Goal: Task Accomplishment & Management: Manage account settings

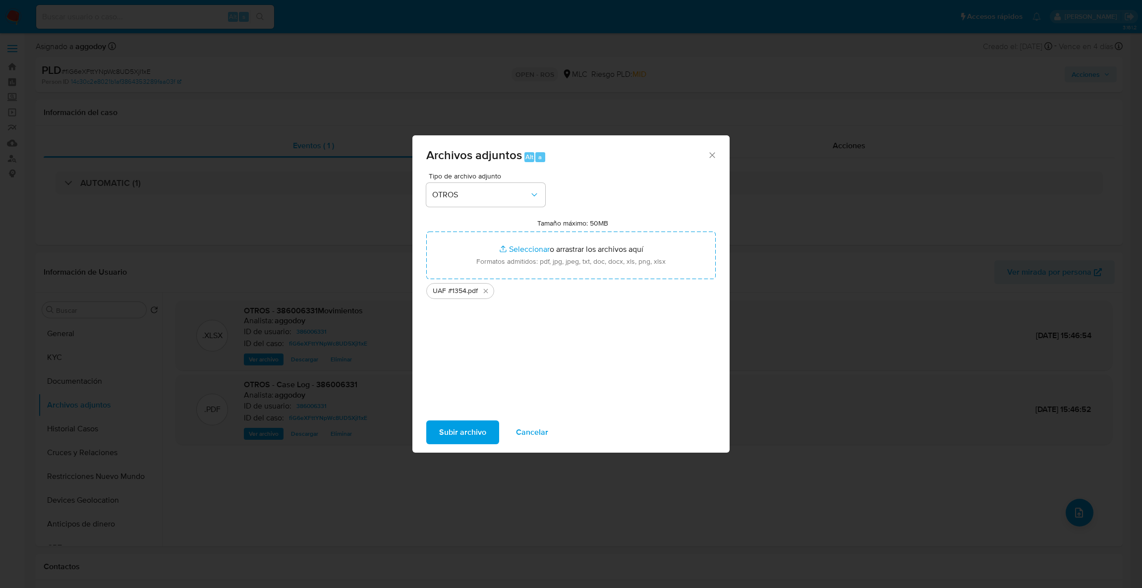
select select "10"
click at [439, 431] on span "Subir archivo" at bounding box center [462, 432] width 47 height 22
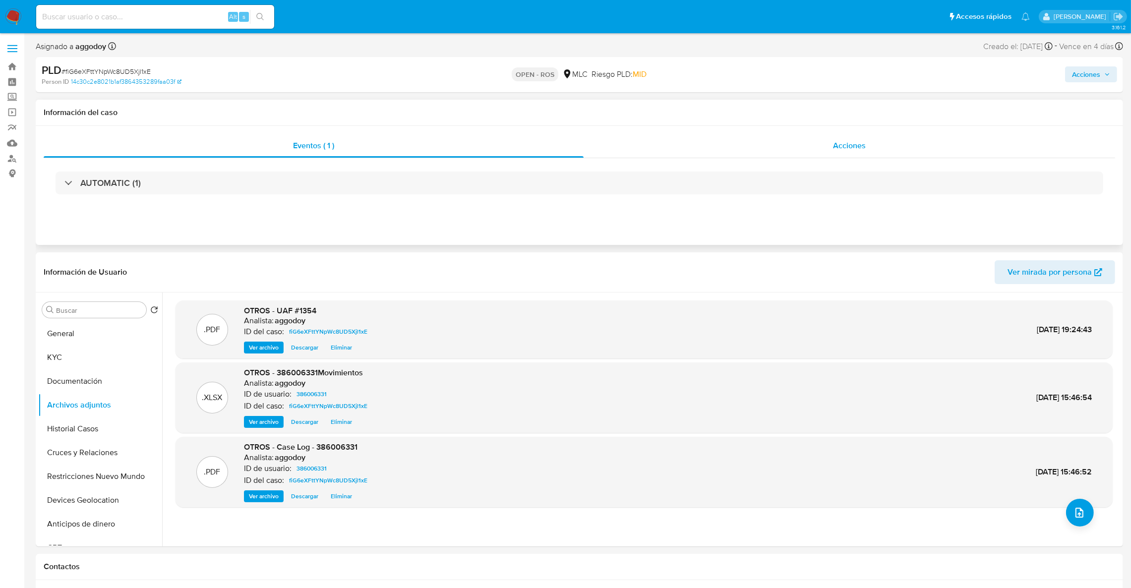
click at [880, 137] on div "Acciones" at bounding box center [848, 146] width 531 height 24
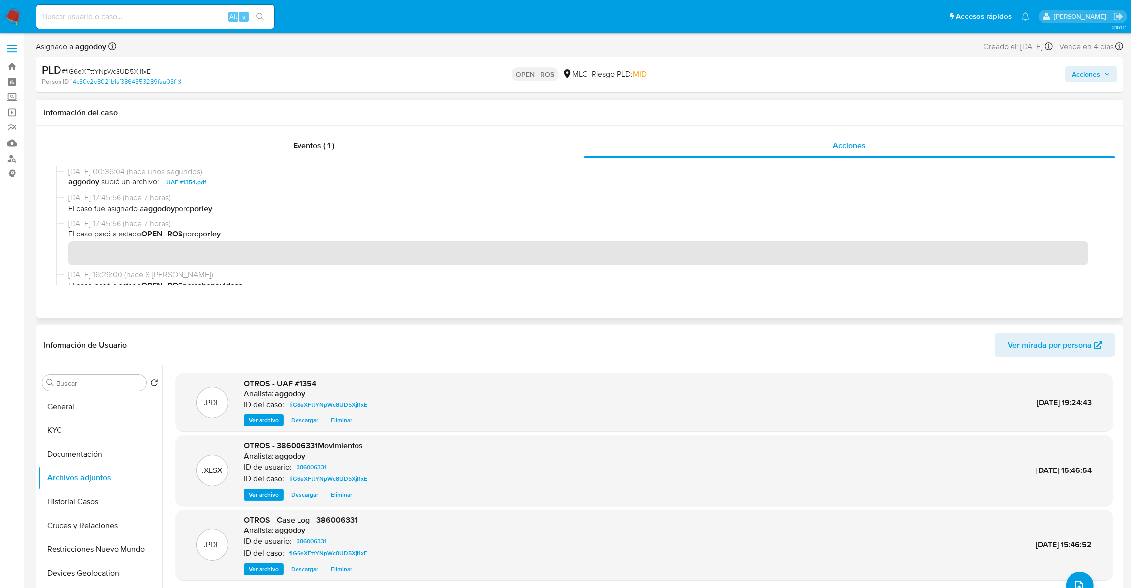
drag, startPoint x: 1090, startPoint y: 187, endPoint x: 1089, endPoint y: 195, distance: 8.5
click at [1089, 195] on div "07/10/2025 00:36:04 (hace unos segundos) aggodoy subió un archivo: UAF #1354.pd…" at bounding box center [579, 225] width 1047 height 119
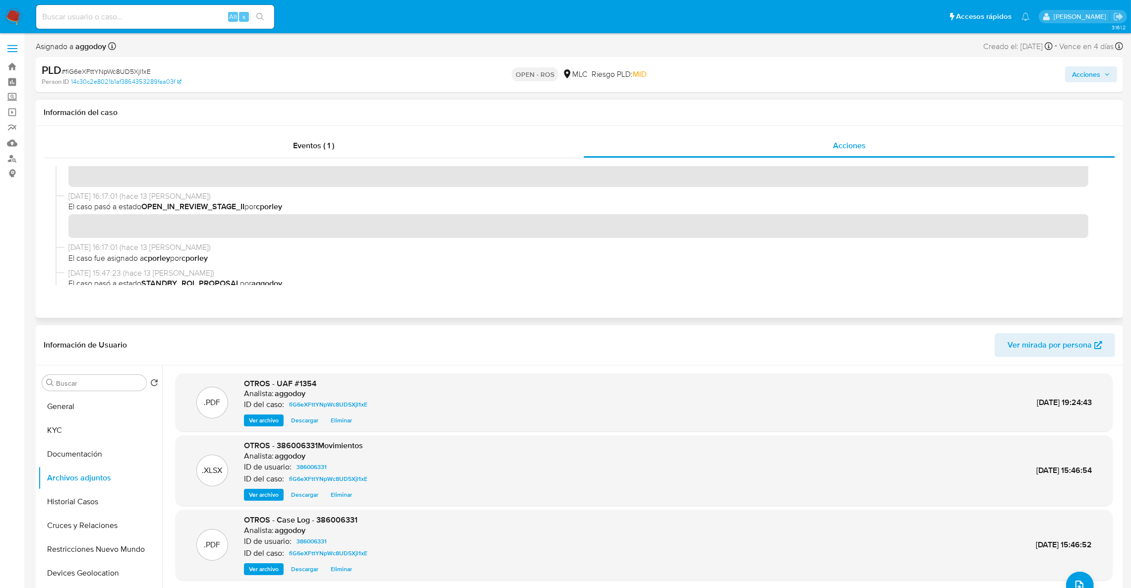
scroll to position [344, 0]
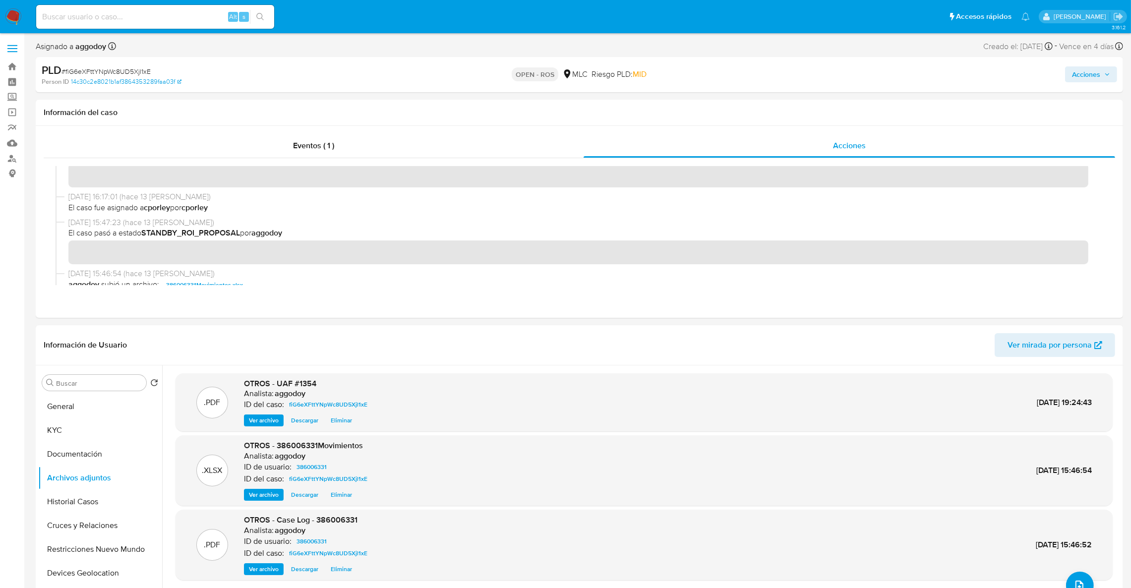
click at [1089, 70] on span "Acciones" at bounding box center [1086, 74] width 28 height 16
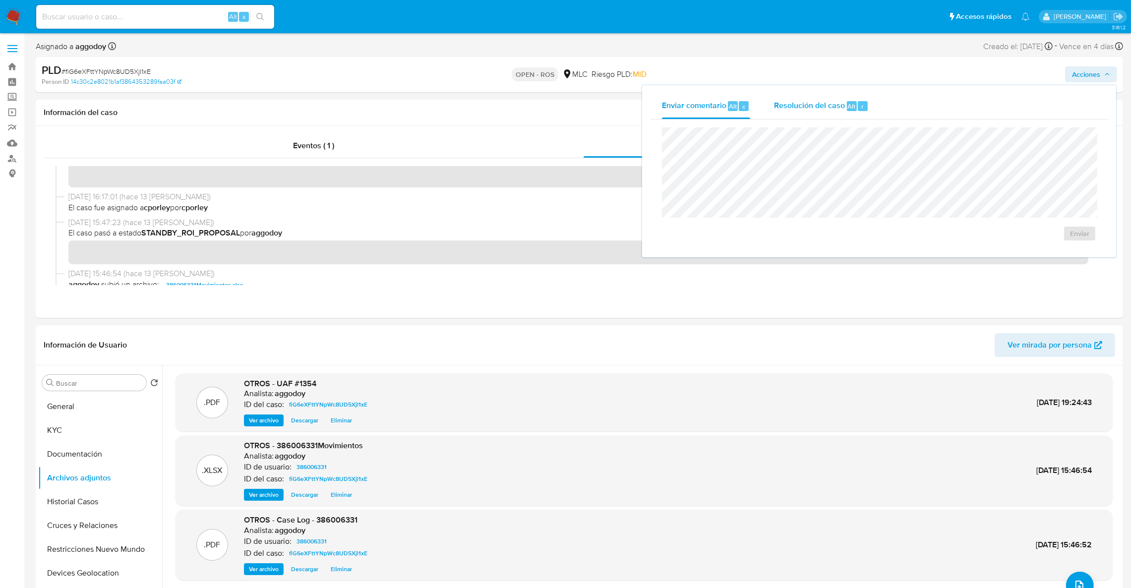
click at [851, 102] on span "Alt" at bounding box center [852, 106] width 8 height 9
click at [1052, 254] on span "ROS" at bounding box center [1050, 243] width 49 height 22
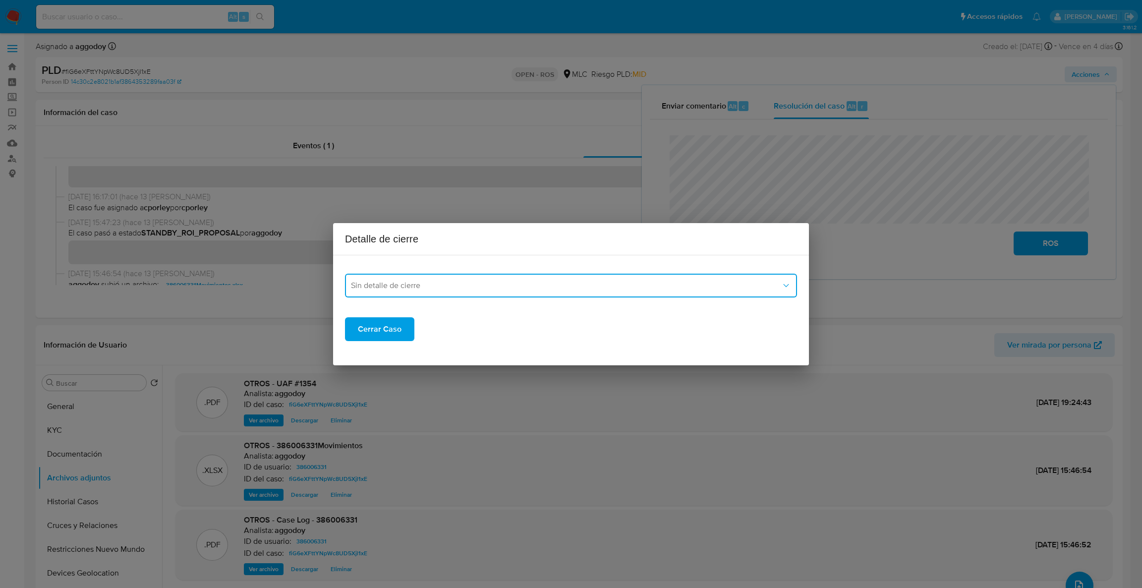
click at [408, 282] on span "Sin detalle de cierre" at bounding box center [566, 286] width 430 height 10
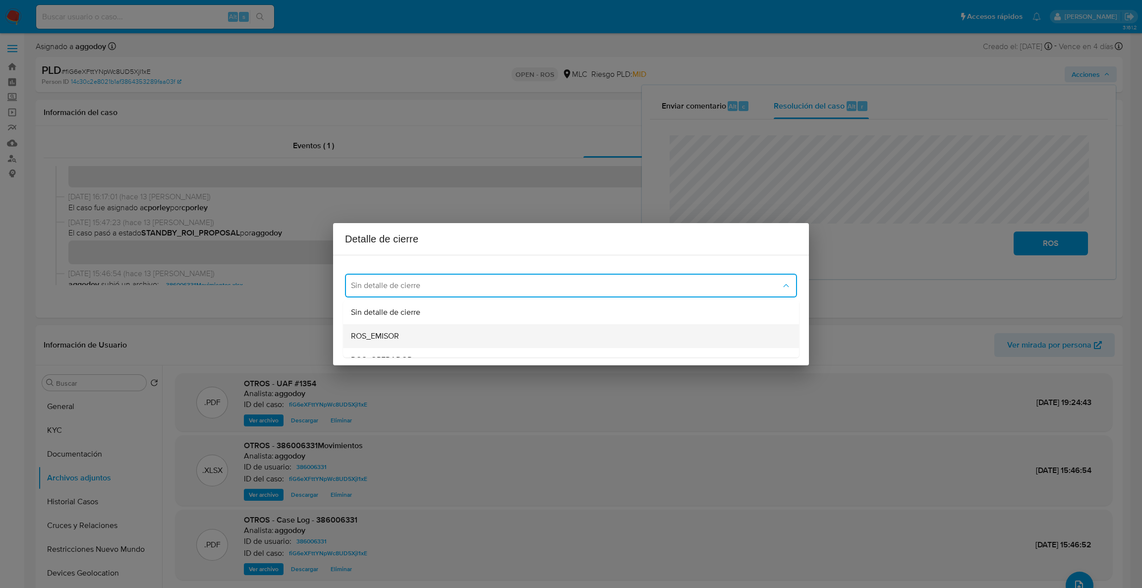
click at [400, 335] on div "ROS_EMISOR" at bounding box center [568, 336] width 434 height 24
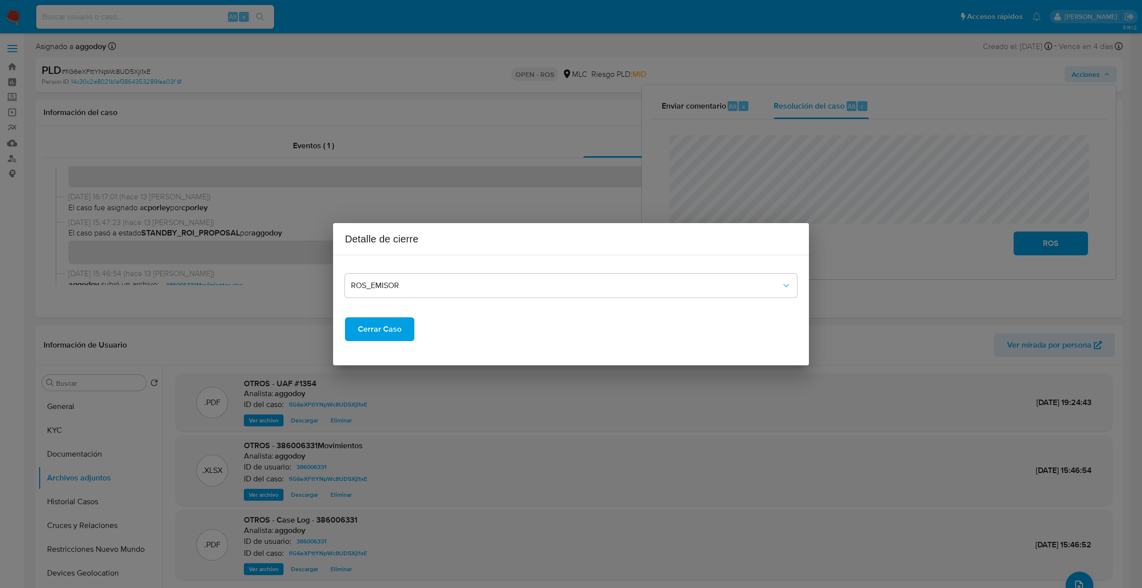
click at [382, 327] on span "Cerrar Caso" at bounding box center [380, 329] width 44 height 22
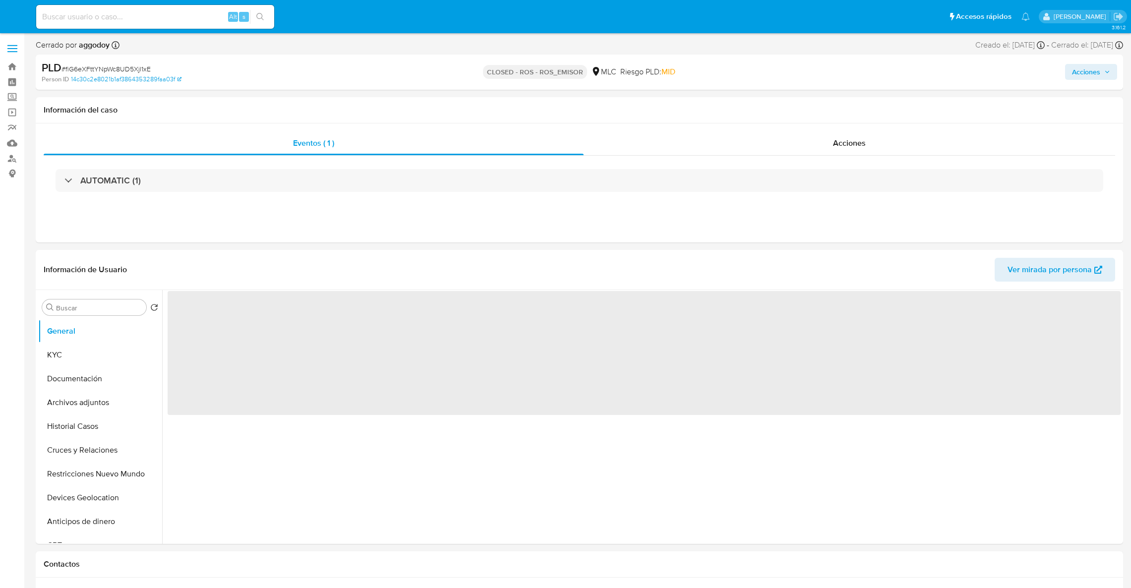
select select "10"
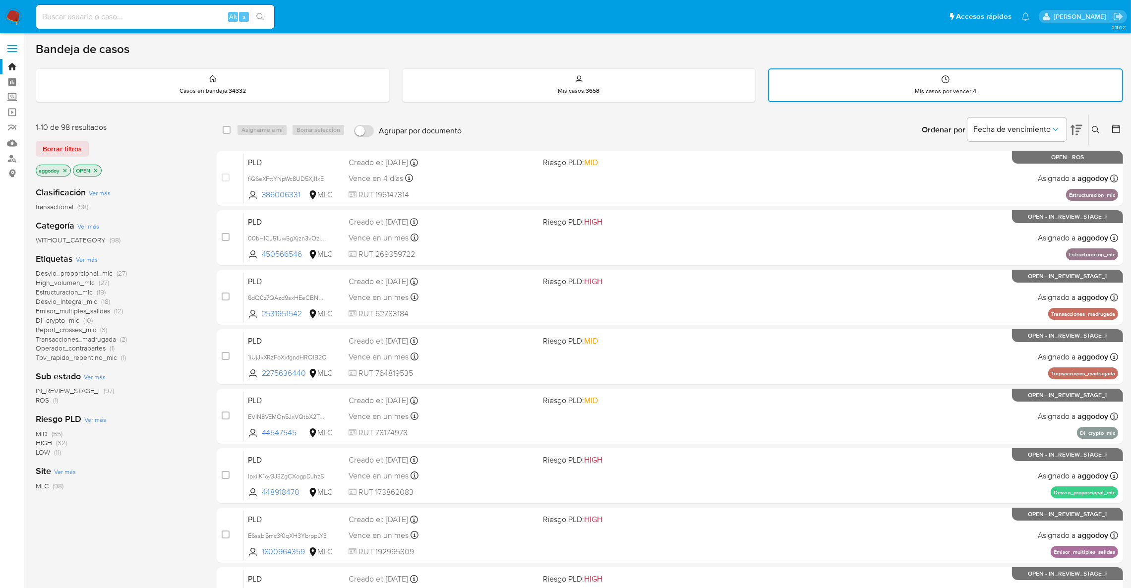
click at [917, 87] on p "Mis casos por vencer : 4" at bounding box center [944, 91] width 61 height 8
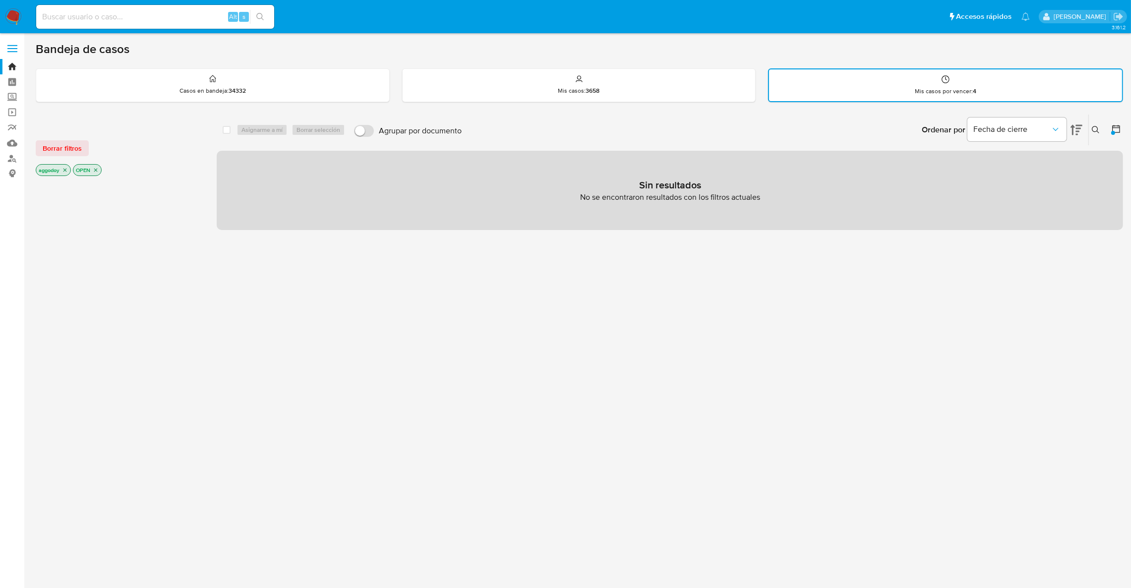
click at [100, 169] on p "OPEN" at bounding box center [87, 170] width 28 height 11
click at [99, 169] on icon "close-filter" at bounding box center [96, 170] width 6 height 6
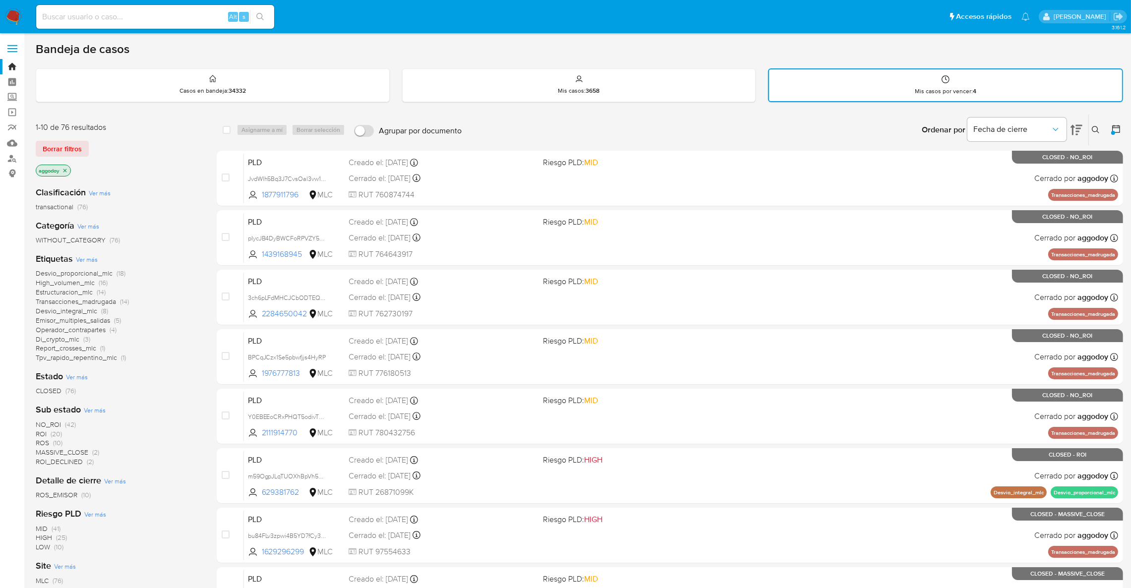
click at [157, 204] on div "transactional (76)" at bounding box center [118, 206] width 165 height 9
click at [69, 168] on p "aggodoy" at bounding box center [53, 170] width 34 height 11
click at [66, 169] on icon "close-filter" at bounding box center [64, 170] width 3 height 3
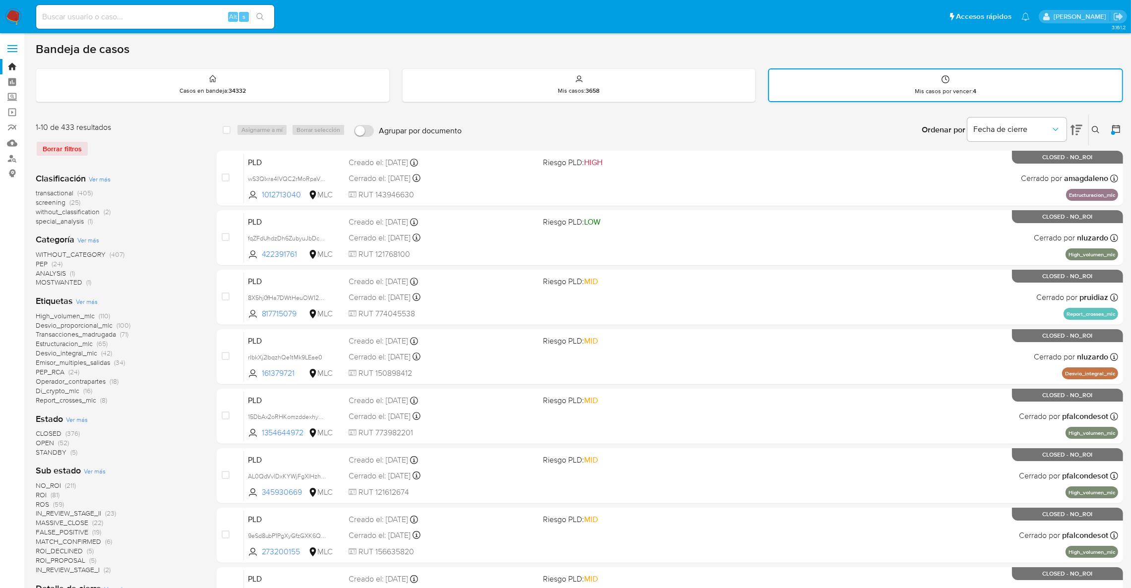
click at [988, 75] on div "Mis casos por vencer : 4" at bounding box center [945, 85] width 353 height 32
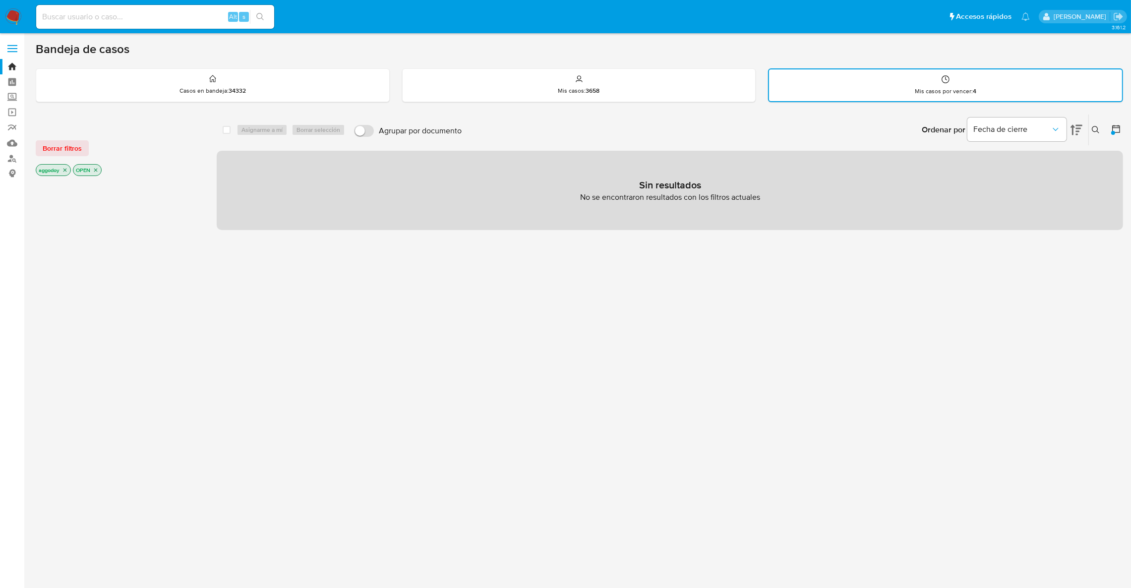
click at [92, 164] on div "OPEN" at bounding box center [87, 170] width 29 height 12
click at [63, 168] on icon "close-filter" at bounding box center [65, 170] width 6 height 6
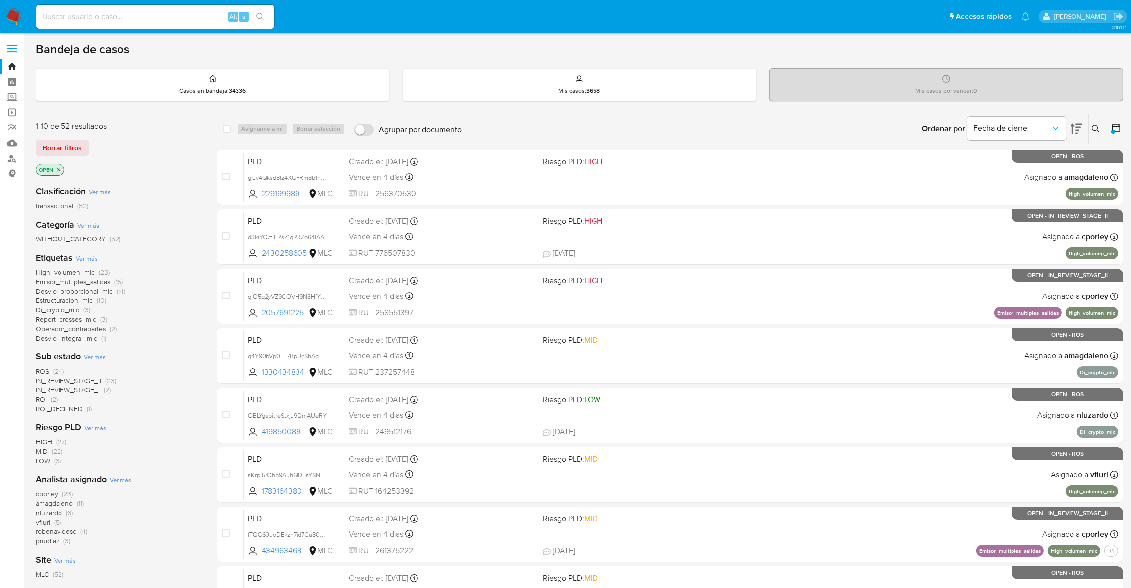
click at [51, 398] on span "(2)" at bounding box center [54, 399] width 7 height 10
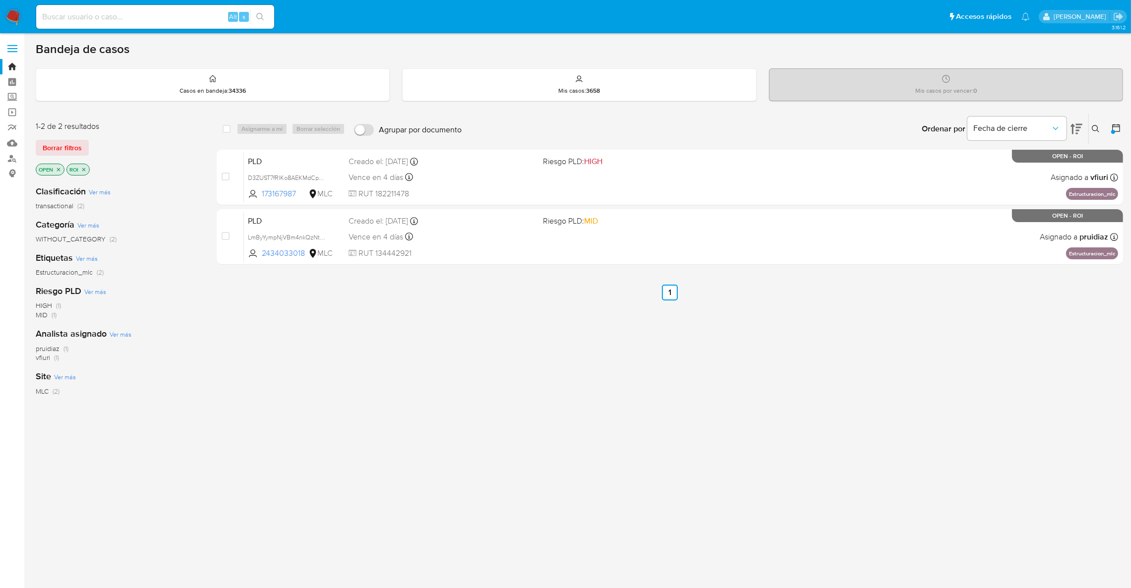
click at [84, 170] on icon "close-filter" at bounding box center [84, 170] width 6 height 6
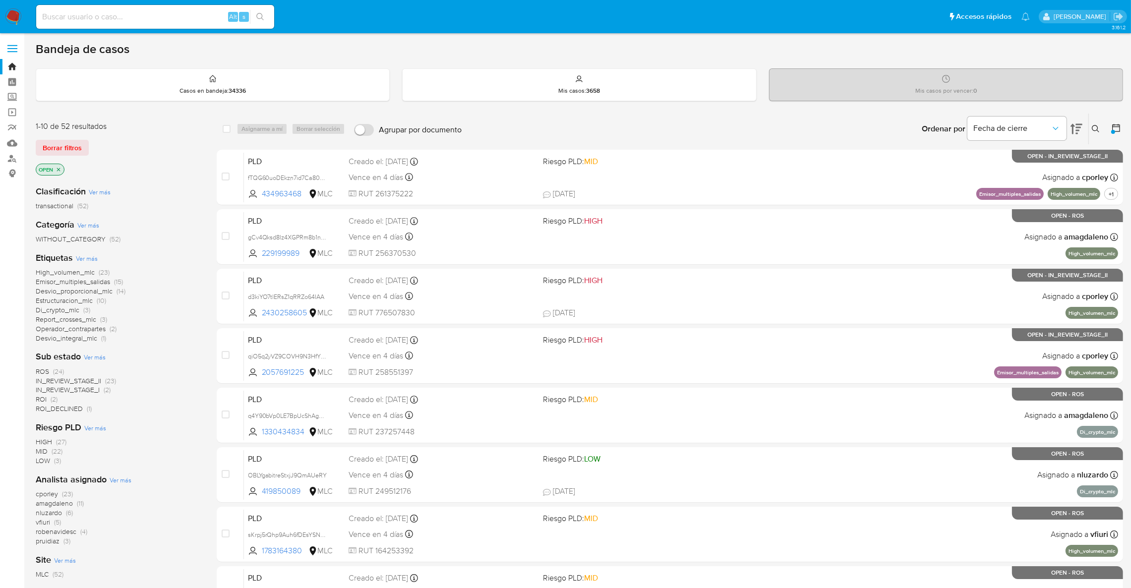
click at [62, 410] on span "ROI_DECLINED" at bounding box center [59, 408] width 47 height 10
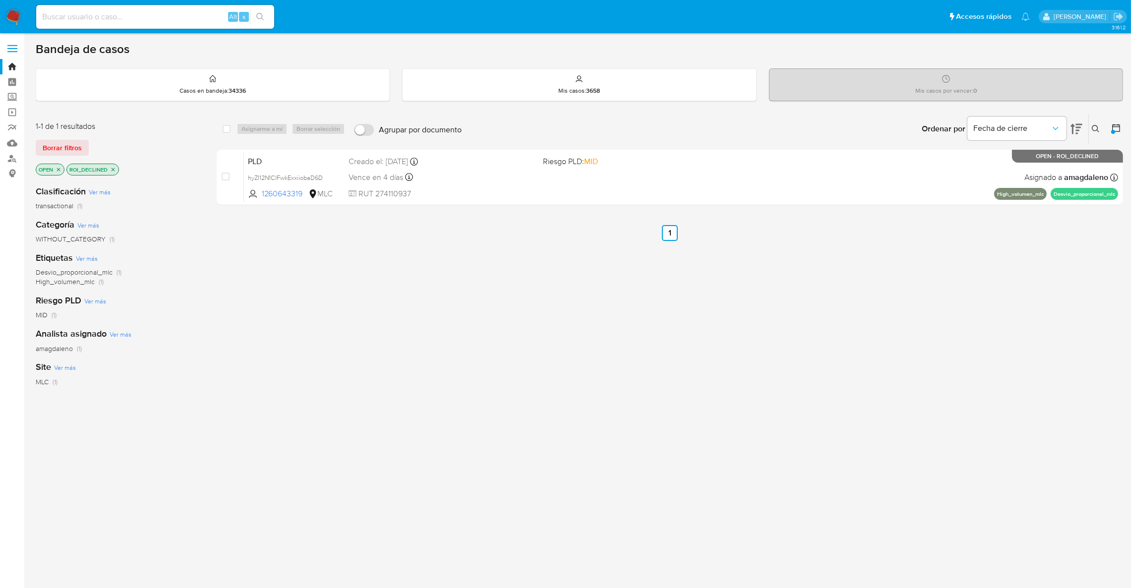
click at [112, 170] on icon "close-filter" at bounding box center [113, 170] width 6 height 6
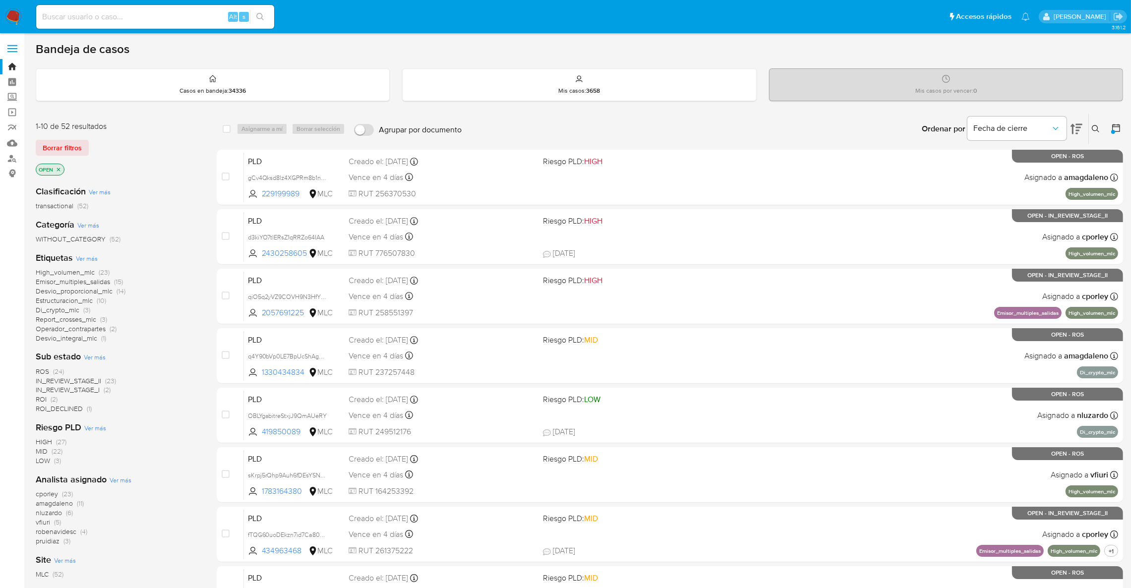
click at [59, 165] on p "OPEN" at bounding box center [50, 169] width 28 height 11
click at [58, 167] on icon "close-filter" at bounding box center [59, 170] width 6 height 6
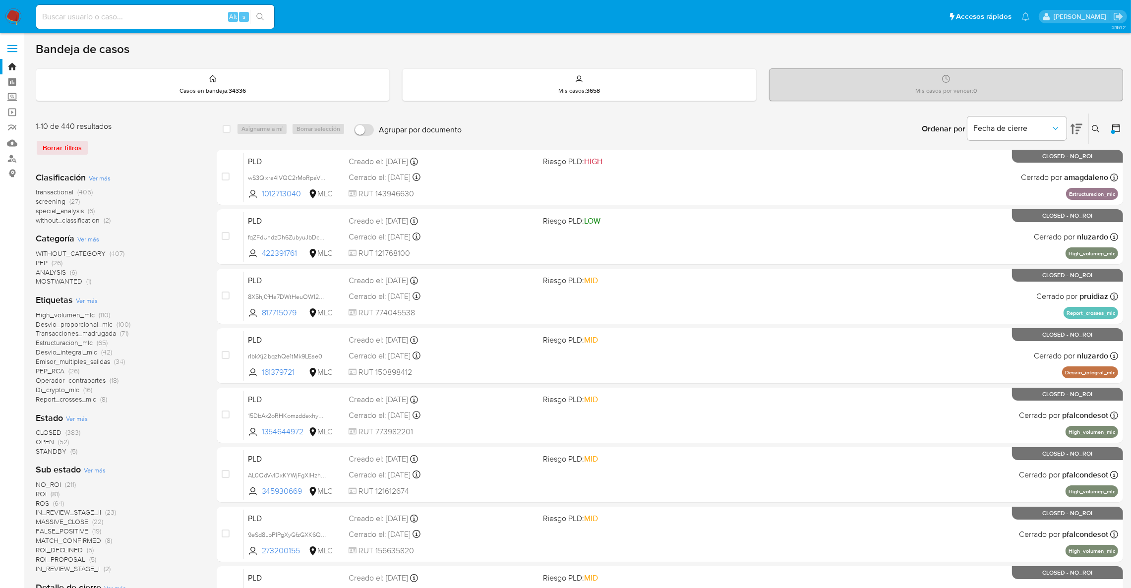
click at [64, 439] on span "(52)" at bounding box center [63, 442] width 11 height 10
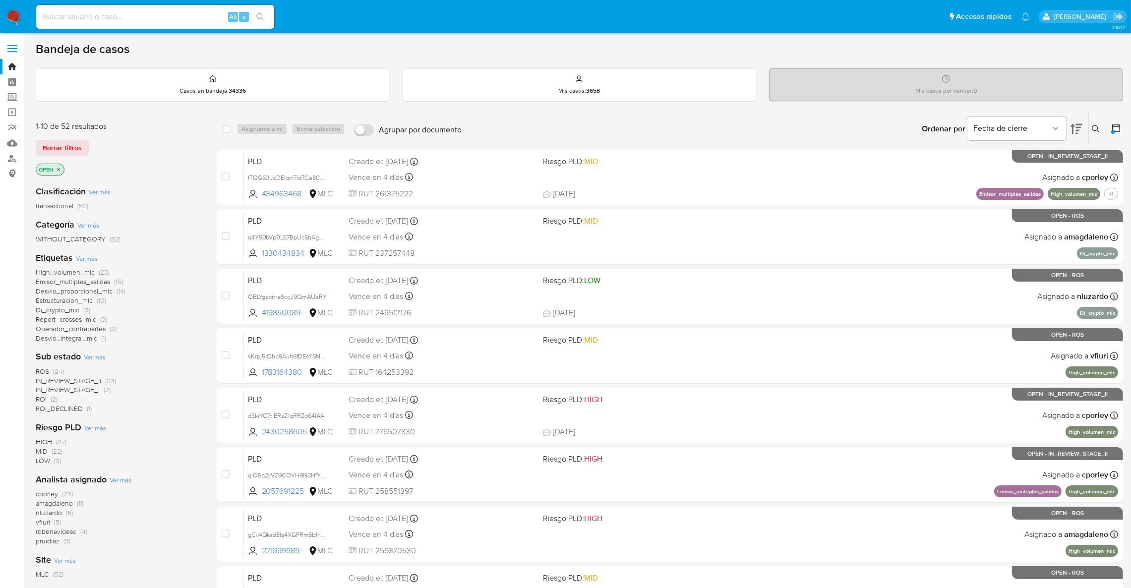
click at [1095, 136] on div "Ingrese ID de usuario o caso Buscar Borrar filtros" at bounding box center [1096, 128] width 17 height 31
click at [1095, 129] on icon at bounding box center [1095, 129] width 8 height 8
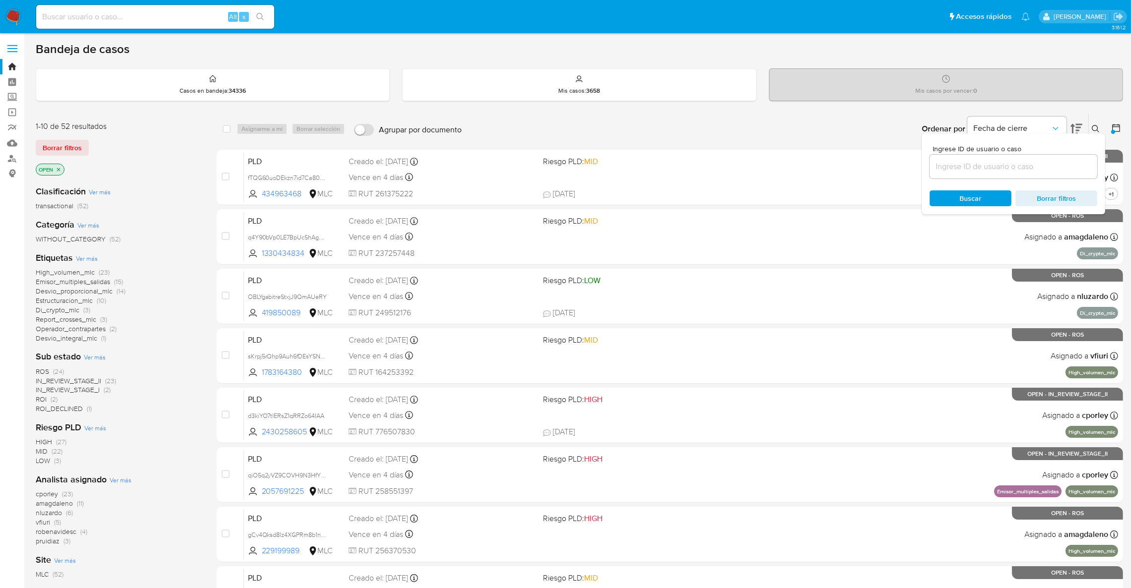
click at [1114, 120] on div at bounding box center [1114, 128] width 18 height 31
click at [1114, 121] on div at bounding box center [1114, 128] width 18 height 31
click at [1114, 123] on icon at bounding box center [1116, 128] width 10 height 10
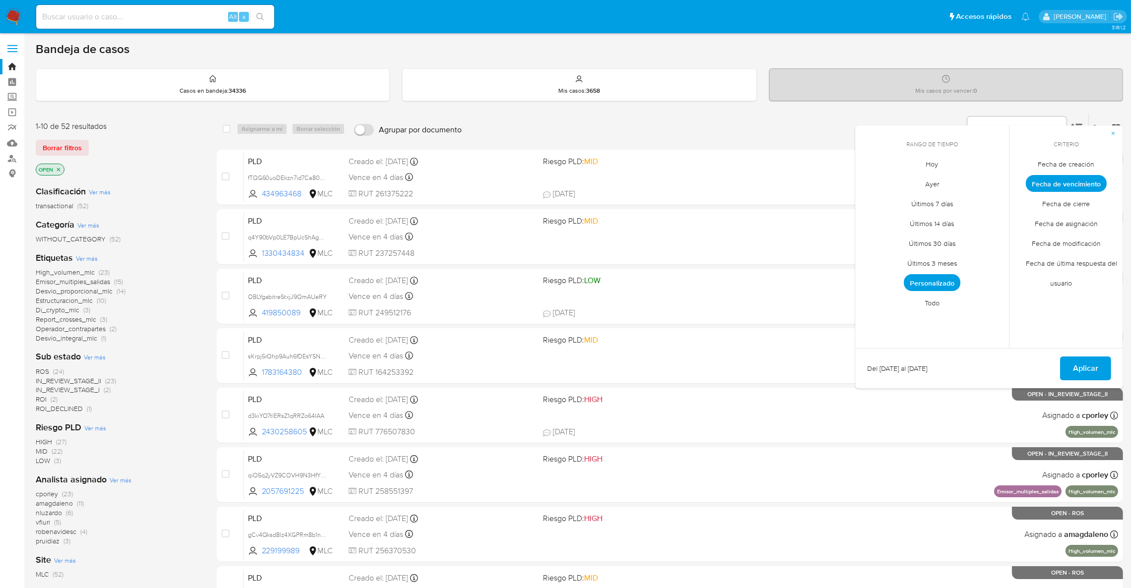
click at [929, 298] on span "Todo" at bounding box center [932, 303] width 36 height 20
click at [1081, 370] on span "Aplicar" at bounding box center [1085, 368] width 25 height 22
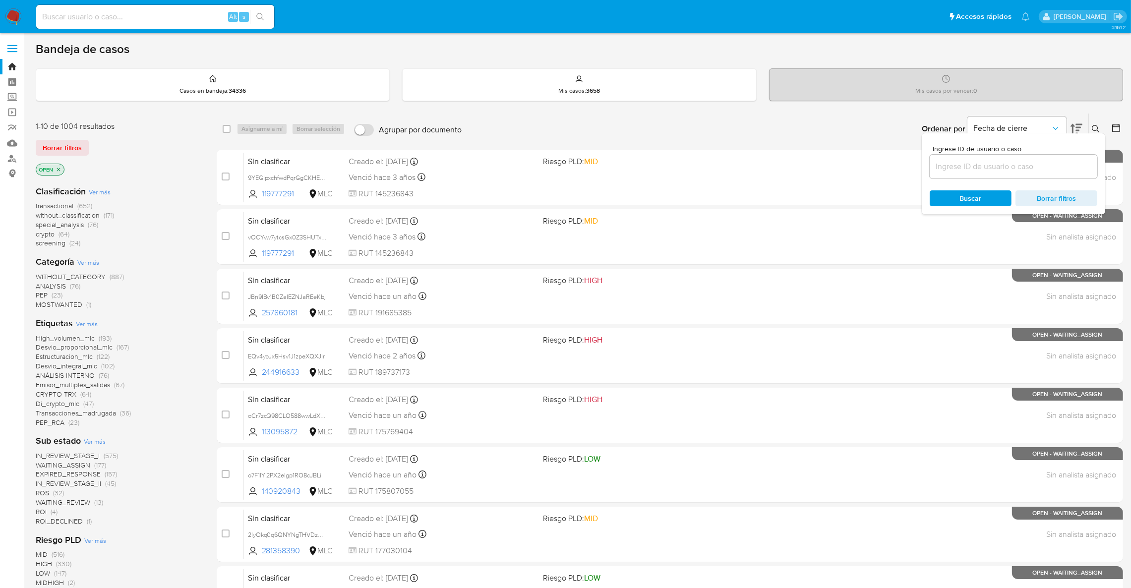
click at [49, 514] on span "ROI (4)" at bounding box center [47, 511] width 22 height 9
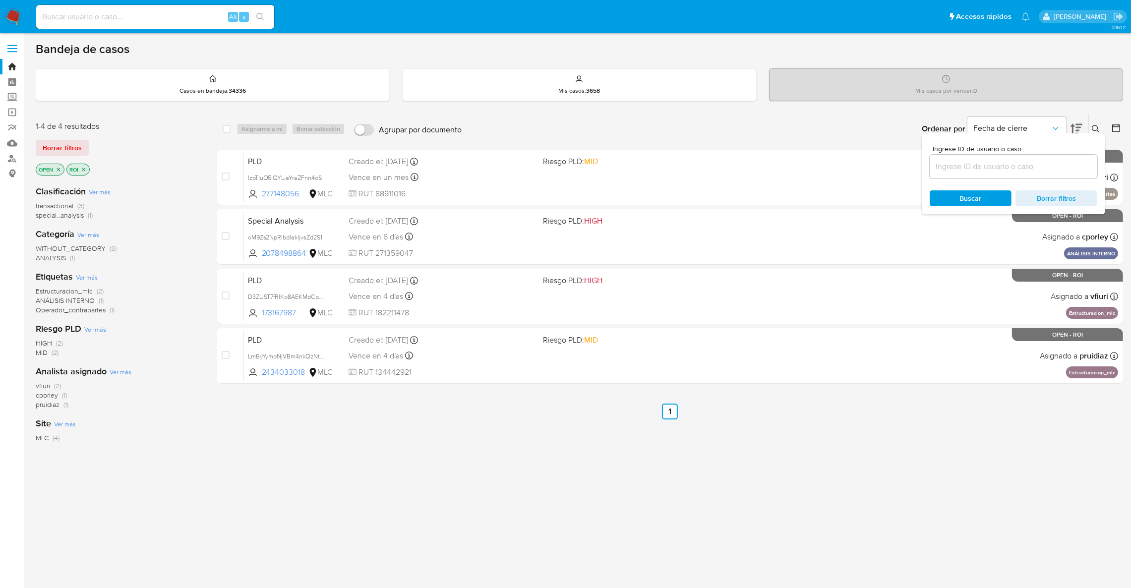
click at [1096, 135] on div "Ingrese ID de usuario o caso Buscar Borrar filtros" at bounding box center [1012, 173] width 183 height 81
click at [1094, 121] on div "Ingrese ID de usuario o caso Buscar Borrar filtros" at bounding box center [1096, 128] width 17 height 31
click at [1096, 126] on icon at bounding box center [1094, 128] width 7 height 7
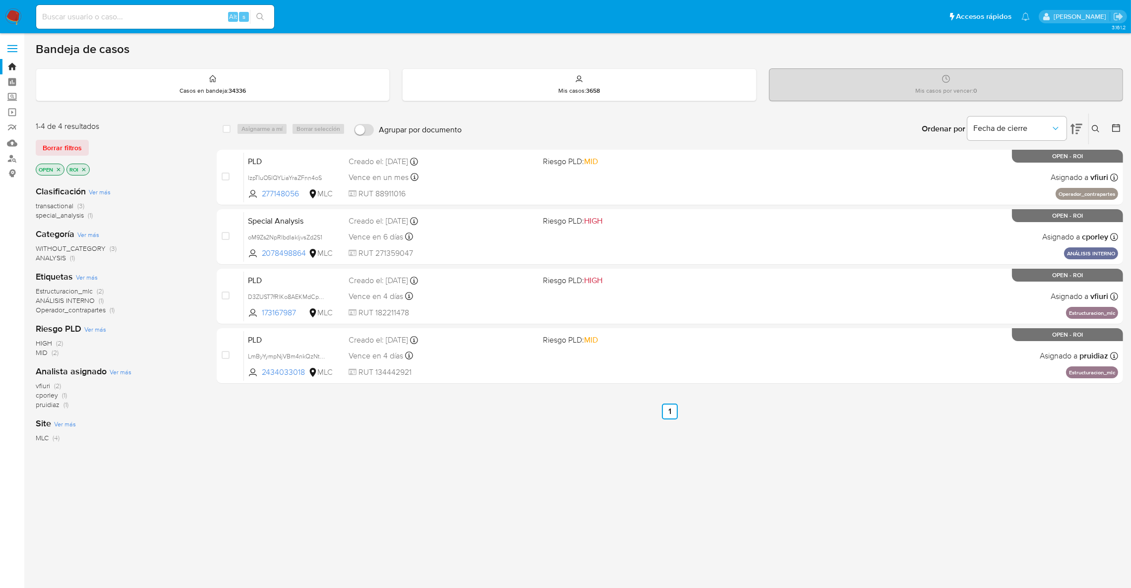
click at [87, 171] on icon "close-filter" at bounding box center [84, 170] width 6 height 6
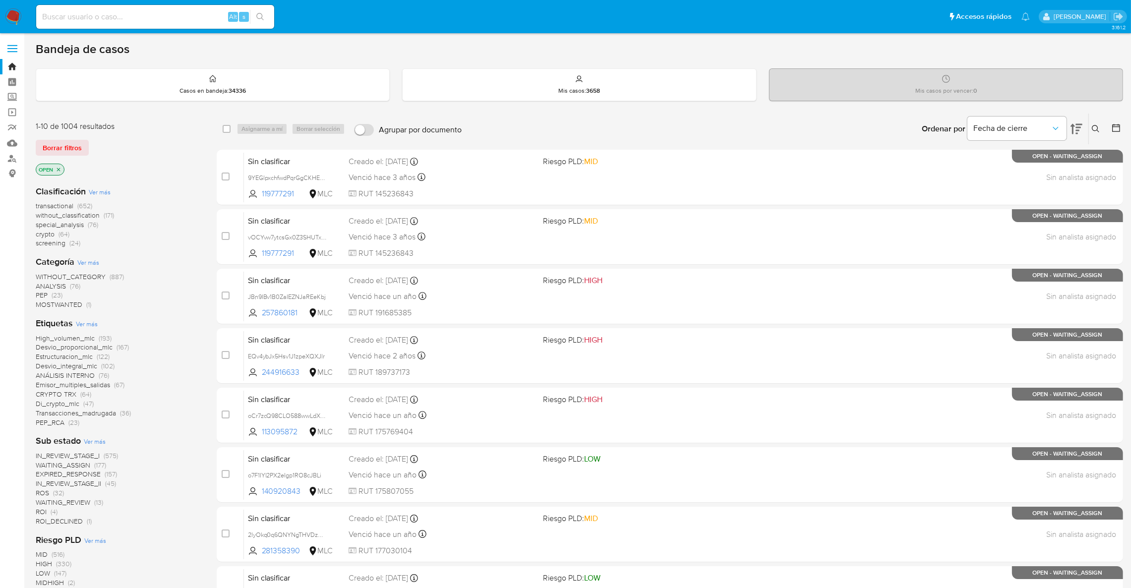
click at [1093, 121] on div "Ingrese ID de usuario o caso Buscar Borrar filtros" at bounding box center [1096, 128] width 17 height 31
click at [1101, 138] on div "Ingrese ID de usuario o caso Buscar Borrar filtros" at bounding box center [1096, 128] width 17 height 31
click at [1099, 135] on div "Ingrese ID de usuario o caso Buscar Borrar filtros" at bounding box center [1096, 128] width 17 height 31
click at [1099, 133] on button at bounding box center [1096, 129] width 16 height 12
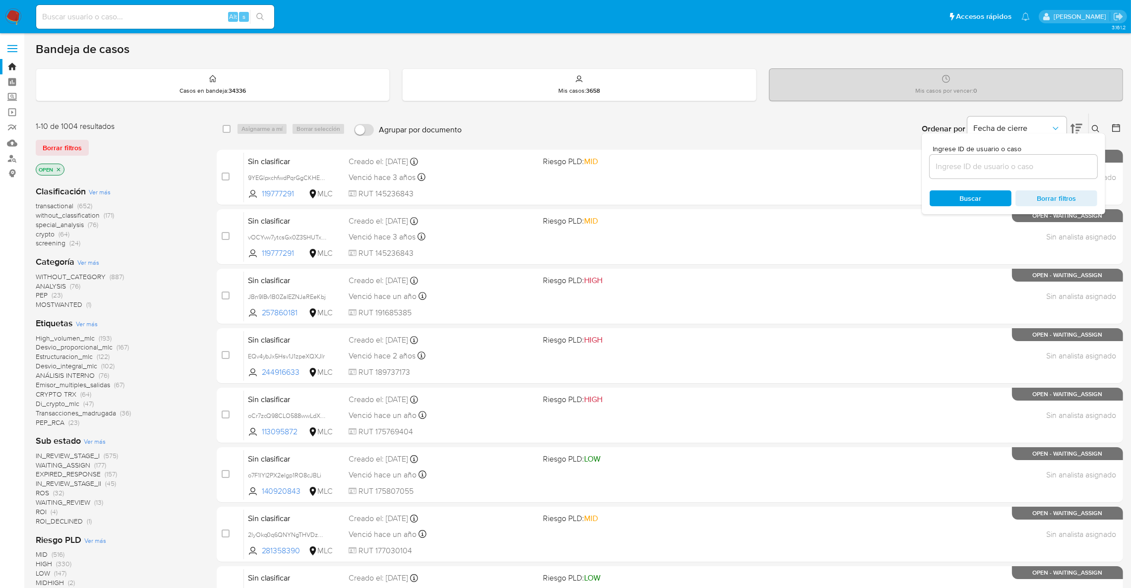
click at [1004, 170] on input at bounding box center [1013, 166] width 168 height 13
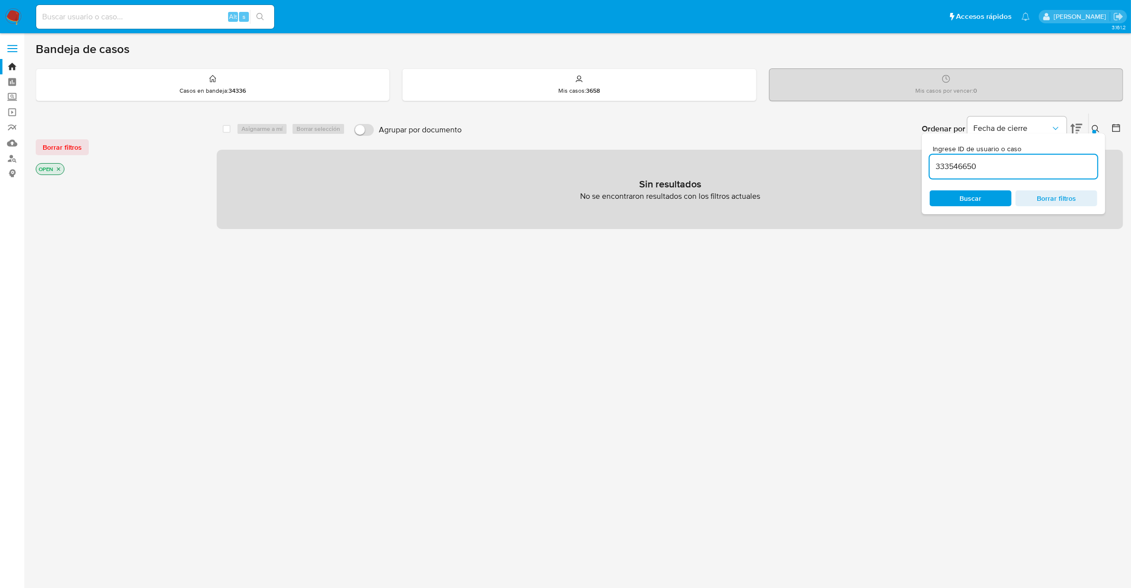
click at [1004, 165] on input "333546650" at bounding box center [1013, 166] width 168 height 13
type input "333546650"
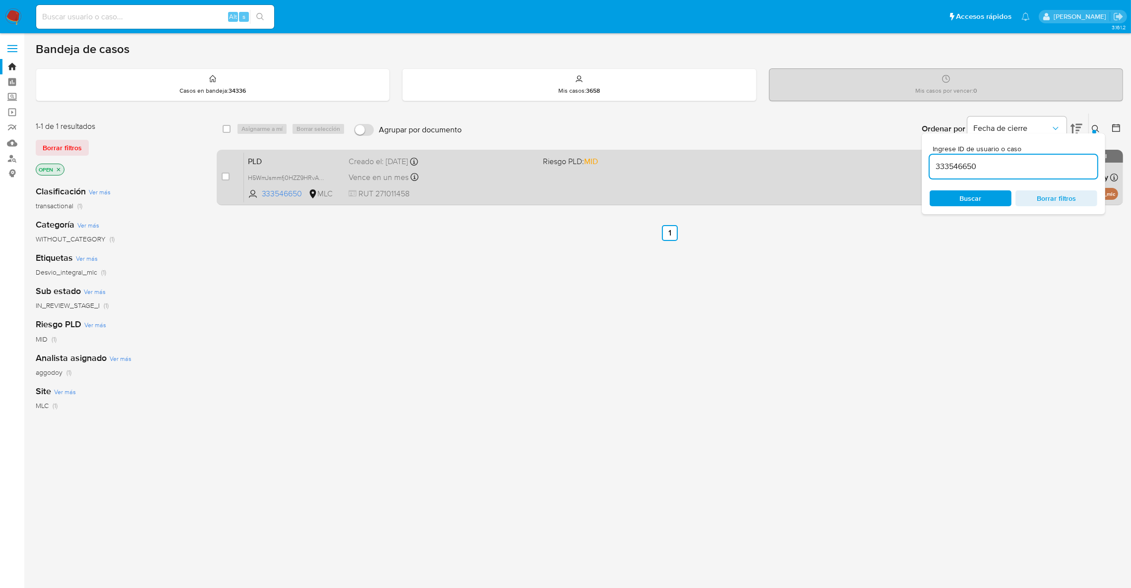
click at [505, 190] on span "RUT 271011458" at bounding box center [441, 193] width 186 height 11
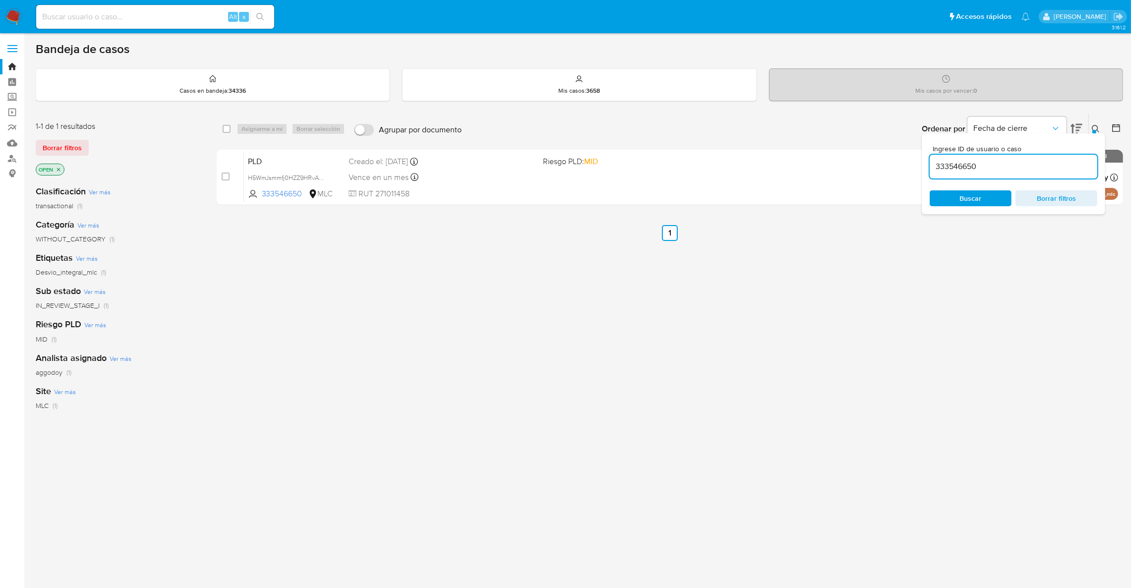
click at [60, 165] on p "OPEN" at bounding box center [50, 169] width 28 height 11
click at [60, 168] on icon "close-filter" at bounding box center [58, 169] width 3 height 3
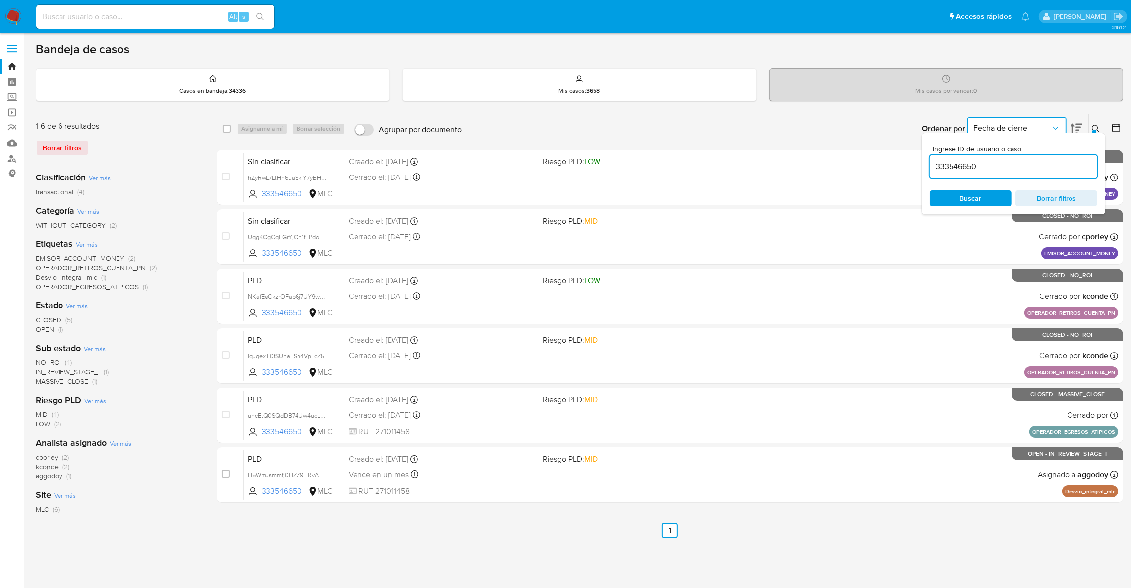
click at [1036, 126] on span "Fecha de cierre" at bounding box center [1011, 128] width 77 height 10
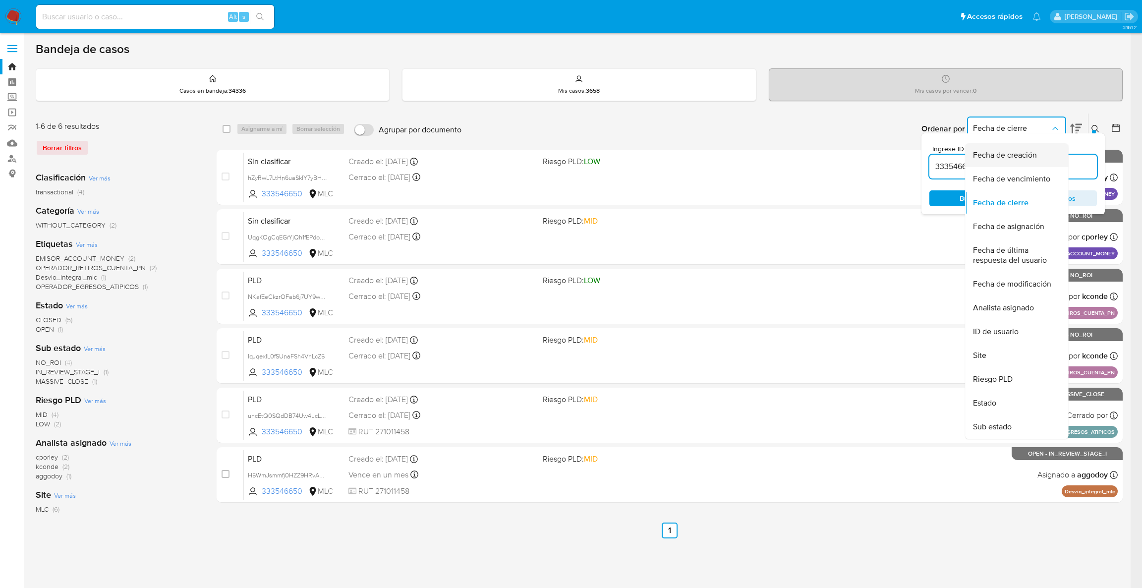
click at [1025, 152] on span "Fecha de creación" at bounding box center [1005, 155] width 64 height 10
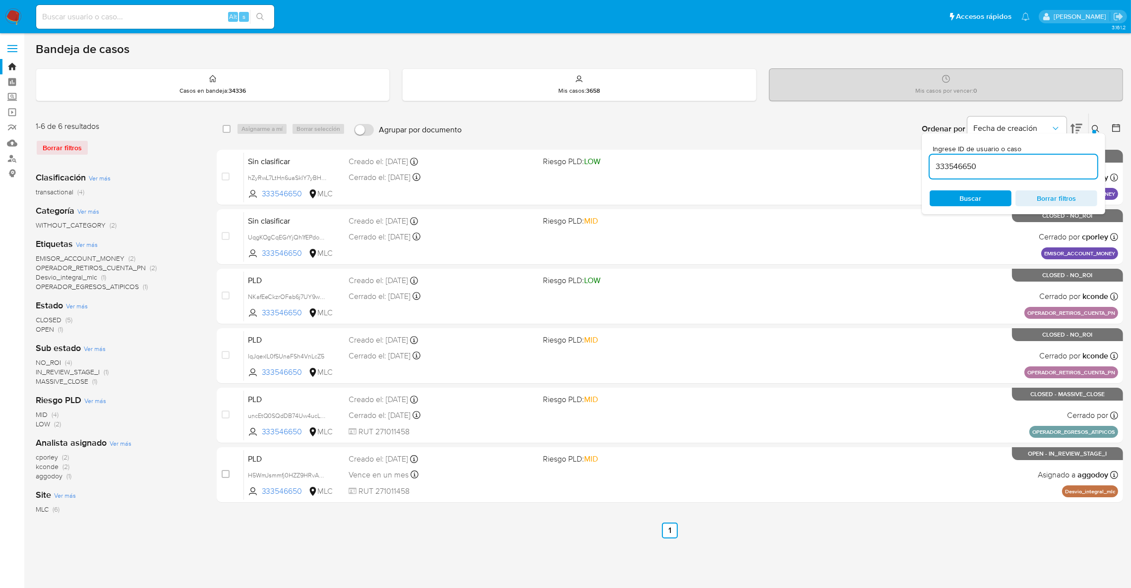
click at [1027, 133] on div "Ingrese ID de usuario o caso 333546650 Buscar Borrar filtros" at bounding box center [1012, 173] width 183 height 81
click at [1027, 128] on span "Fecha de creación" at bounding box center [1011, 128] width 77 height 10
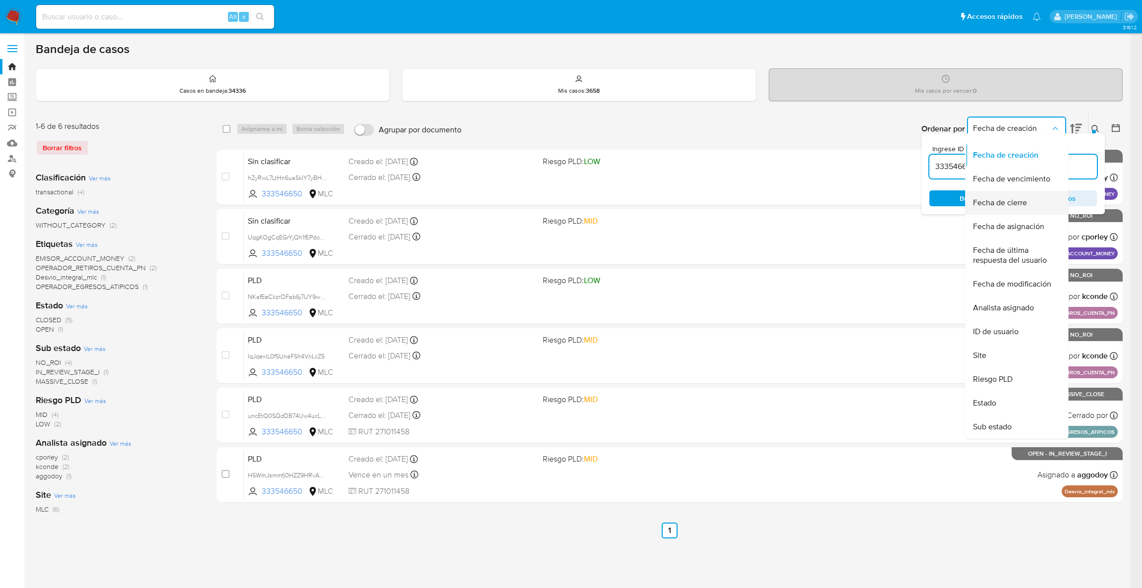
click at [1022, 202] on span "Fecha de cierre" at bounding box center [1000, 203] width 54 height 10
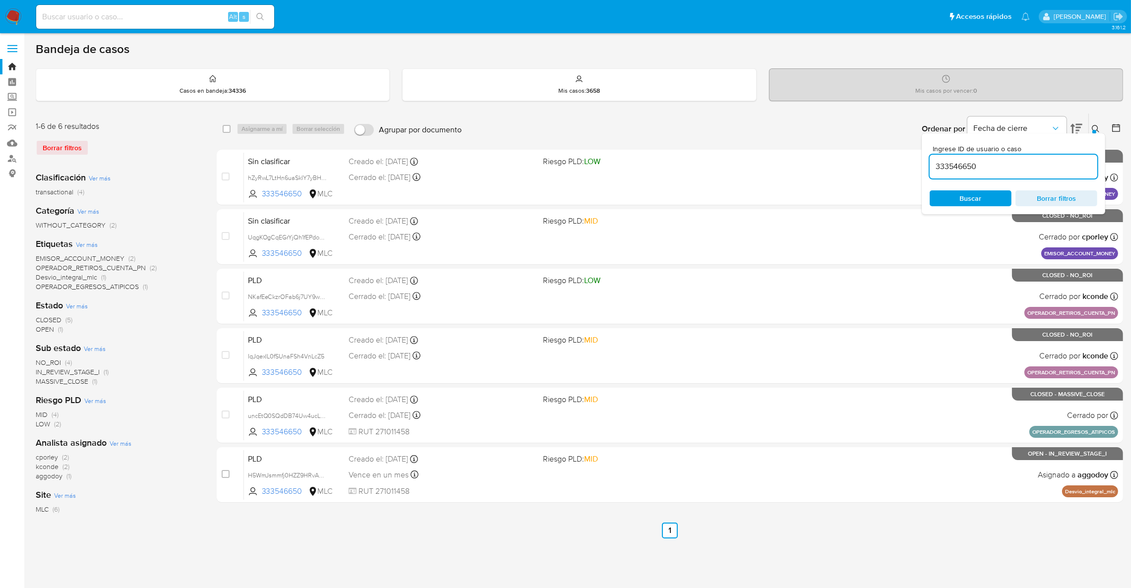
click at [1090, 132] on button at bounding box center [1096, 129] width 16 height 12
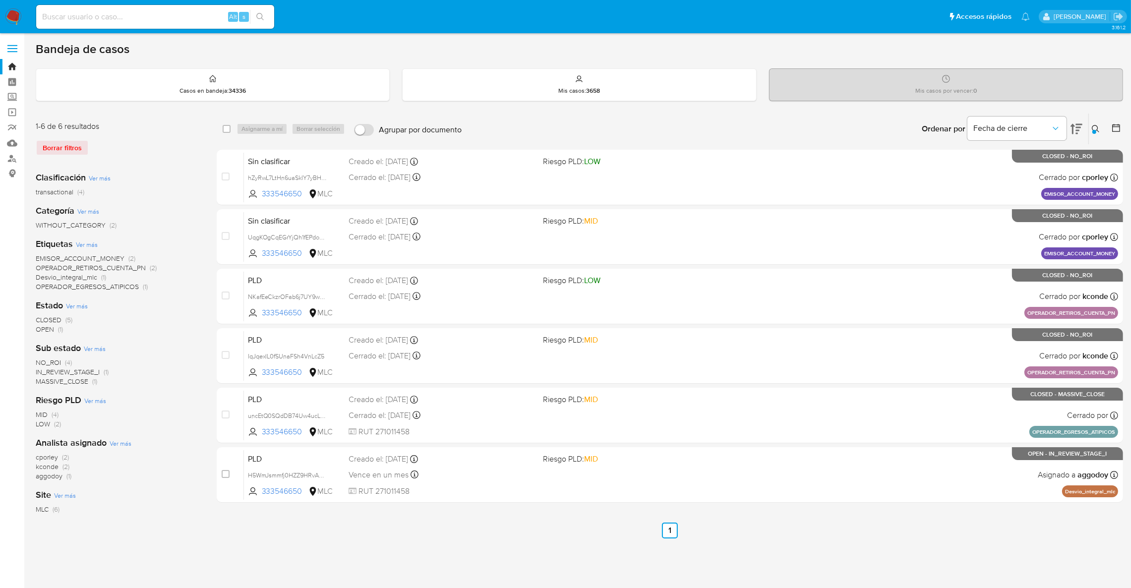
click at [1125, 128] on main "3.161.2" at bounding box center [565, 302] width 1131 height 604
click at [1122, 127] on button at bounding box center [1117, 129] width 12 height 12
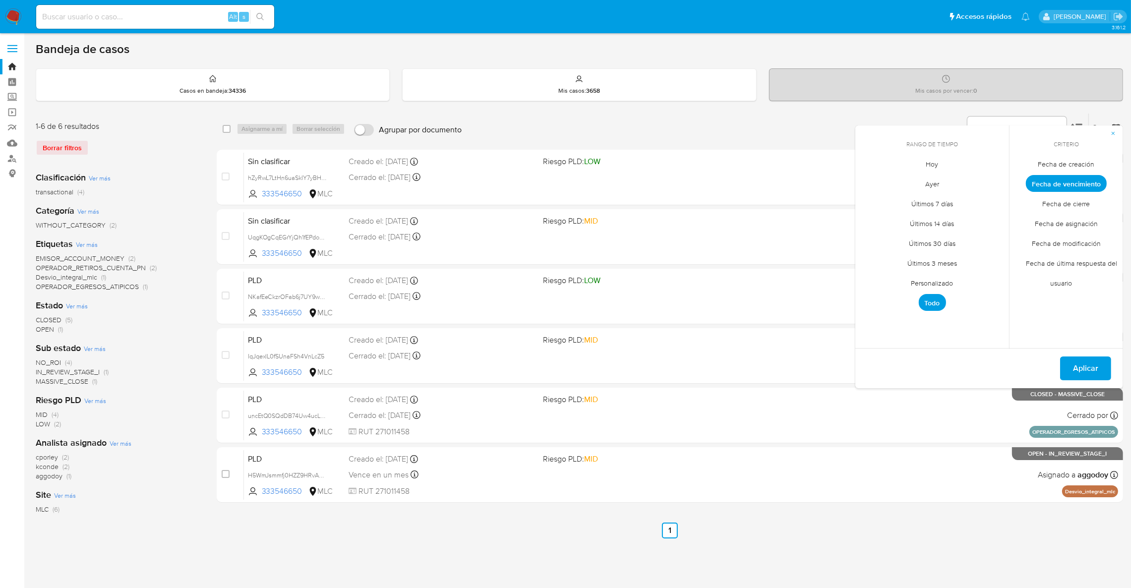
click at [1119, 127] on button "button" at bounding box center [1113, 133] width 20 height 16
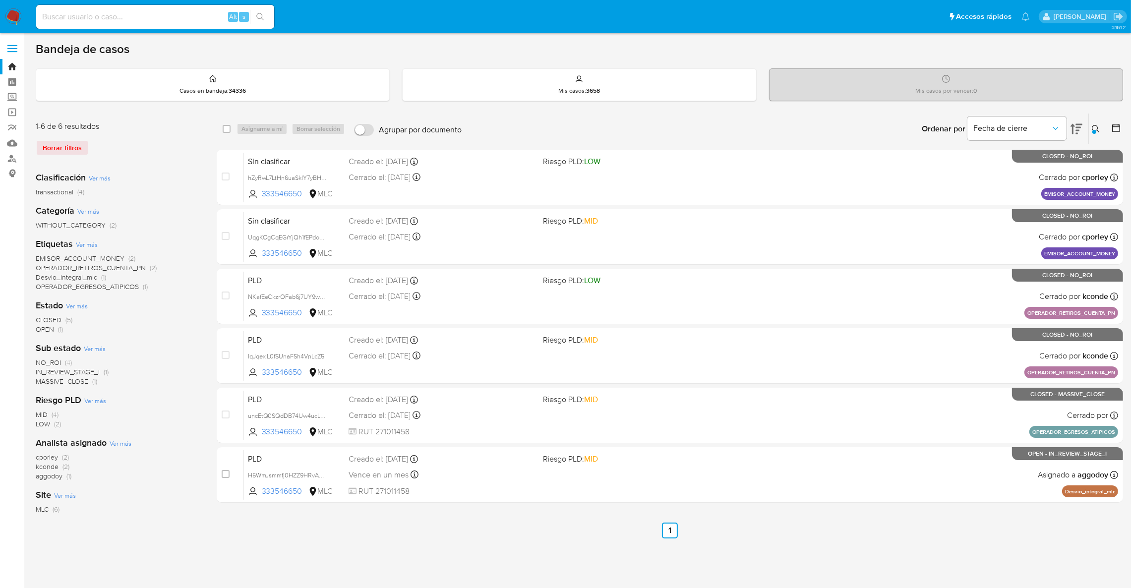
click at [1119, 127] on icon at bounding box center [1116, 128] width 8 height 8
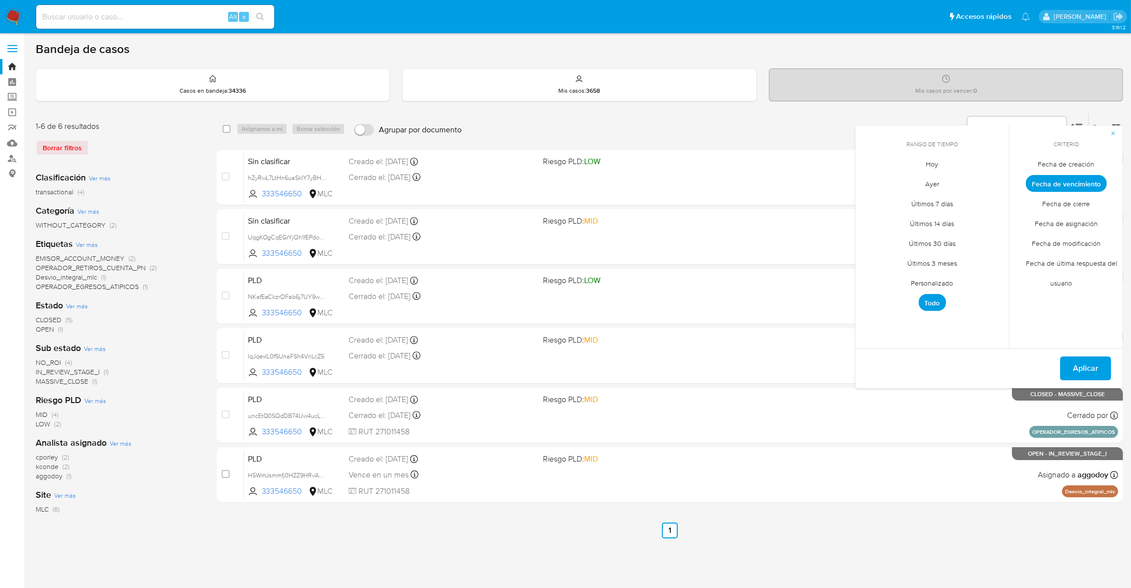
click at [1075, 207] on span "Fecha de cierre" at bounding box center [1066, 204] width 68 height 20
click at [927, 285] on span "Personalizado" at bounding box center [932, 283] width 63 height 20
click at [915, 215] on button "1" at bounding box center [912, 219] width 16 height 16
click at [899, 236] on button "7" at bounding box center [892, 238] width 16 height 16
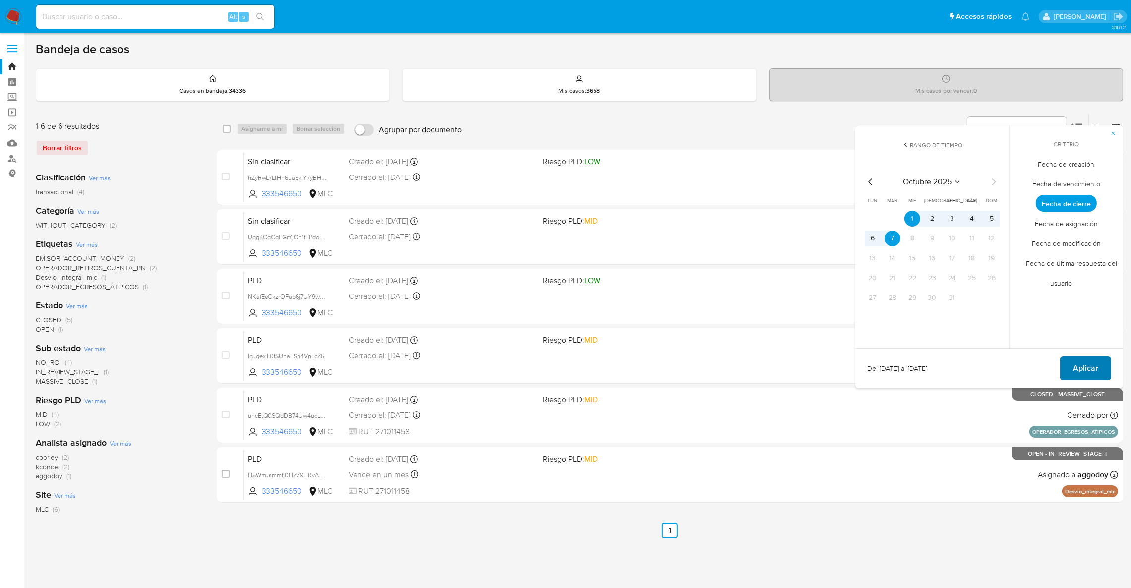
click at [1078, 367] on span "Aplicar" at bounding box center [1085, 368] width 25 height 22
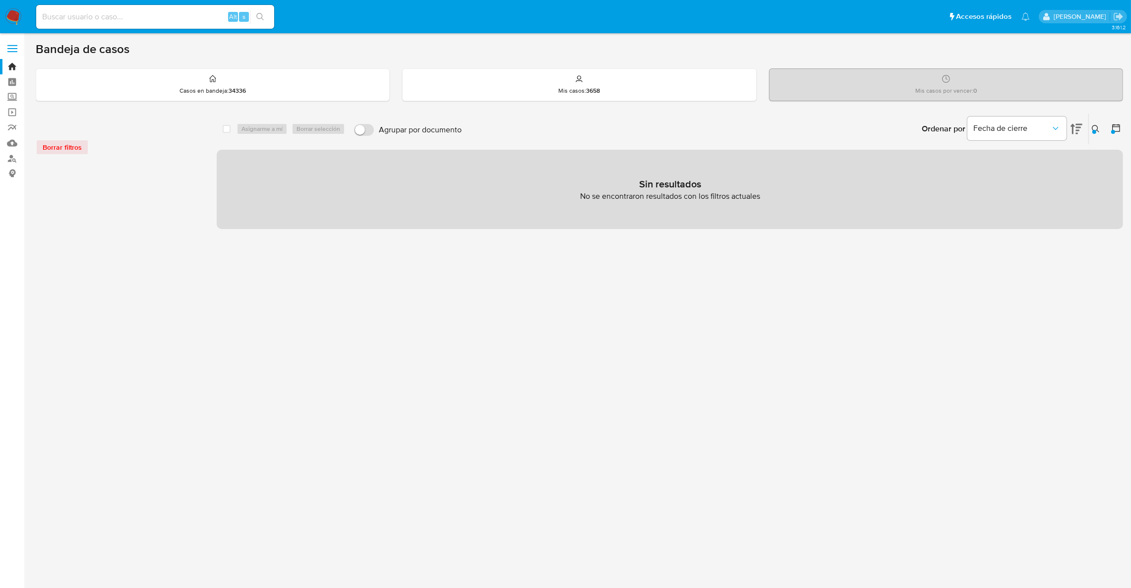
click at [1115, 130] on icon at bounding box center [1116, 128] width 10 height 10
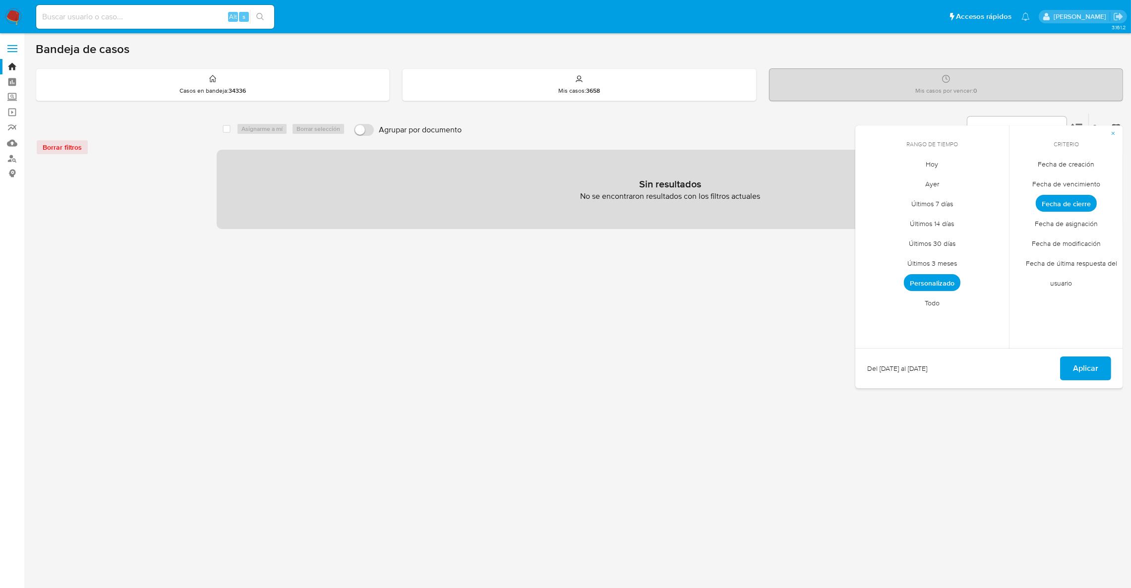
click at [1112, 361] on div "Del 1 de octubre de 2025 al 7 de octubre de 2025 Aplicar" at bounding box center [989, 368] width 268 height 40
click at [1105, 364] on button "Aplicar" at bounding box center [1085, 368] width 51 height 24
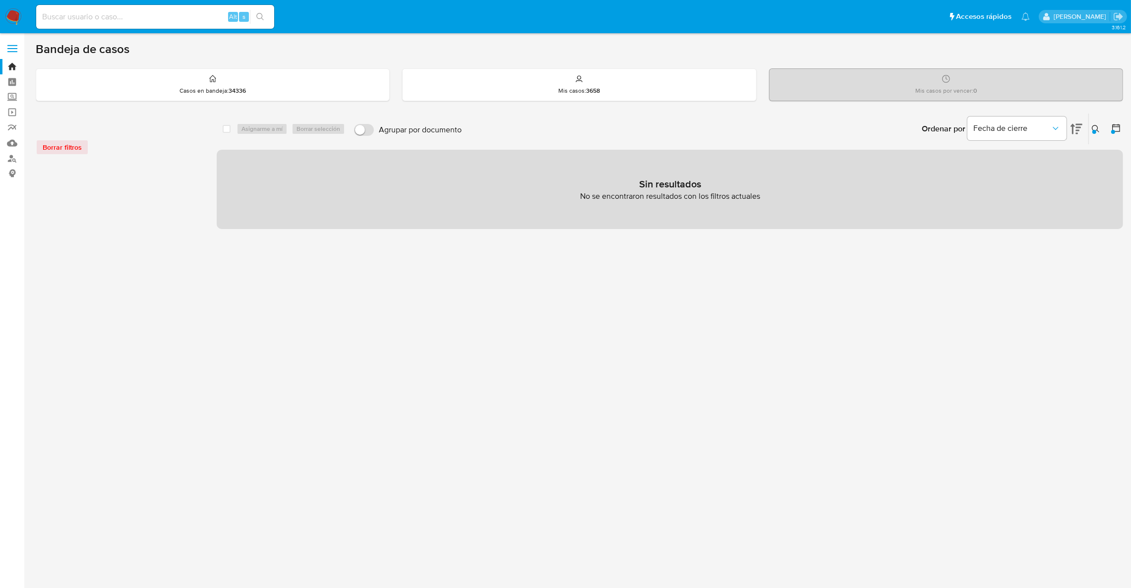
click at [1097, 121] on div "Ingrese ID de usuario o caso 333546650 Buscar Borrar filtros" at bounding box center [1096, 128] width 17 height 31
click at [1096, 124] on button at bounding box center [1096, 129] width 16 height 12
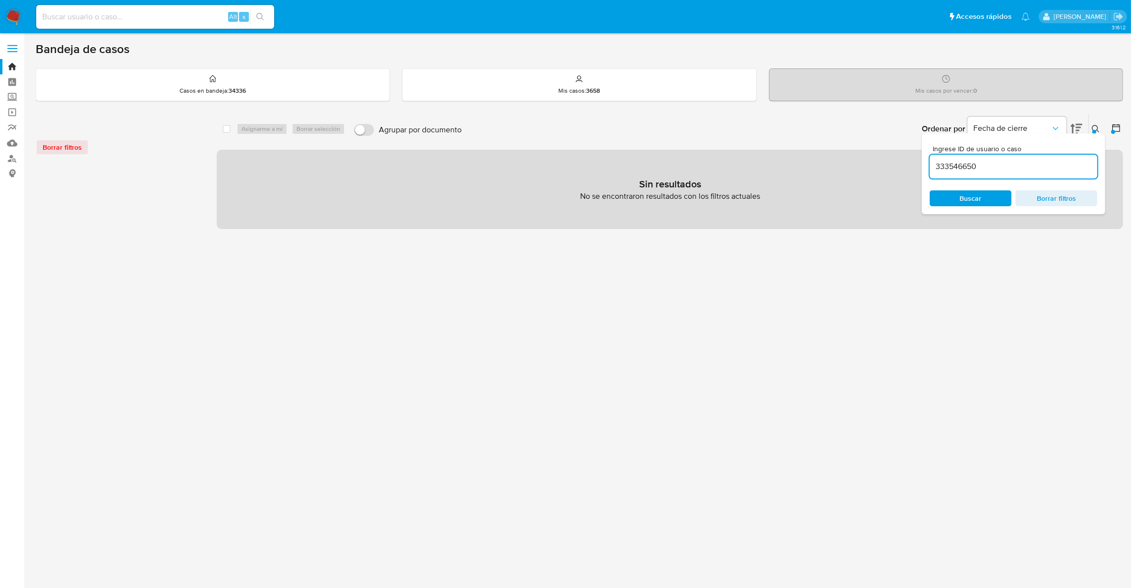
click at [960, 171] on input "333546650" at bounding box center [1013, 166] width 168 height 13
click at [1060, 206] on div "Ingrese ID de usuario o caso 333546650 Buscar Borrar filtros" at bounding box center [1012, 173] width 183 height 81
click at [1060, 205] on span "Borrar filtros" at bounding box center [1056, 198] width 68 height 14
click at [1076, 194] on span "Borrar filtros" at bounding box center [1056, 198] width 68 height 14
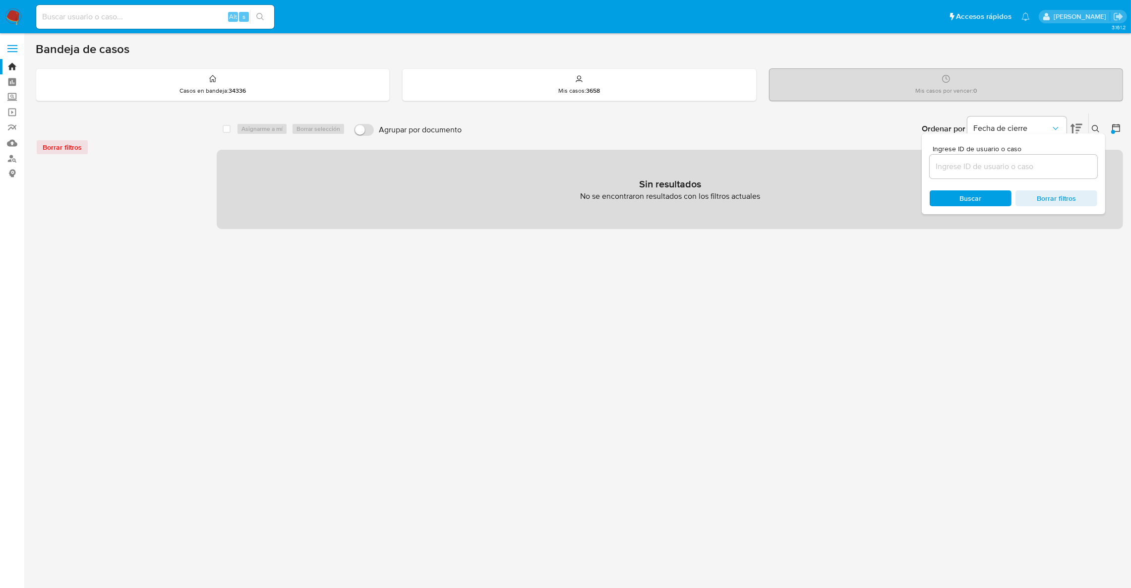
click at [1116, 130] on icon at bounding box center [1116, 128] width 10 height 10
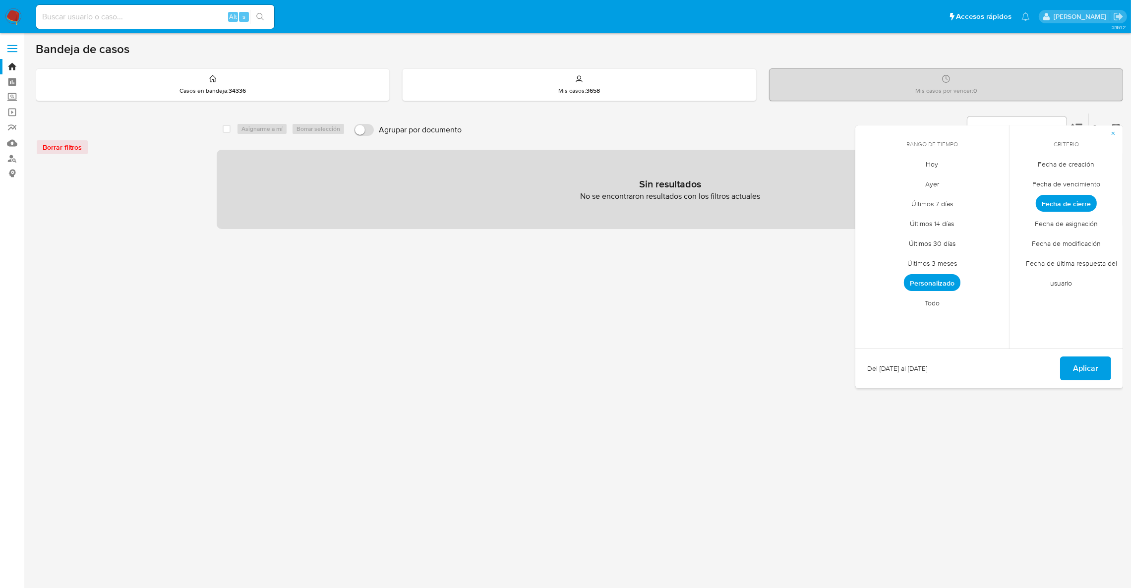
drag, startPoint x: 1073, startPoint y: 346, endPoint x: 1076, endPoint y: 351, distance: 5.4
click at [1073, 347] on div "Rango de tiempo octubre 2025 octubre 2025 lun lunes mar martes mié miércoles ju…" at bounding box center [989, 256] width 268 height 263
click at [1081, 360] on span "Aplicar" at bounding box center [1085, 368] width 25 height 22
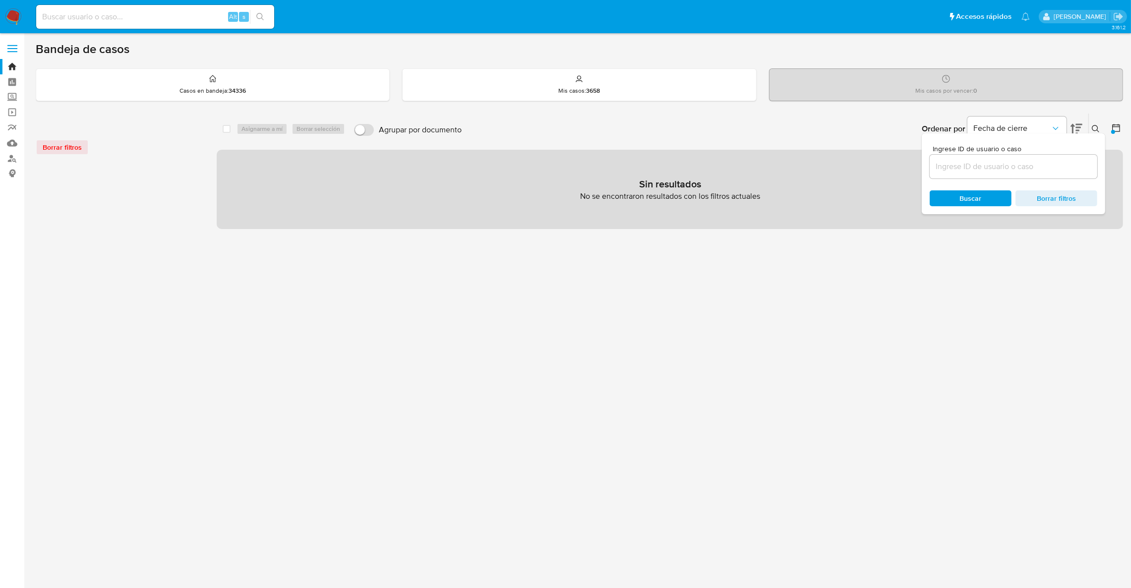
drag, startPoint x: 989, startPoint y: 200, endPoint x: 994, endPoint y: 193, distance: 8.5
click at [991, 196] on span "Buscar" at bounding box center [970, 198] width 68 height 14
click at [1057, 199] on span "Borrar filtros" at bounding box center [1056, 198] width 68 height 14
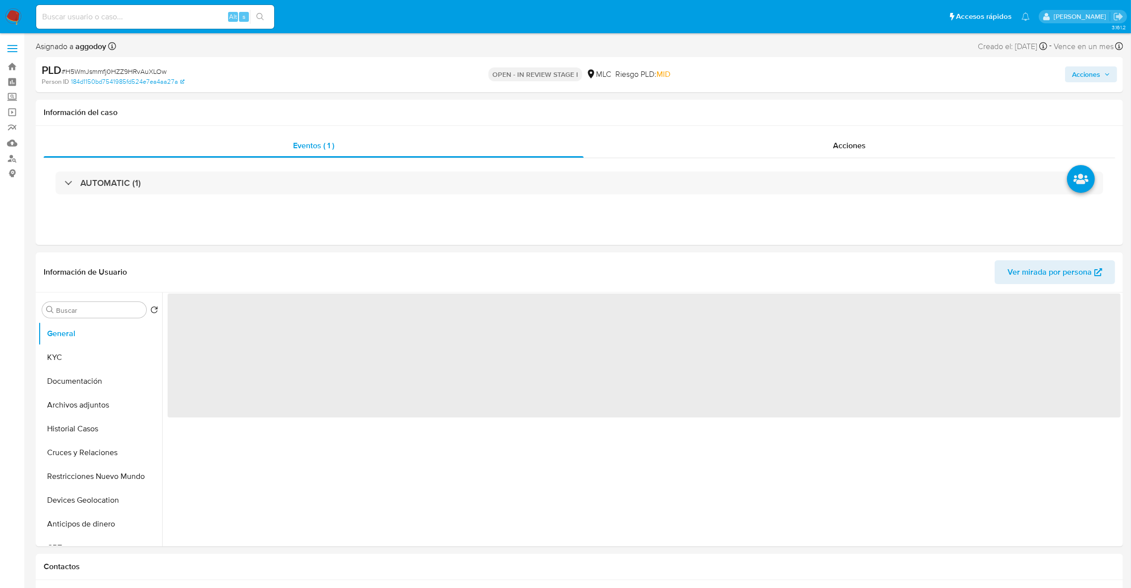
select select "10"
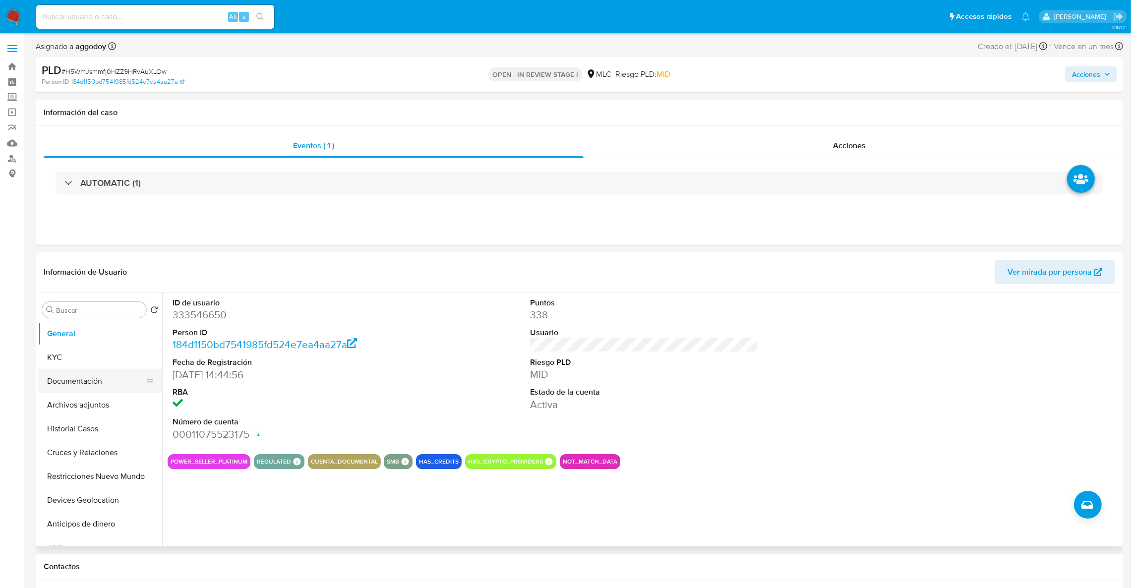
click at [100, 370] on button "Documentación" at bounding box center [96, 381] width 116 height 24
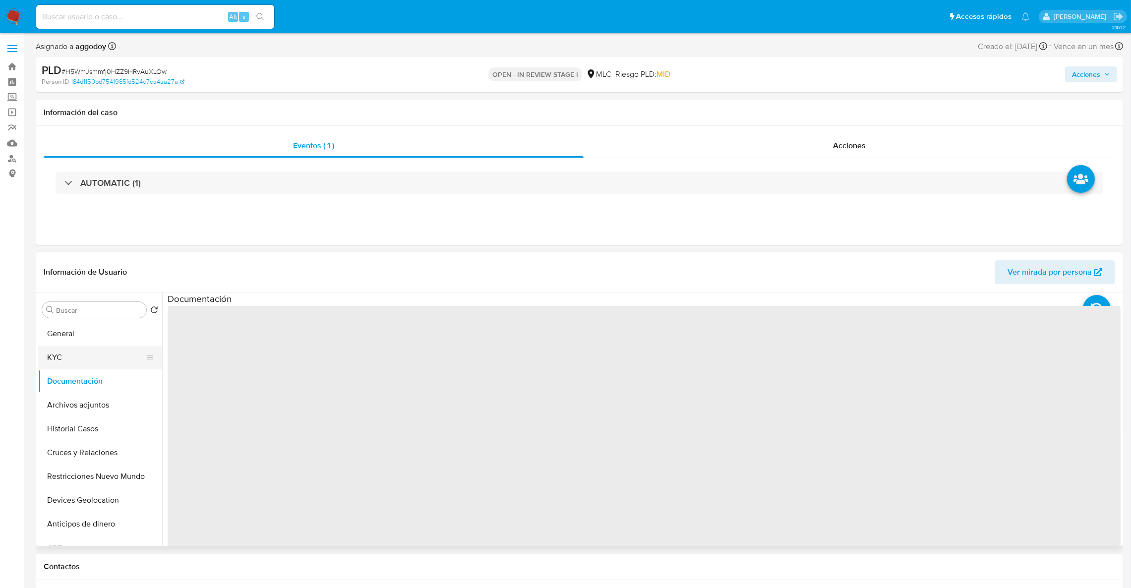
click at [94, 366] on button "KYC" at bounding box center [96, 357] width 116 height 24
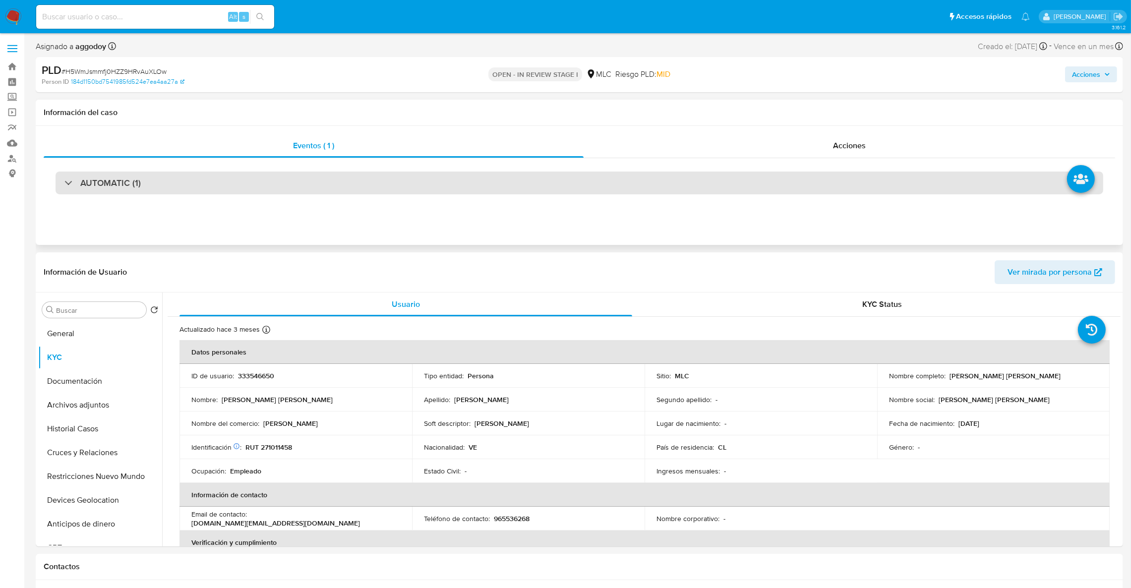
click at [362, 178] on div "AUTOMATIC (1)" at bounding box center [579, 182] width 1047 height 23
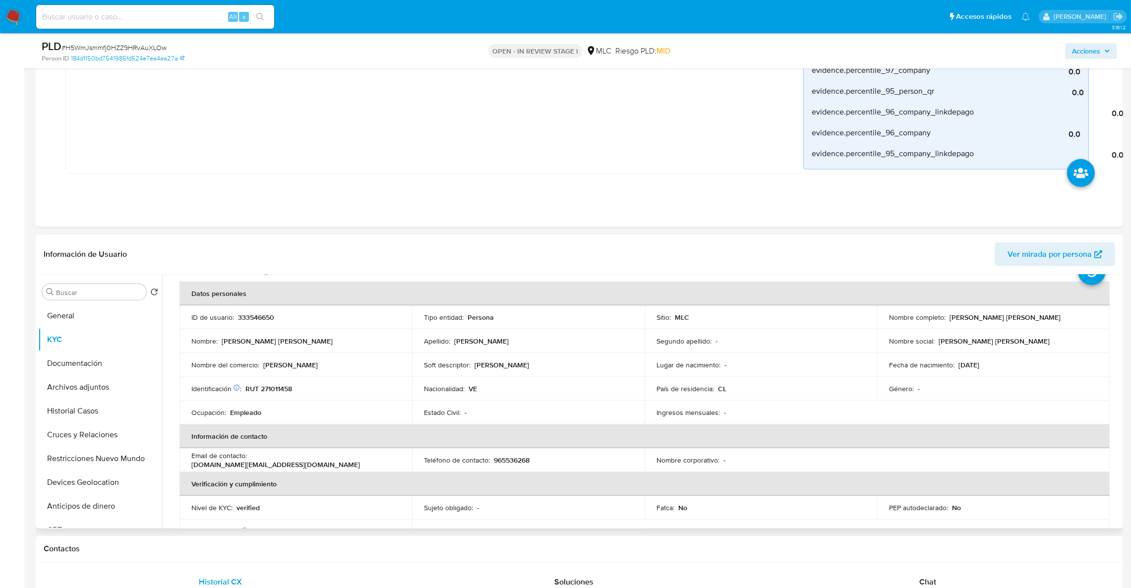
scroll to position [53, 0]
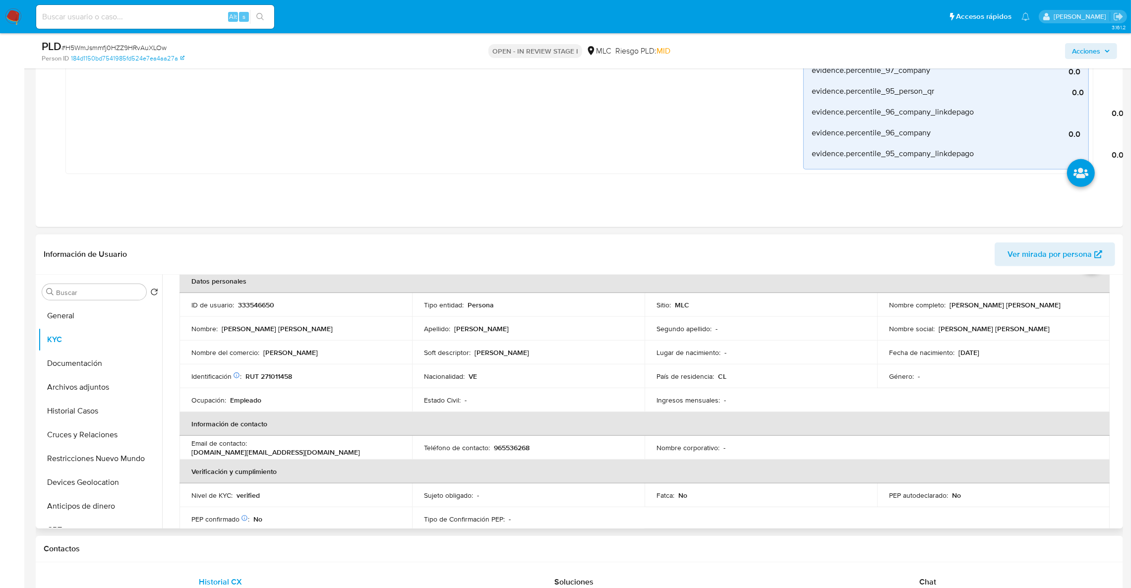
click at [487, 359] on td "Soft descriptor : GIADASTOCK" at bounding box center [528, 352] width 232 height 24
click at [491, 356] on p "GIADASTOCK" at bounding box center [501, 352] width 55 height 9
copy p "GIADASTOCK"
drag, startPoint x: 986, startPoint y: 424, endPoint x: 973, endPoint y: 335, distance: 89.6
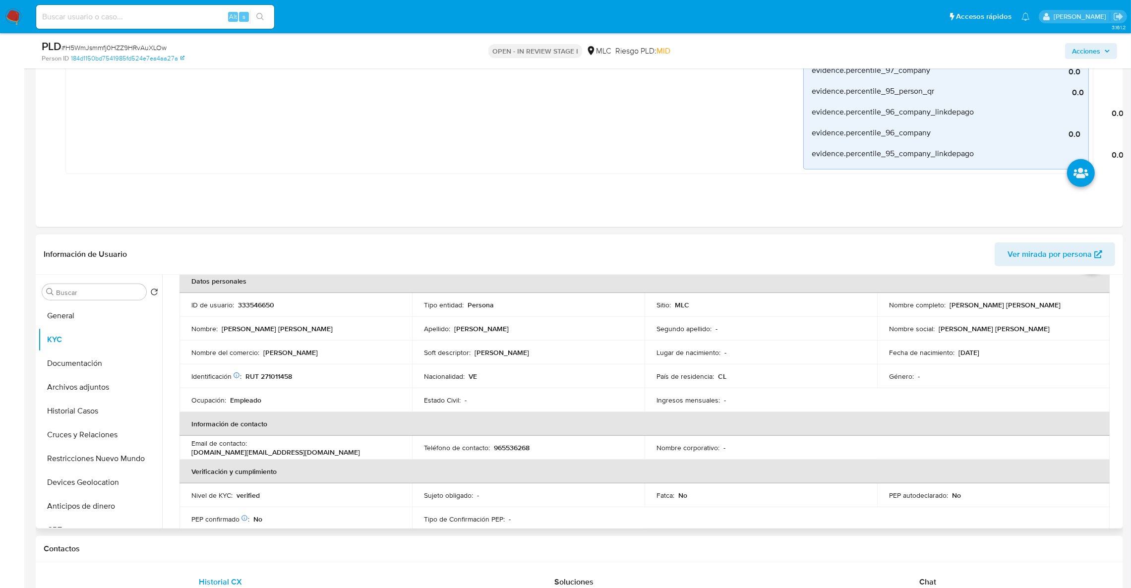
click at [986, 421] on th "Información de contacto" at bounding box center [644, 424] width 930 height 24
click at [305, 448] on p "adrianagimenez.vi@gmail.com" at bounding box center [275, 452] width 169 height 9
click at [267, 377] on p "RUT 271011458" at bounding box center [268, 376] width 47 height 9
copy p "271011458"
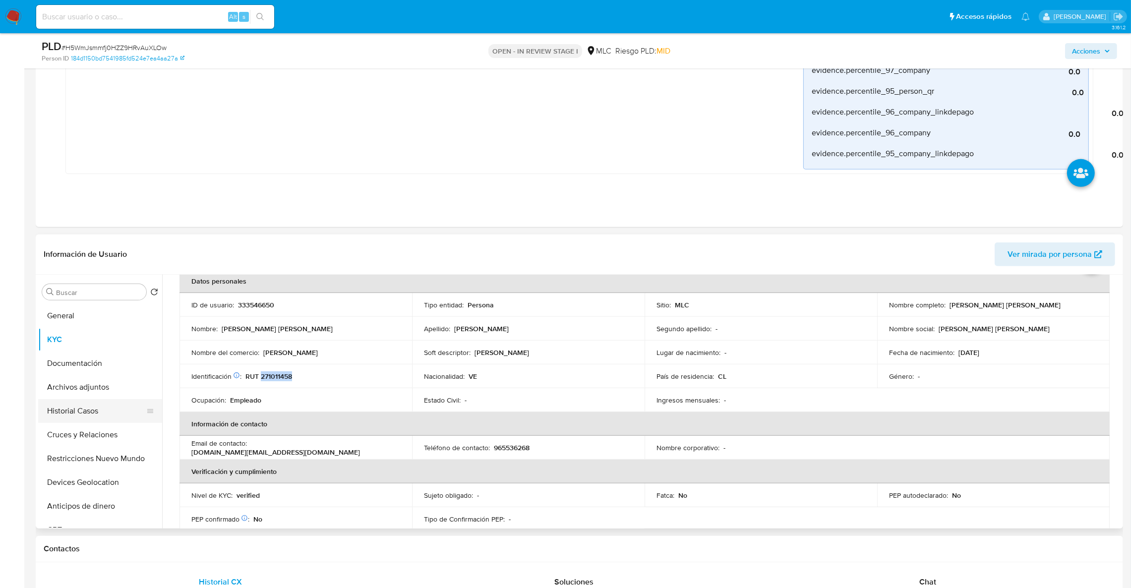
click at [86, 412] on button "Historial Casos" at bounding box center [96, 411] width 116 height 24
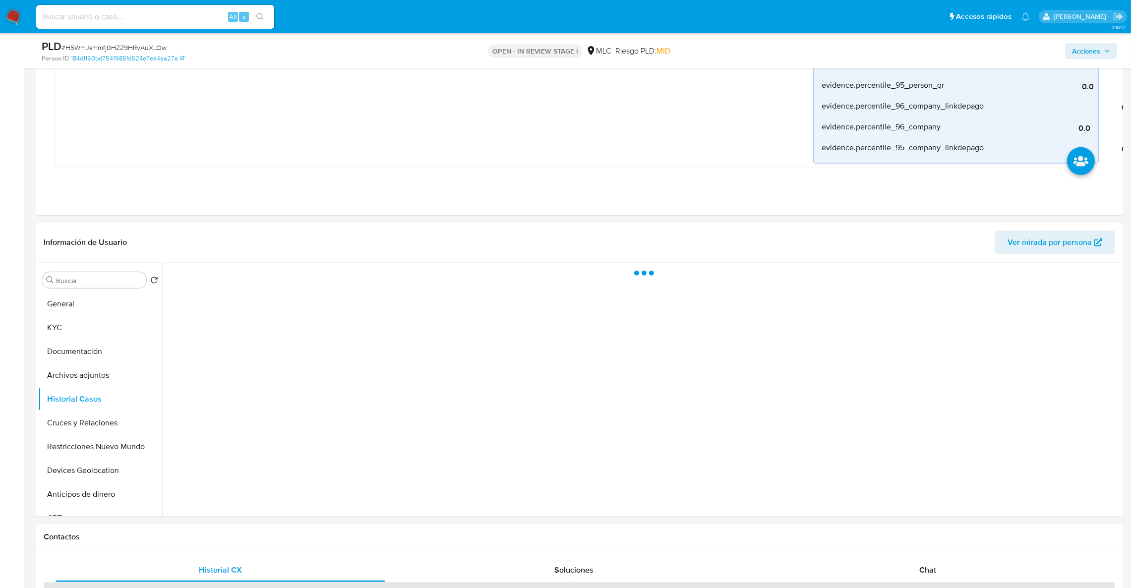
scroll to position [0, 0]
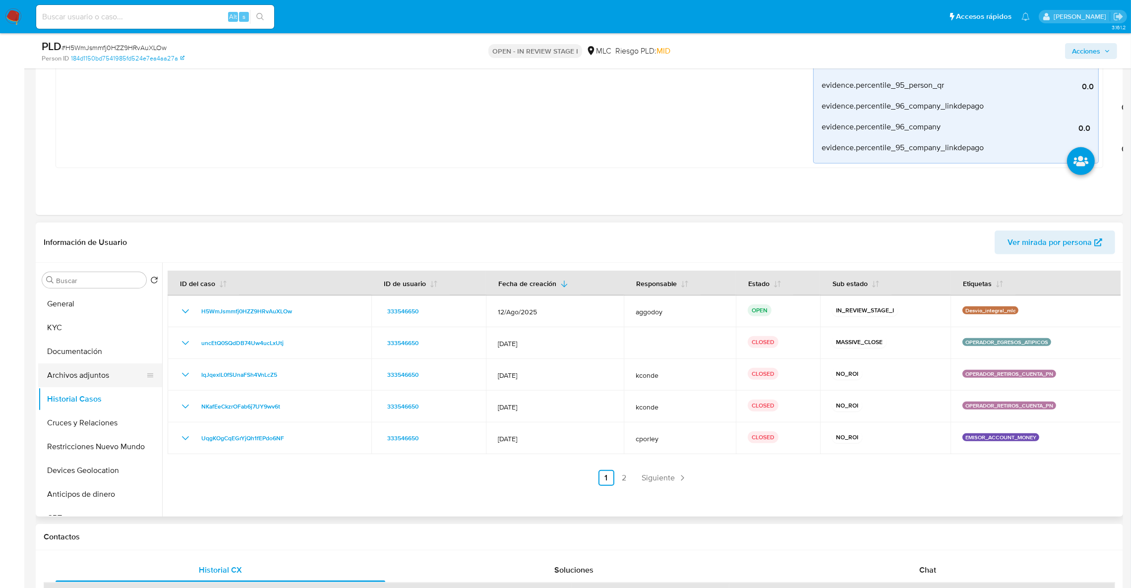
click at [79, 382] on button "Archivos adjuntos" at bounding box center [96, 375] width 116 height 24
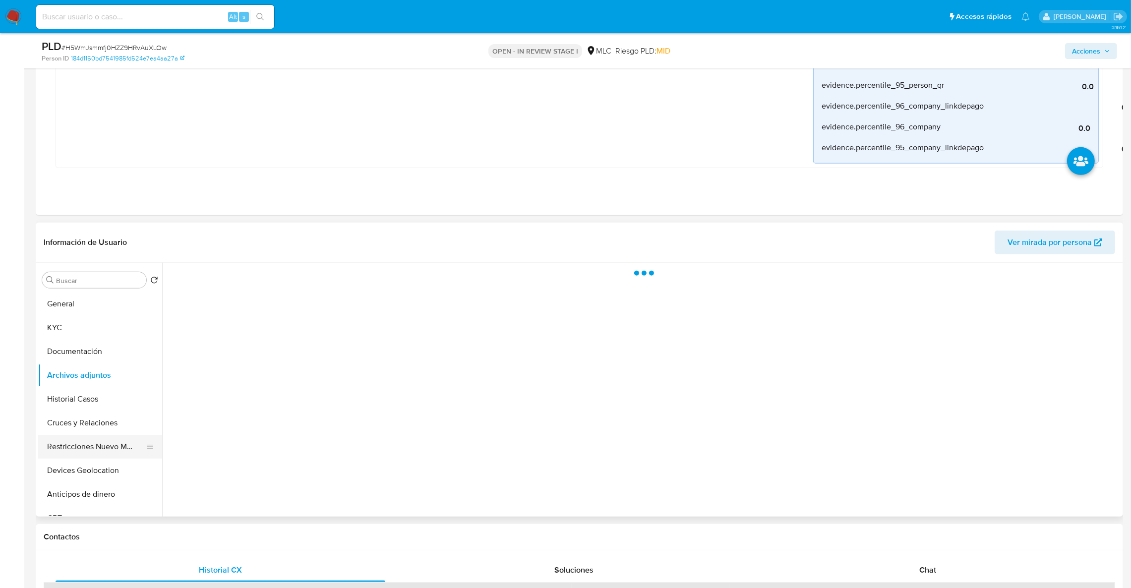
click at [84, 435] on button "Restricciones Nuevo Mundo" at bounding box center [96, 447] width 116 height 24
click at [85, 427] on button "Cruces y Relaciones" at bounding box center [96, 423] width 116 height 24
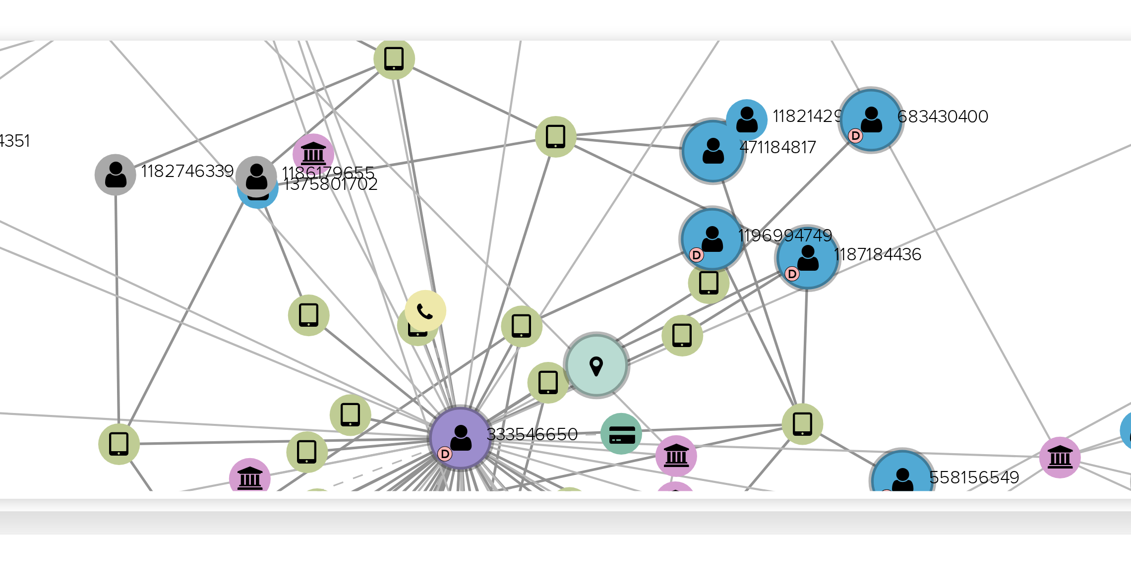
scroll to position [784, 0]
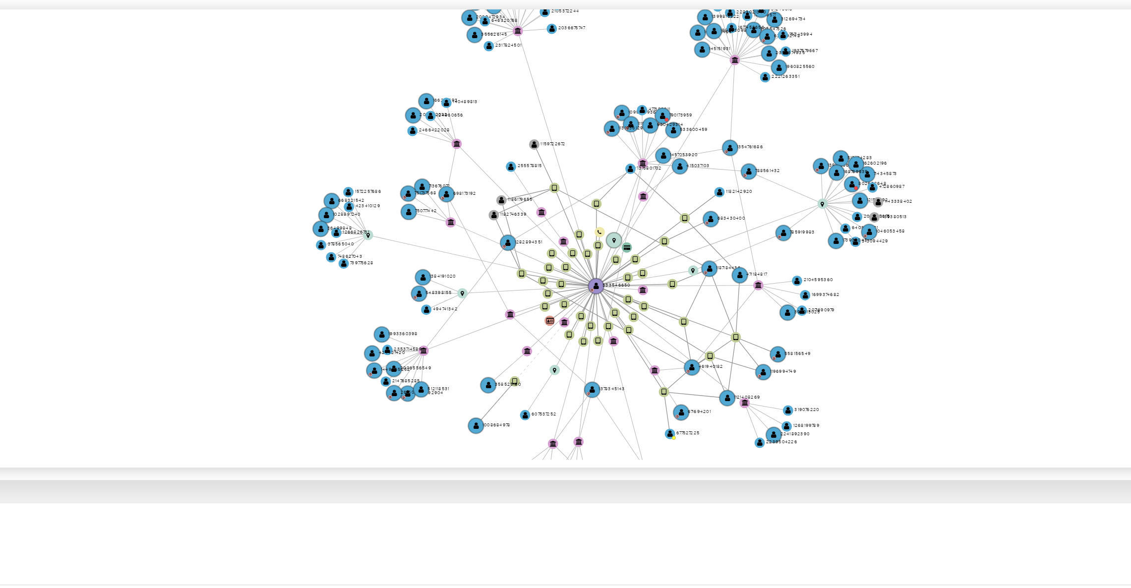
drag, startPoint x: 562, startPoint y: 433, endPoint x: 553, endPoint y: 433, distance: 8.9
click at [553, 433] on icon "device-63c6204808813b00180c594f  device-67d2e95f865020d755b0eb80  device-6159…" at bounding box center [651, 428] width 938 height 144
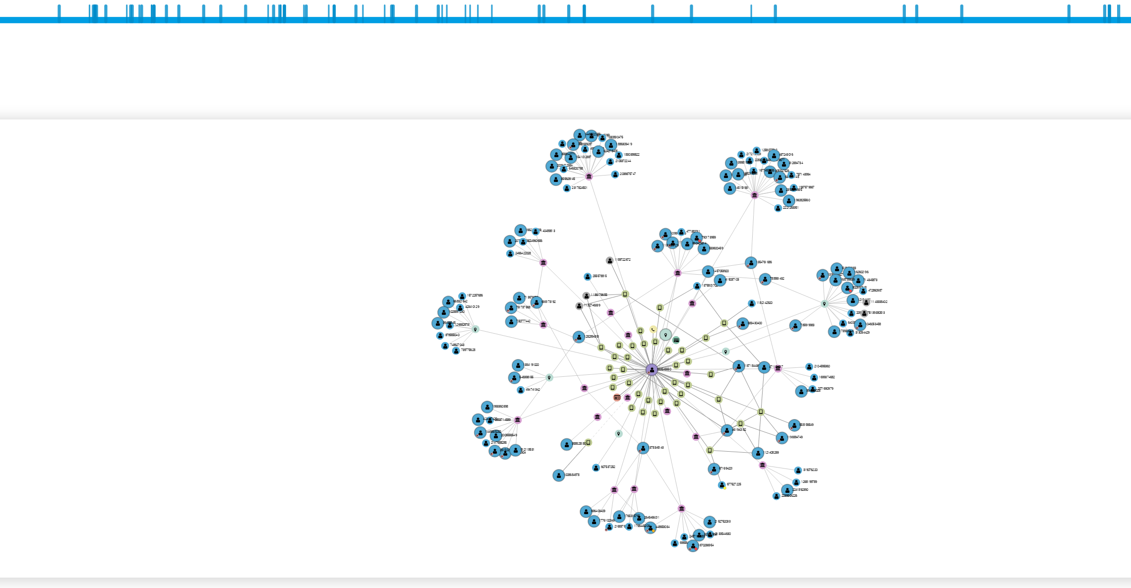
click at [668, 393] on icon "device-63c6204808813b00180c594f  device-67d2e95f865020d755b0eb80  device-6159…" at bounding box center [651, 428] width 938 height 144
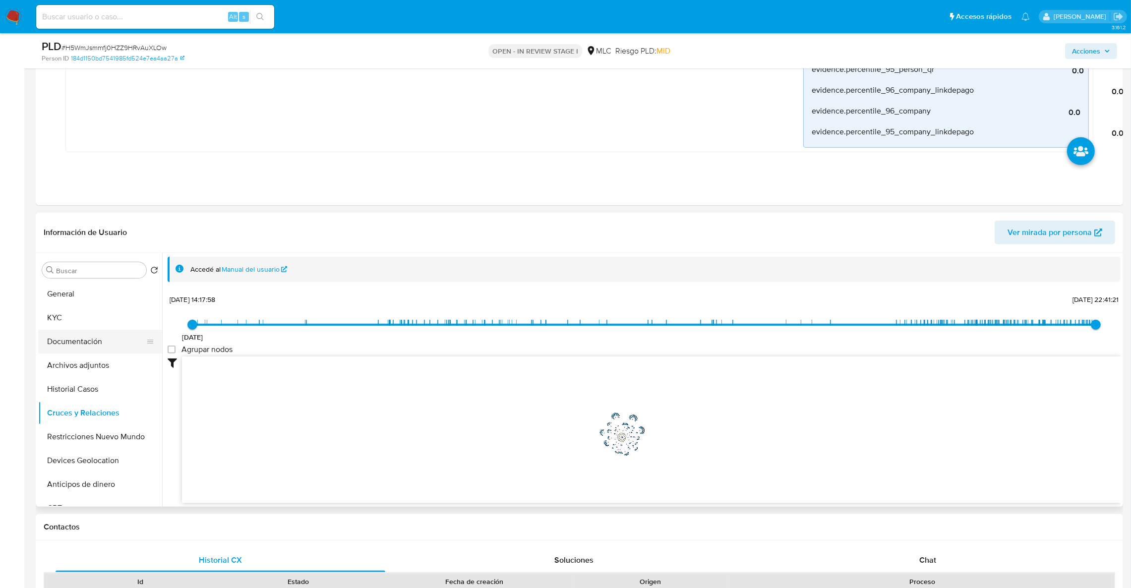
click at [118, 341] on button "Documentación" at bounding box center [96, 342] width 116 height 24
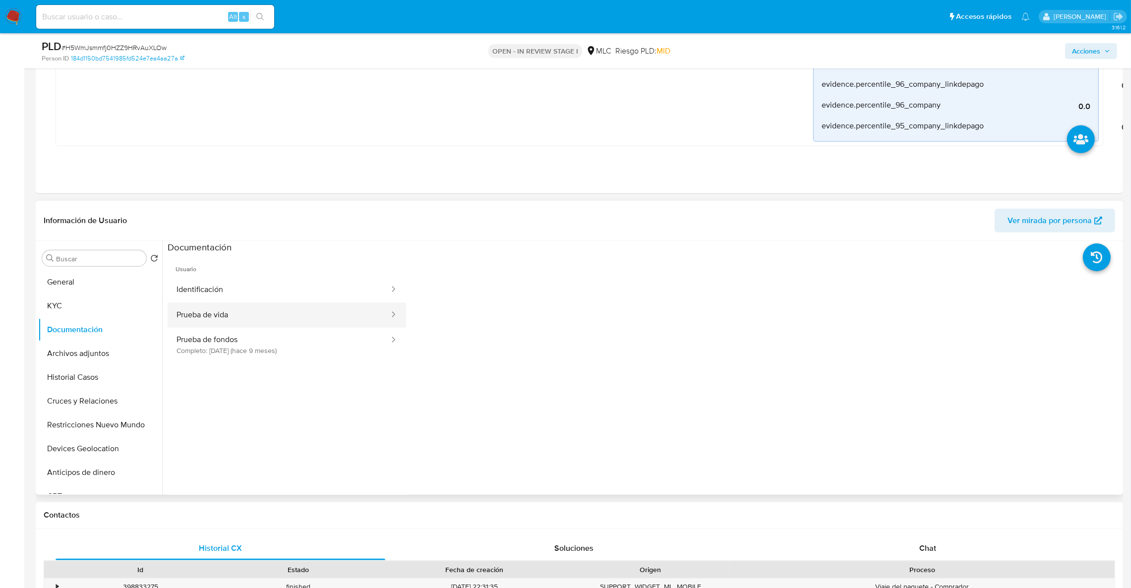
click at [243, 318] on button "Prueba de vida" at bounding box center [279, 314] width 223 height 25
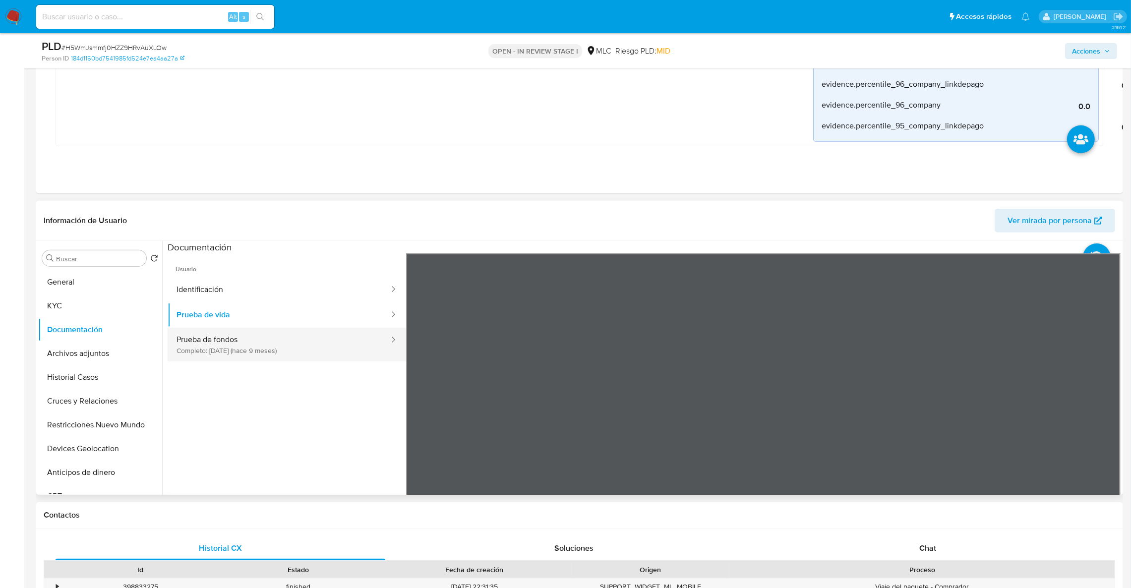
click at [237, 355] on button "Prueba de fondos Completo: 09/01/2025 (hace 9 meses)" at bounding box center [279, 345] width 223 height 34
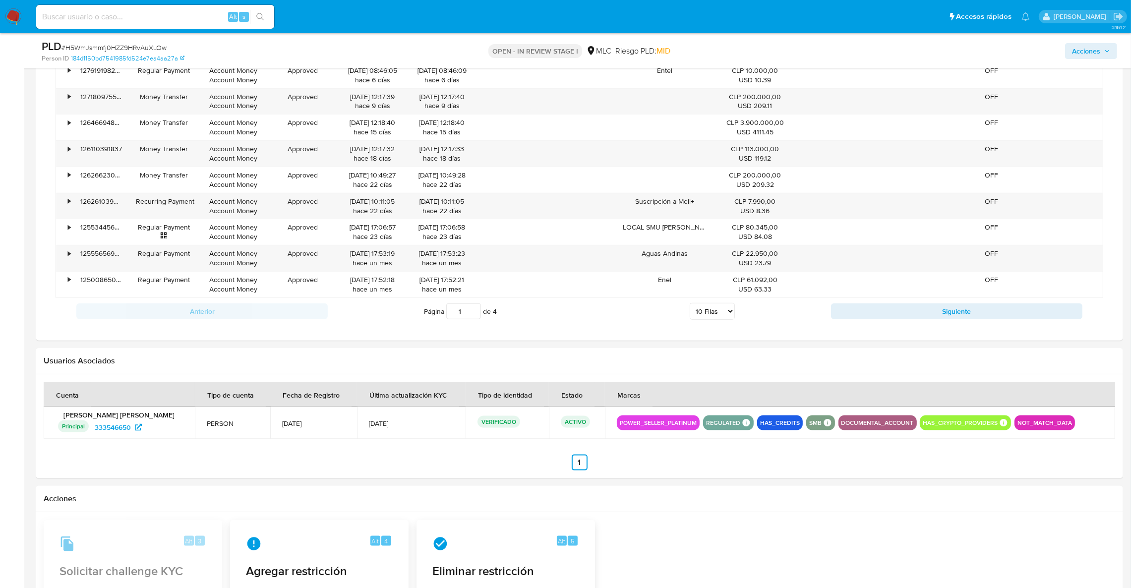
scroll to position [1602, 0]
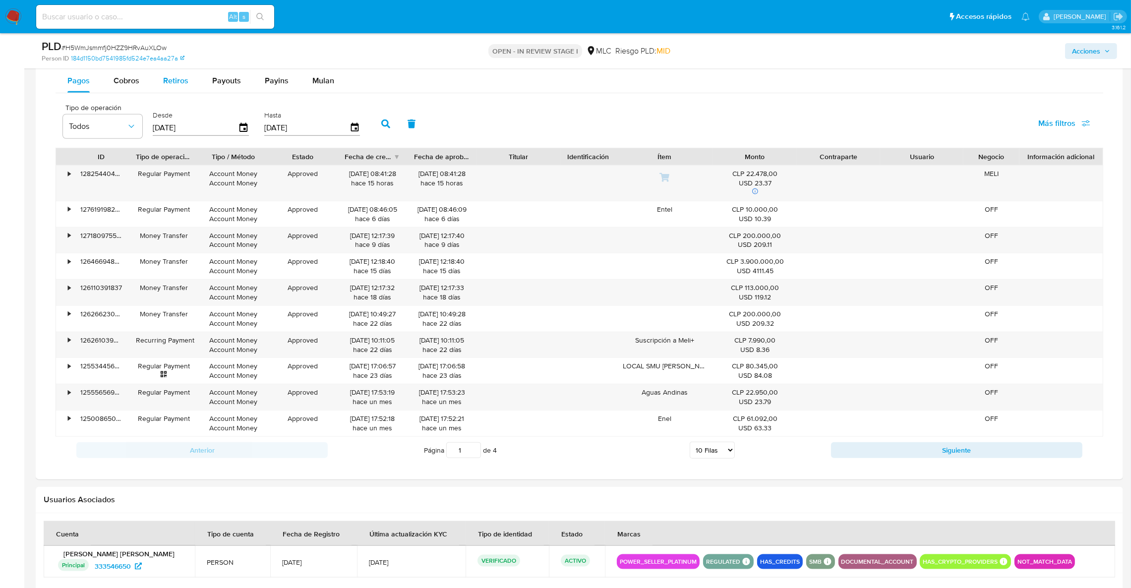
click at [153, 85] on button "Retiros" at bounding box center [175, 81] width 49 height 24
select select "10"
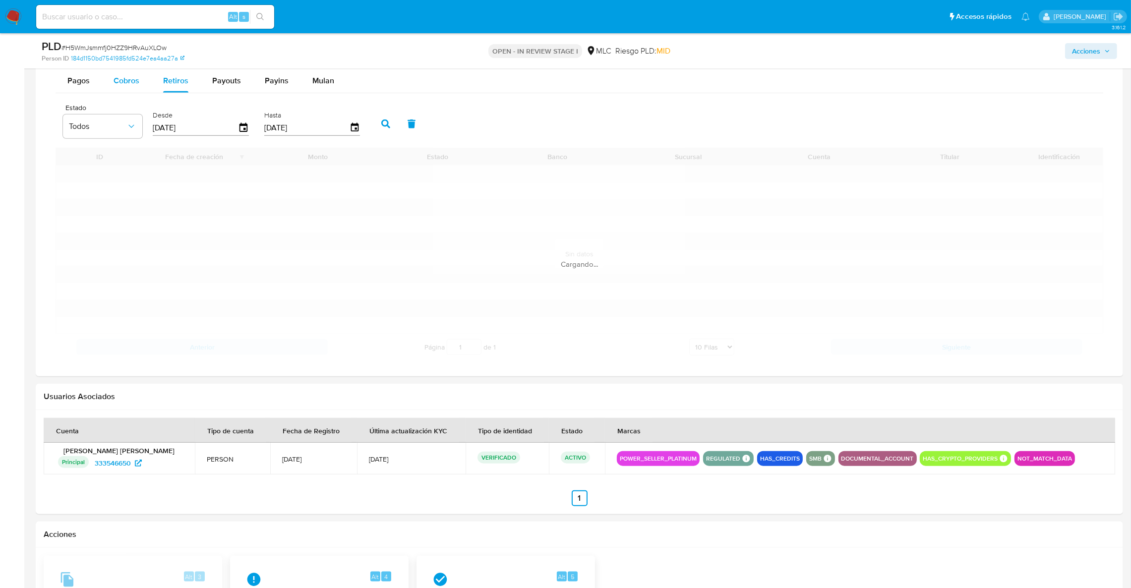
click at [144, 84] on button "Cobros" at bounding box center [127, 81] width 50 height 24
select select "10"
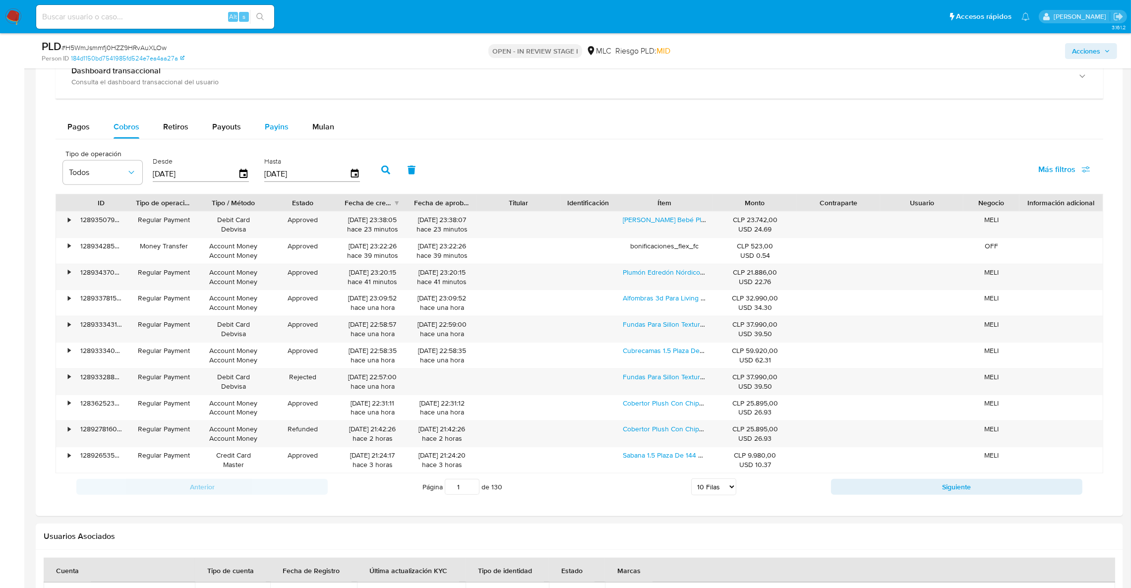
scroll to position [1554, 0]
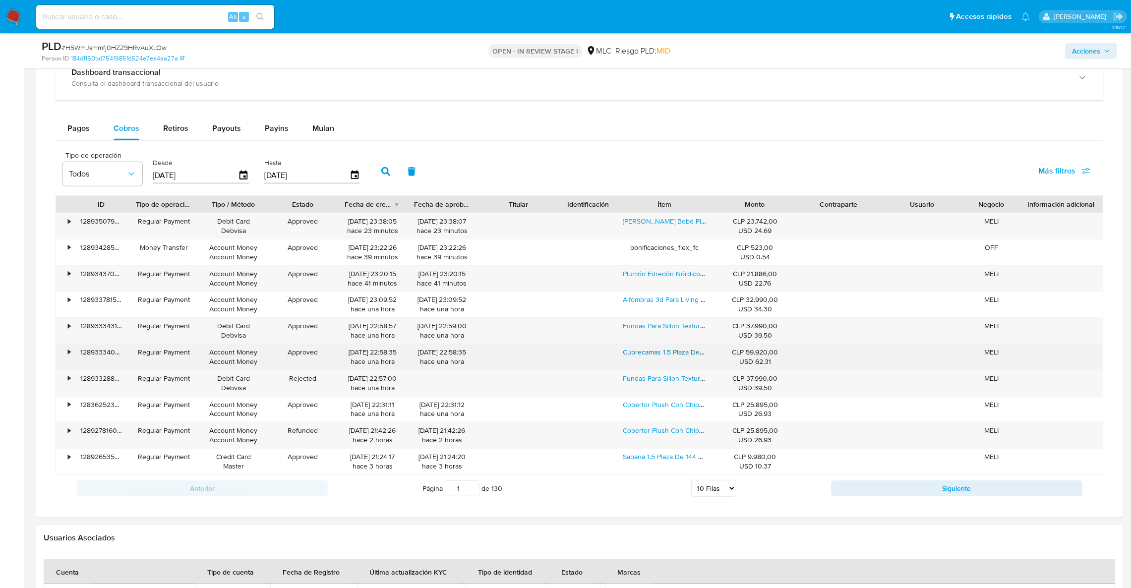
click at [629, 351] on link "Cubrecamas 1.5 Plaza De Verano Suaves Y Delgados Tipo Quilt Diseño 5 Lisa" at bounding box center [765, 352] width 285 height 10
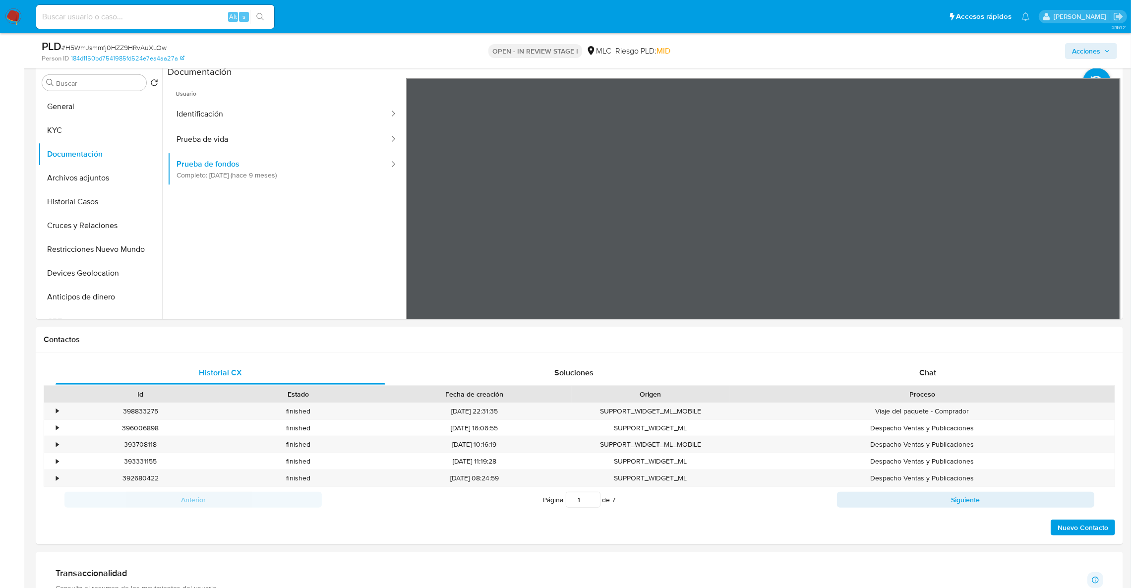
scroll to position [662, 0]
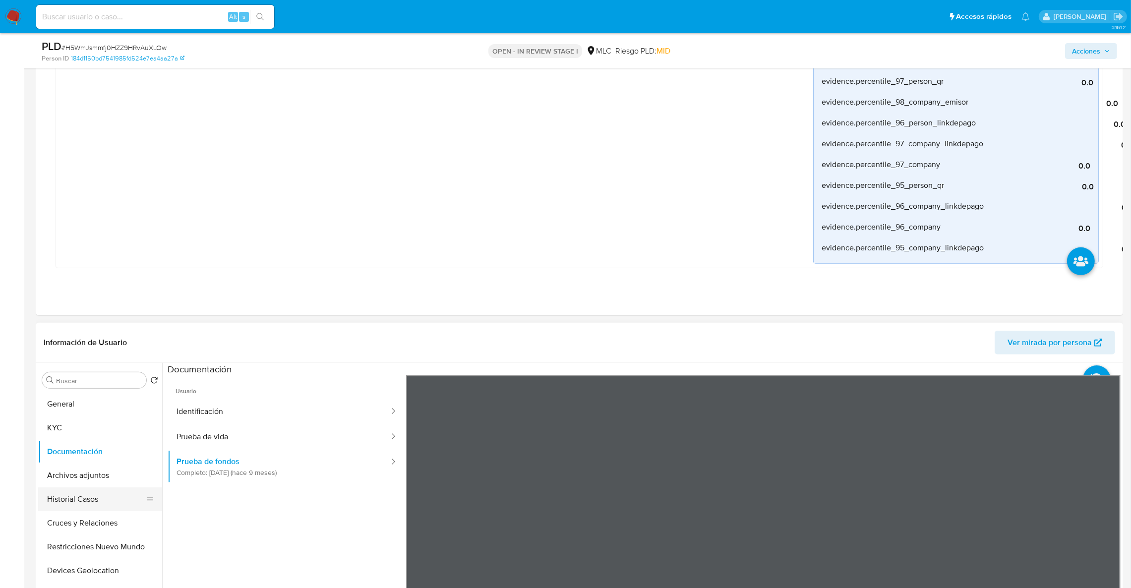
click at [91, 504] on button "Historial Casos" at bounding box center [96, 499] width 116 height 24
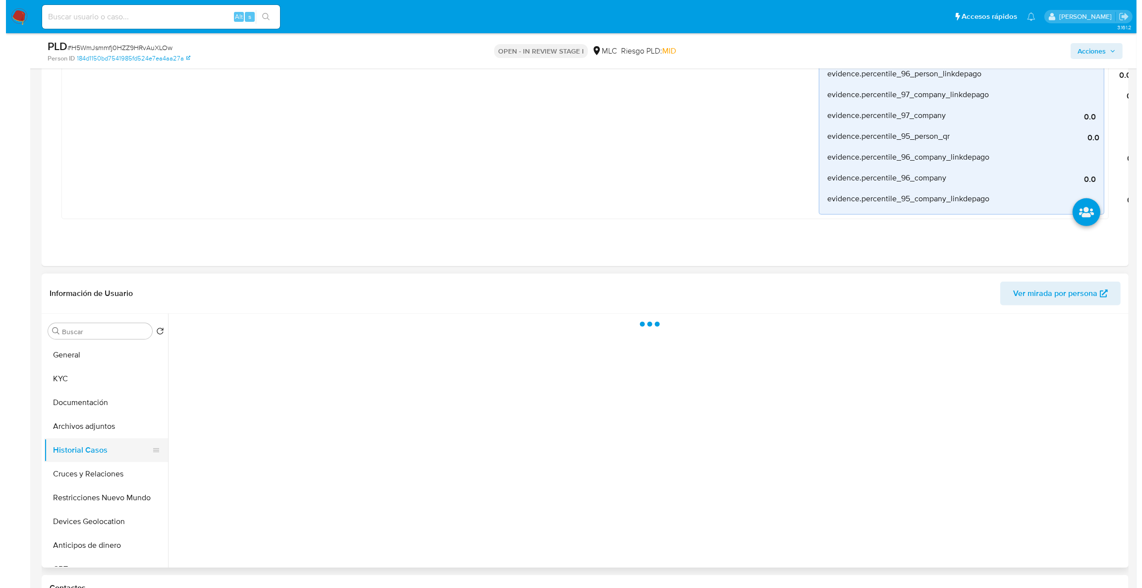
scroll to position [736, 0]
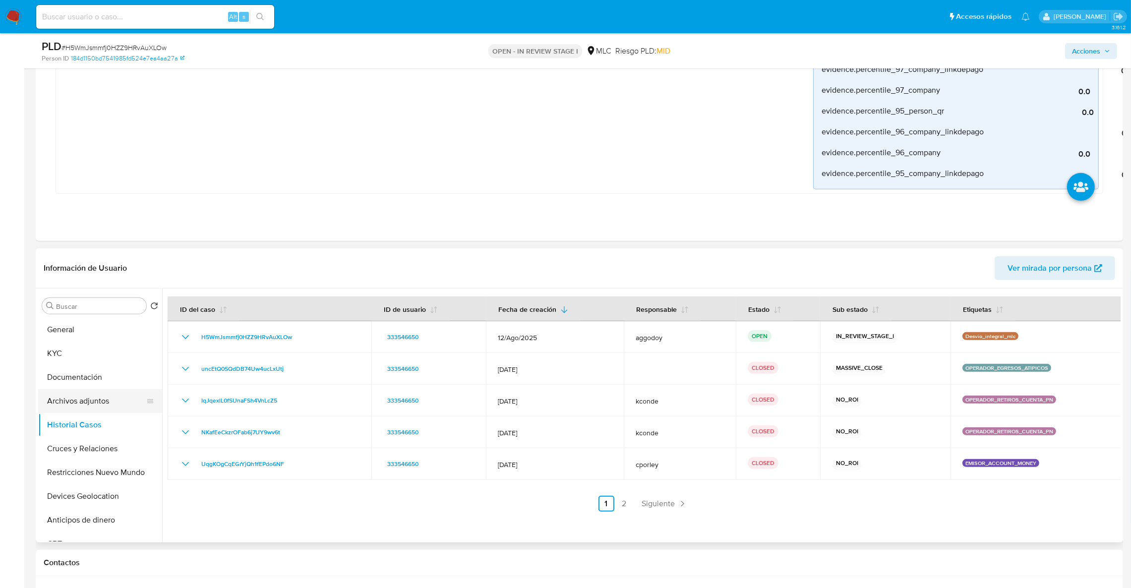
click at [80, 401] on button "Archivos adjuntos" at bounding box center [96, 401] width 116 height 24
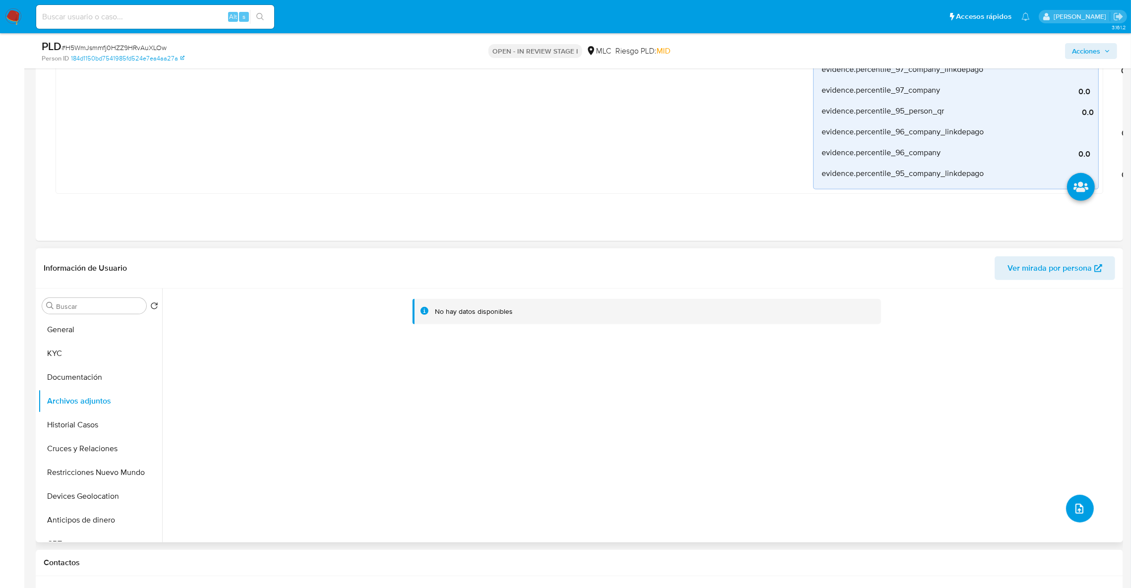
click at [1073, 504] on span "upload-file" at bounding box center [1079, 509] width 12 height 12
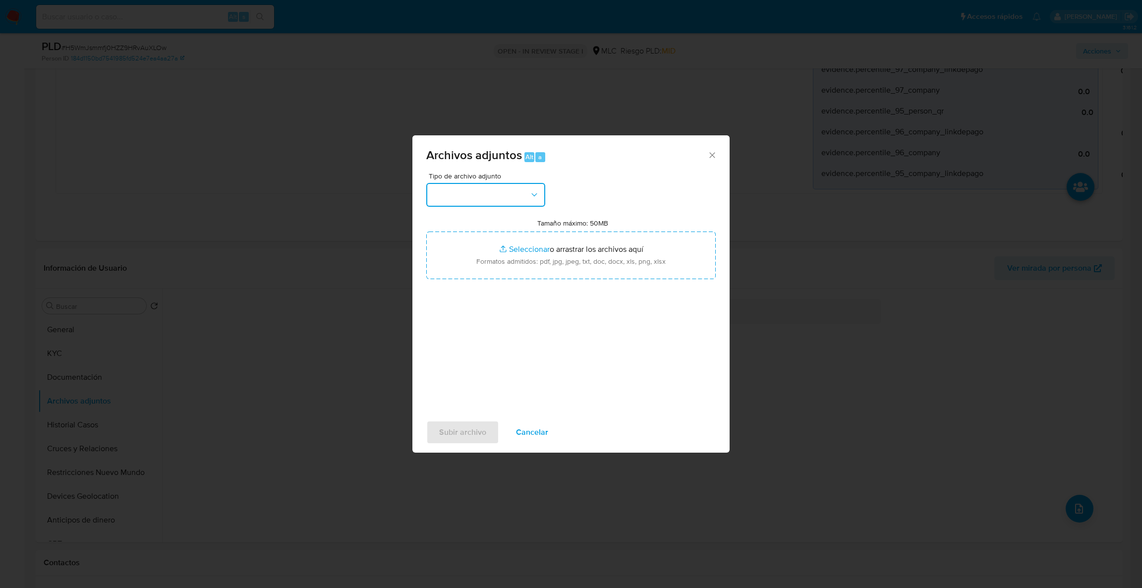
click at [484, 199] on button "button" at bounding box center [485, 195] width 119 height 24
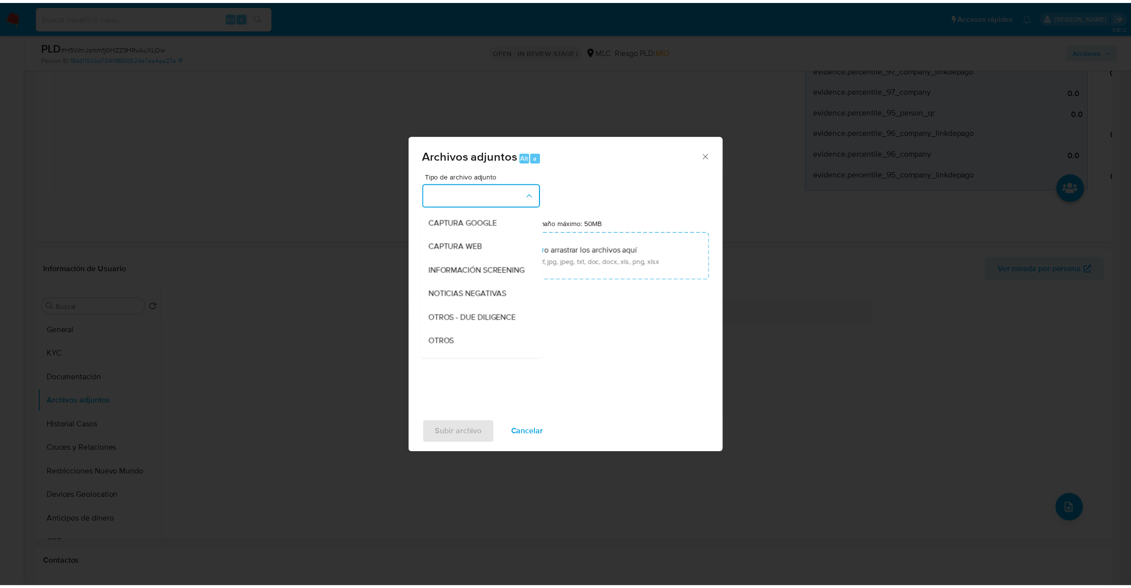
scroll to position [131, 0]
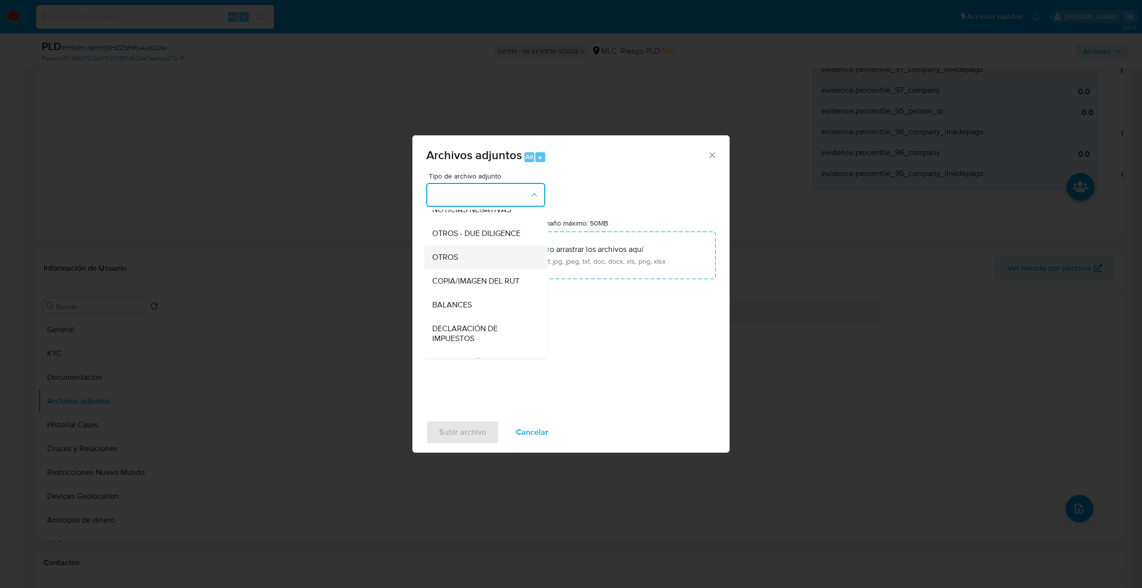
click at [459, 269] on div "OTROS" at bounding box center [482, 257] width 101 height 24
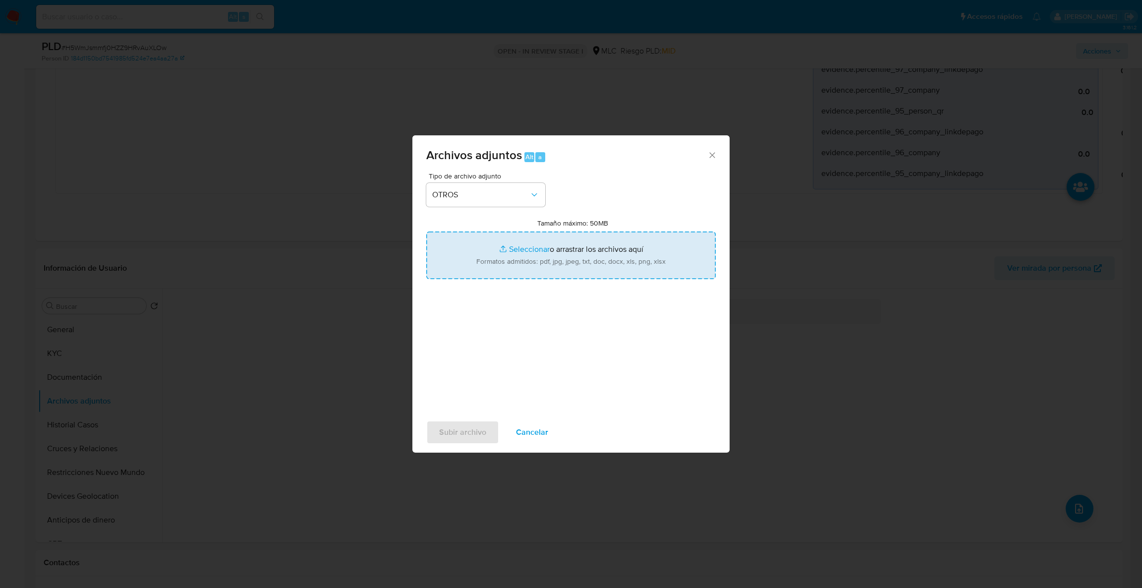
click at [510, 267] on input "Tamaño máximo: 50MB Seleccionar archivos" at bounding box center [570, 255] width 289 height 48
type input "C:\fakepath\Case Log - 333546650.pdf"
click at [564, 262] on input "Tamaño máximo: 50MB Seleccionar archivos" at bounding box center [570, 255] width 289 height 48
type input "C:\fakepath\333546650Movimientos .xlsx"
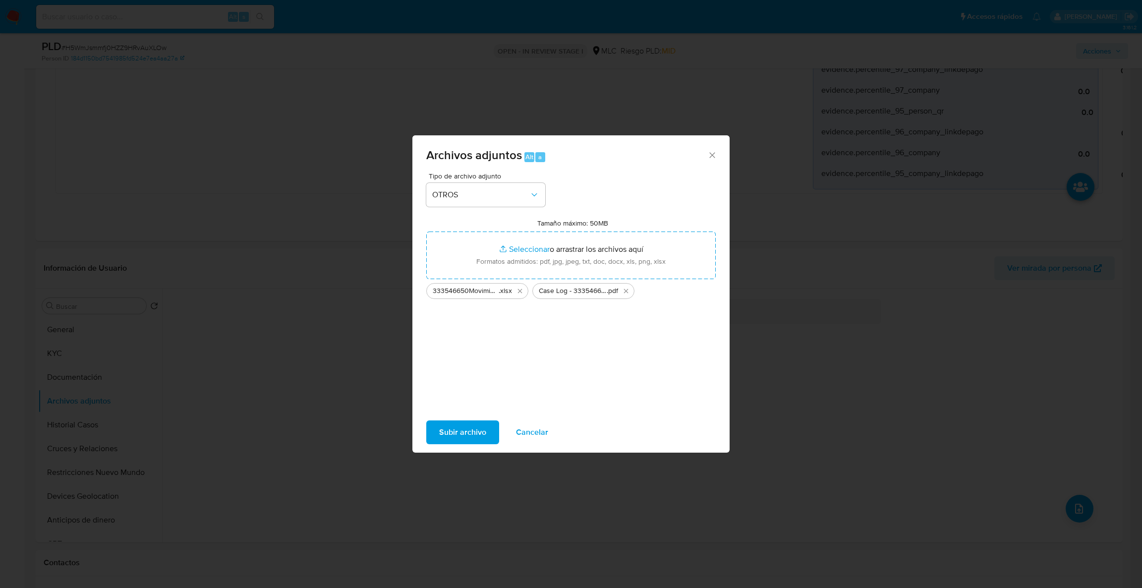
click at [483, 446] on div "Subir archivo Cancelar" at bounding box center [570, 432] width 317 height 38
click at [486, 441] on button "Subir archivo" at bounding box center [462, 432] width 73 height 24
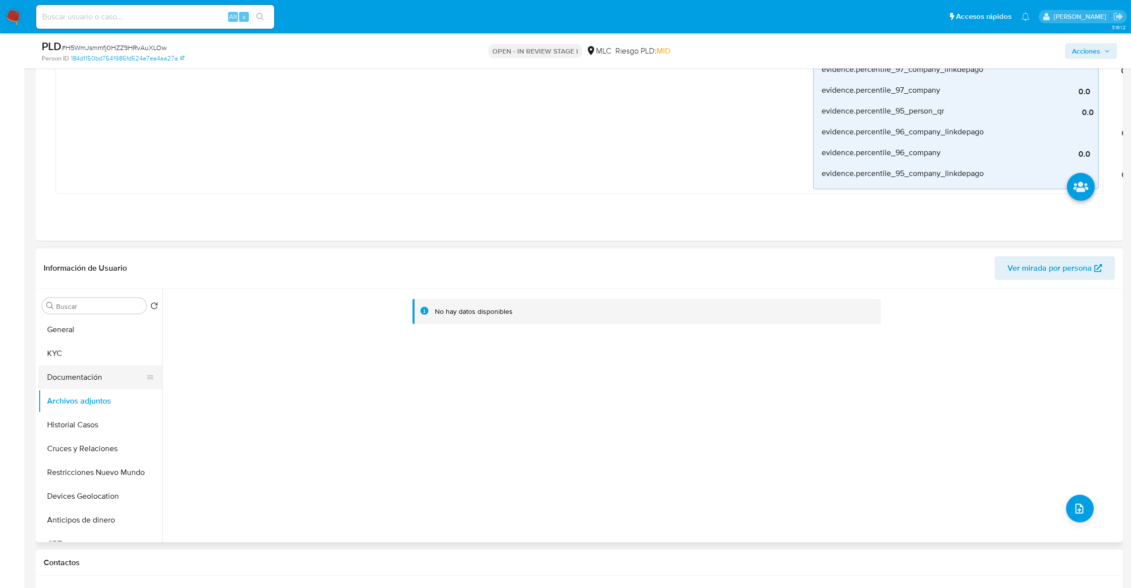
click at [114, 380] on button "Documentación" at bounding box center [96, 377] width 116 height 24
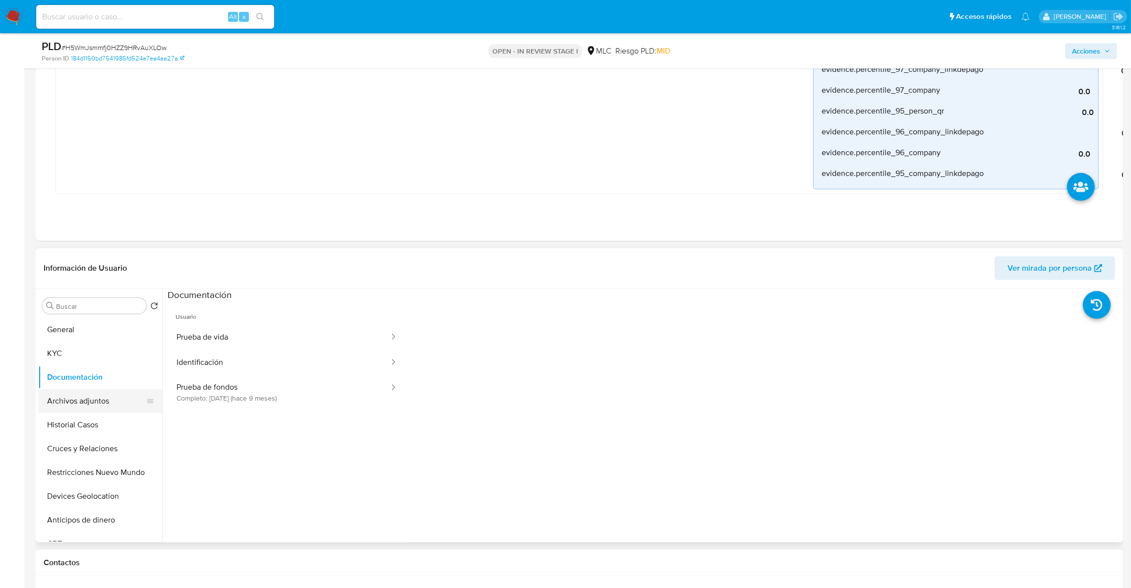
click at [113, 398] on button "Archivos adjuntos" at bounding box center [96, 401] width 116 height 24
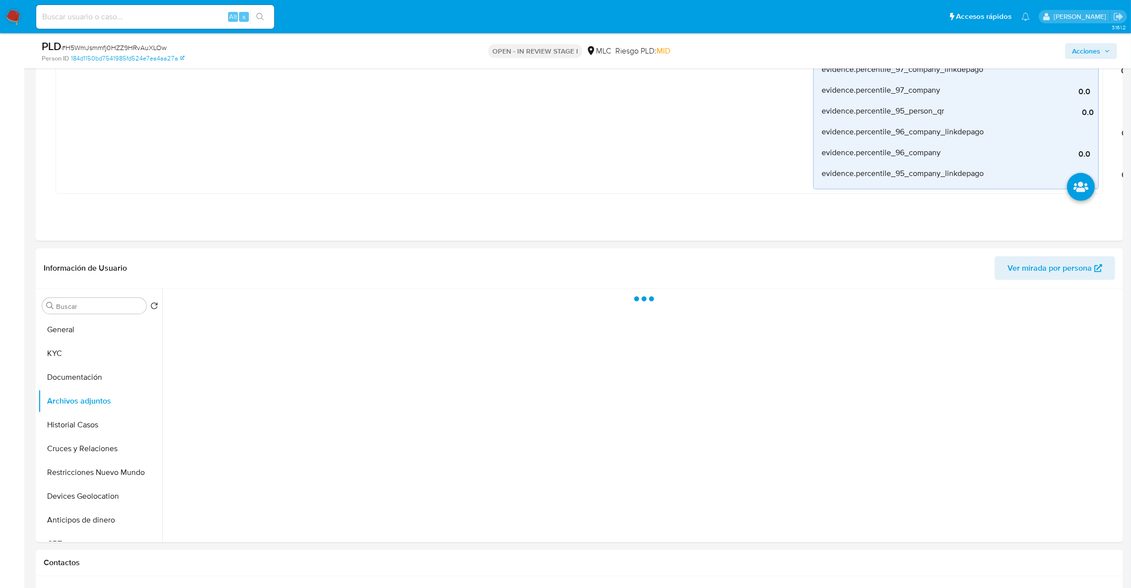
click at [1070, 50] on button "Acciones" at bounding box center [1091, 51] width 52 height 16
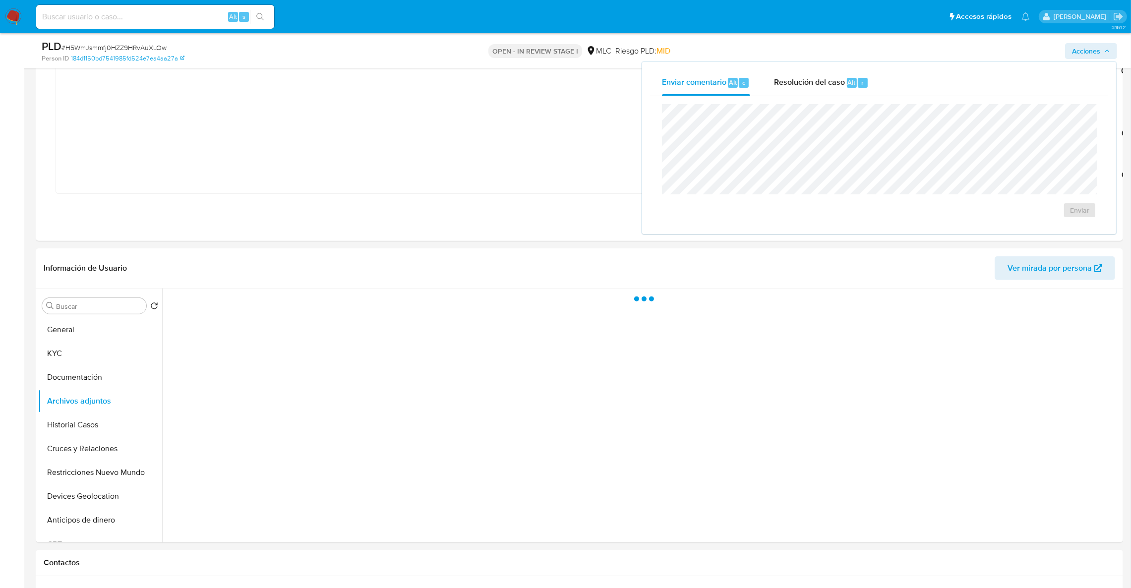
click at [804, 68] on div "Enviar comentario Alt c Resolución del caso Alt r Enviar" at bounding box center [879, 148] width 474 height 172
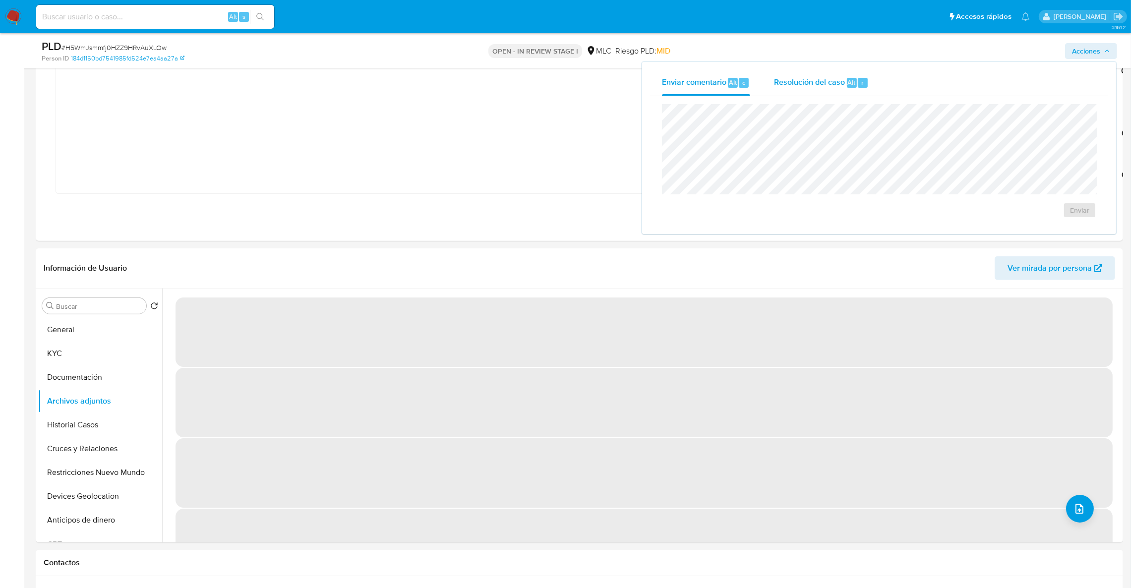
click at [831, 77] on span "Resolución del caso" at bounding box center [809, 81] width 71 height 11
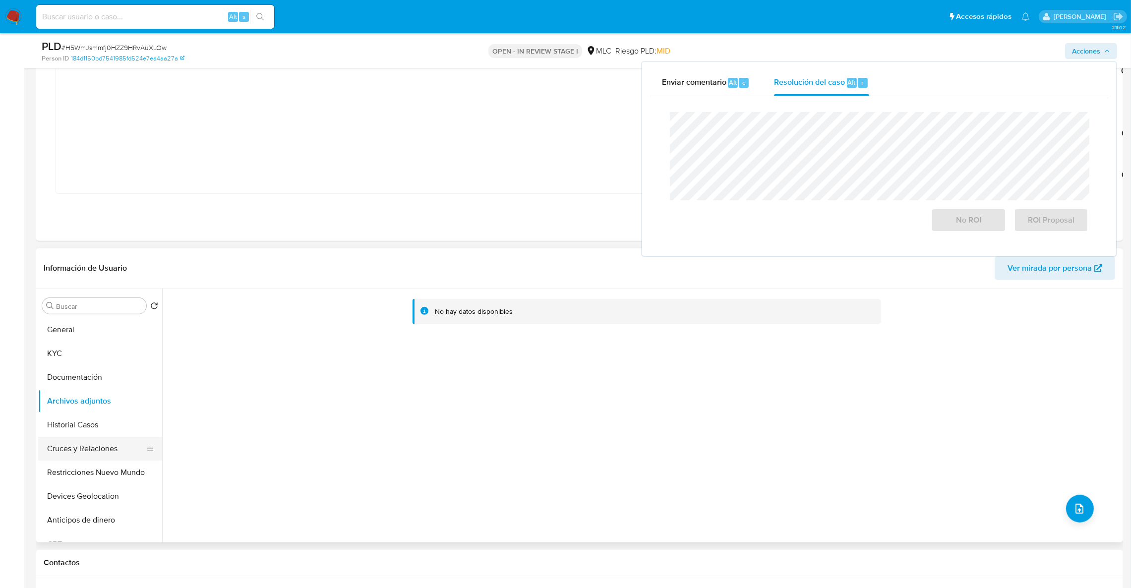
drag, startPoint x: 121, startPoint y: 460, endPoint x: 121, endPoint y: 440, distance: 20.8
click at [121, 460] on ul "General KYC Documentación Archivos adjuntos Historial Casos Cruces y Relaciones…" at bounding box center [100, 430] width 124 height 224
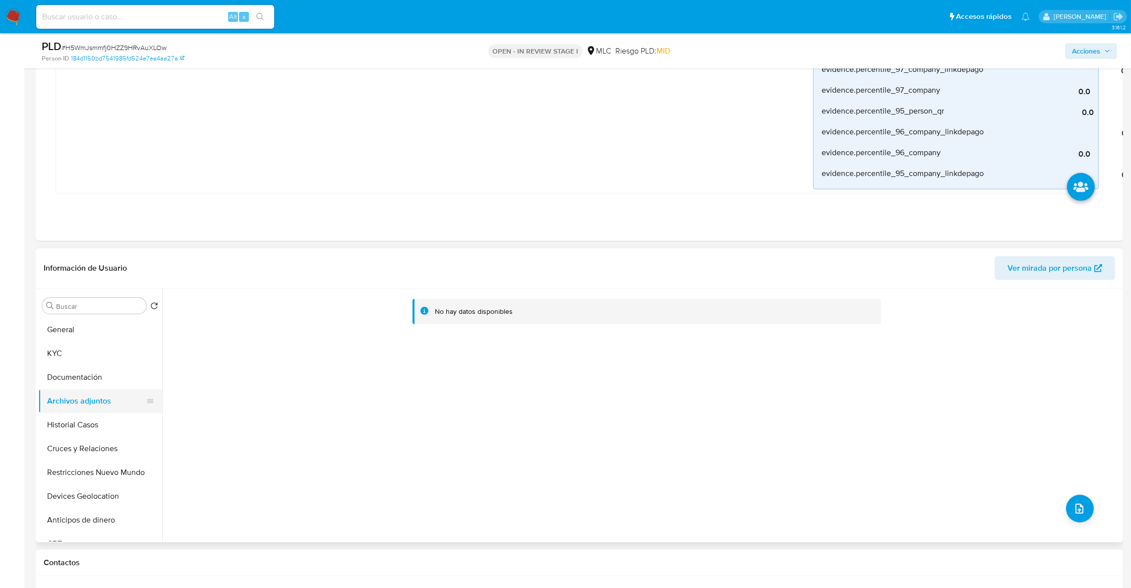
click at [118, 410] on button "Archivos adjuntos" at bounding box center [96, 401] width 116 height 24
click at [105, 429] on button "Historial Casos" at bounding box center [96, 425] width 116 height 24
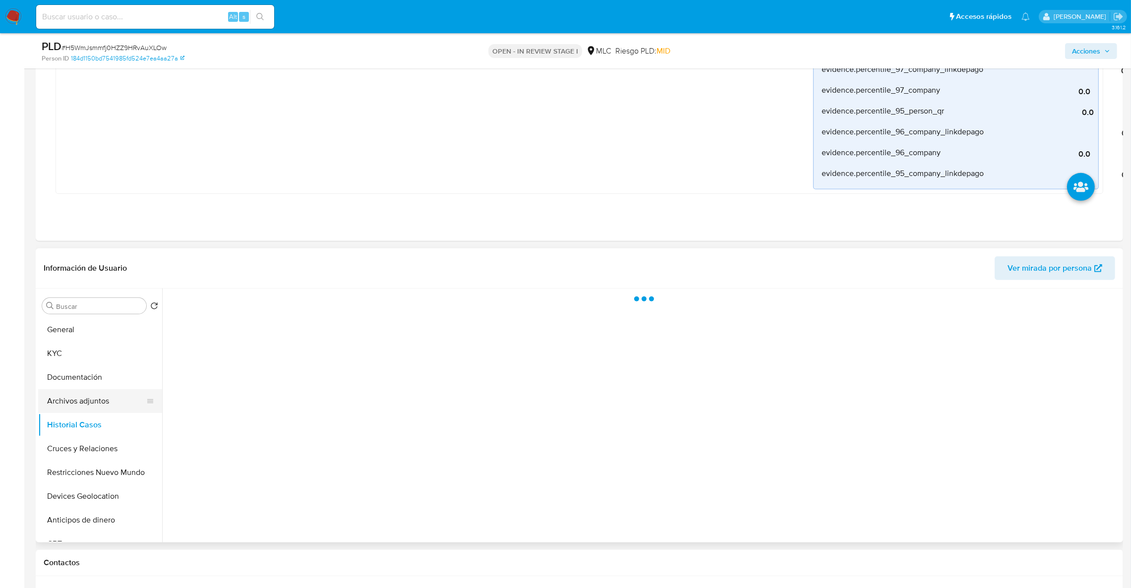
click at [111, 398] on button "Archivos adjuntos" at bounding box center [96, 401] width 116 height 24
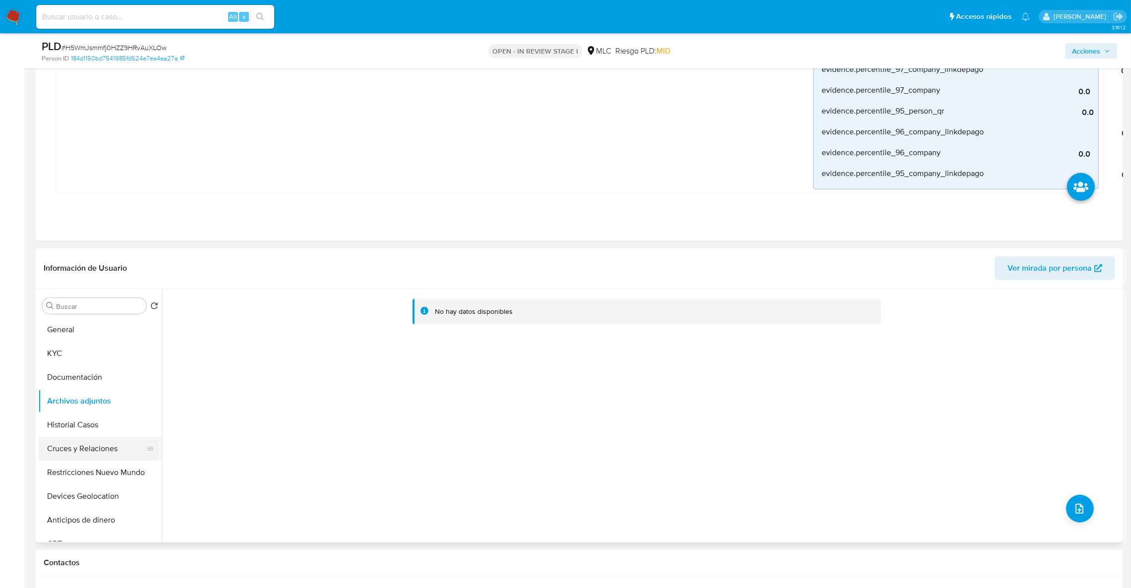
click at [112, 444] on button "Cruces y Relaciones" at bounding box center [96, 449] width 116 height 24
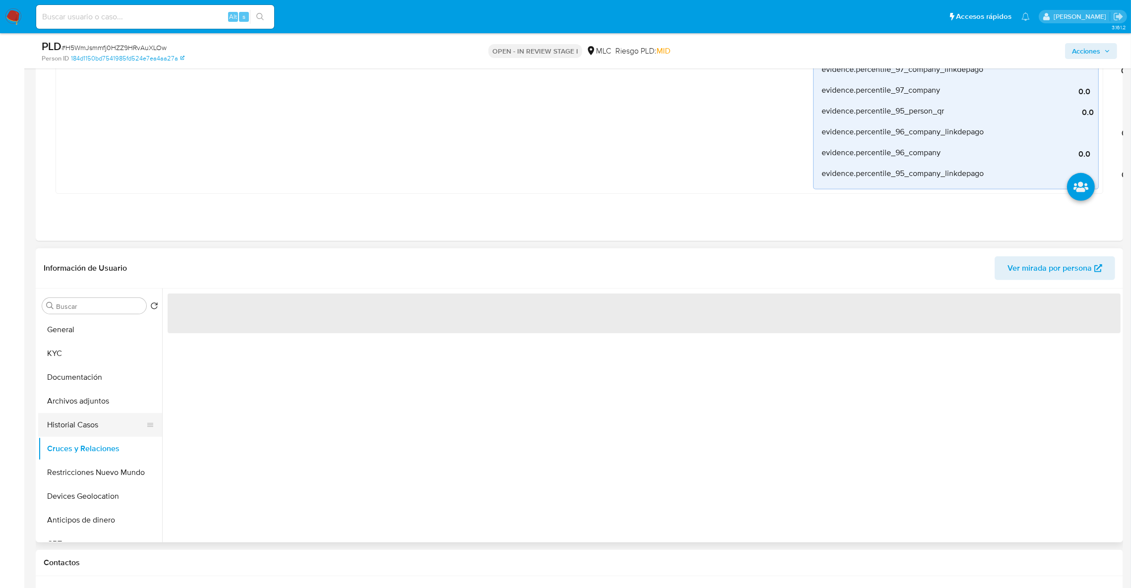
click at [108, 413] on button "Historial Casos" at bounding box center [96, 425] width 116 height 24
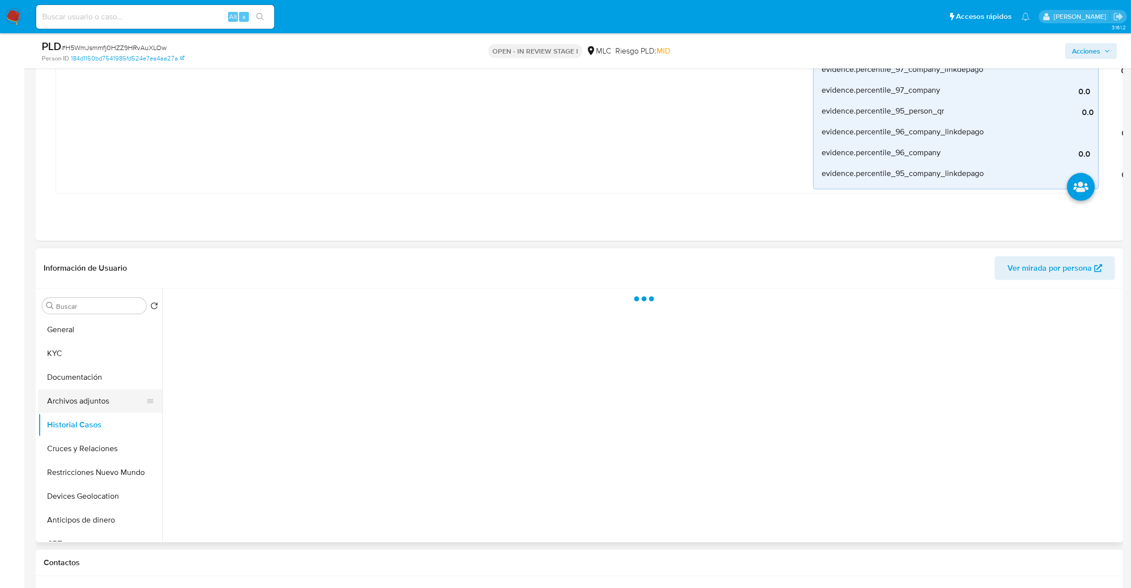
drag, startPoint x: 115, startPoint y: 401, endPoint x: 106, endPoint y: 409, distance: 11.6
click at [115, 402] on button "Archivos adjuntos" at bounding box center [96, 401] width 116 height 24
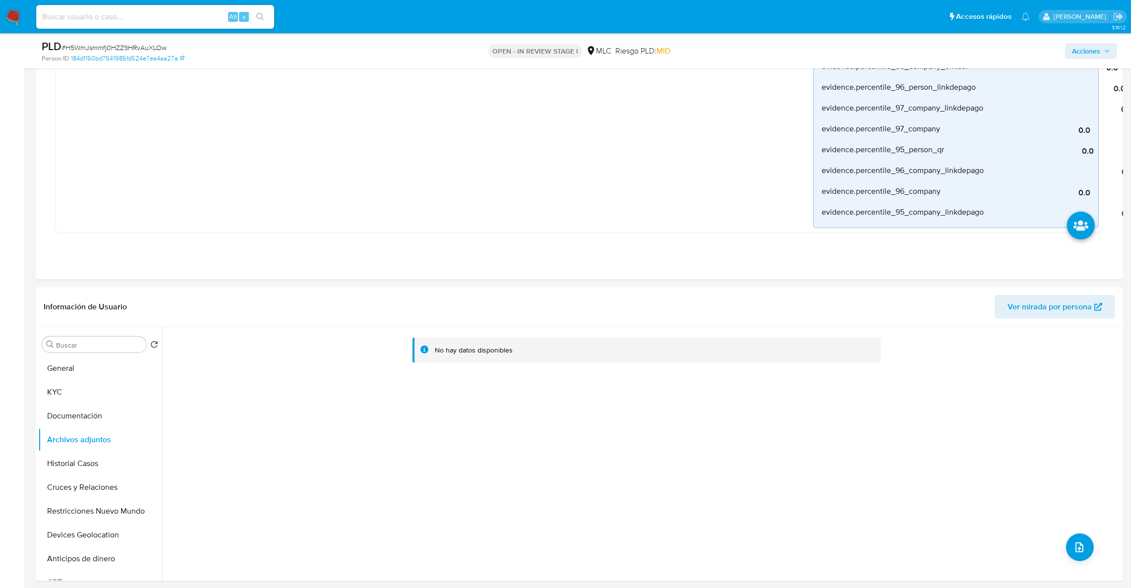
scroll to position [662, 0]
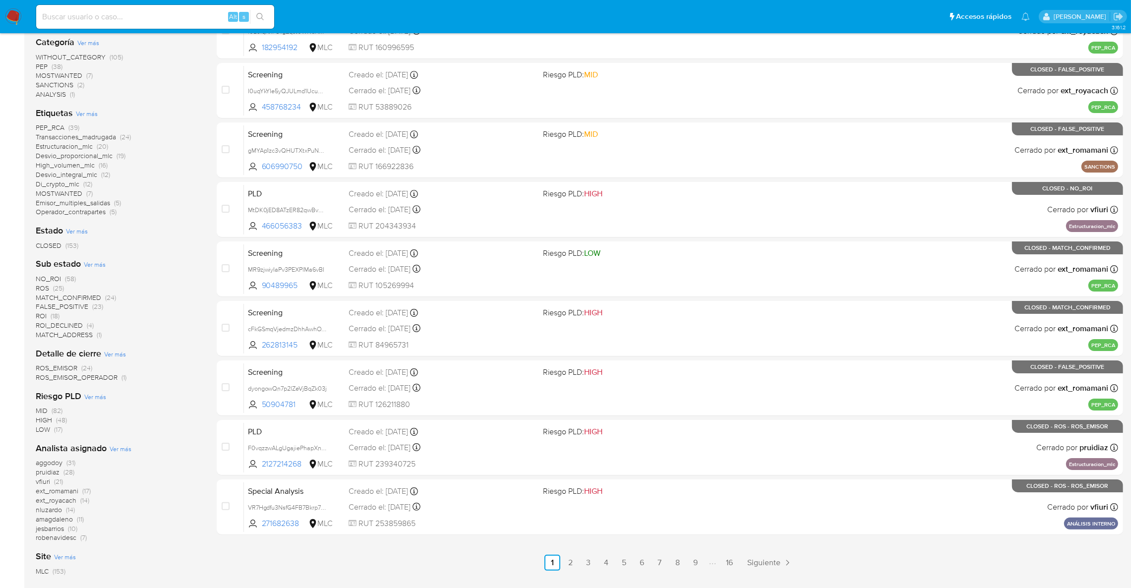
scroll to position [283, 0]
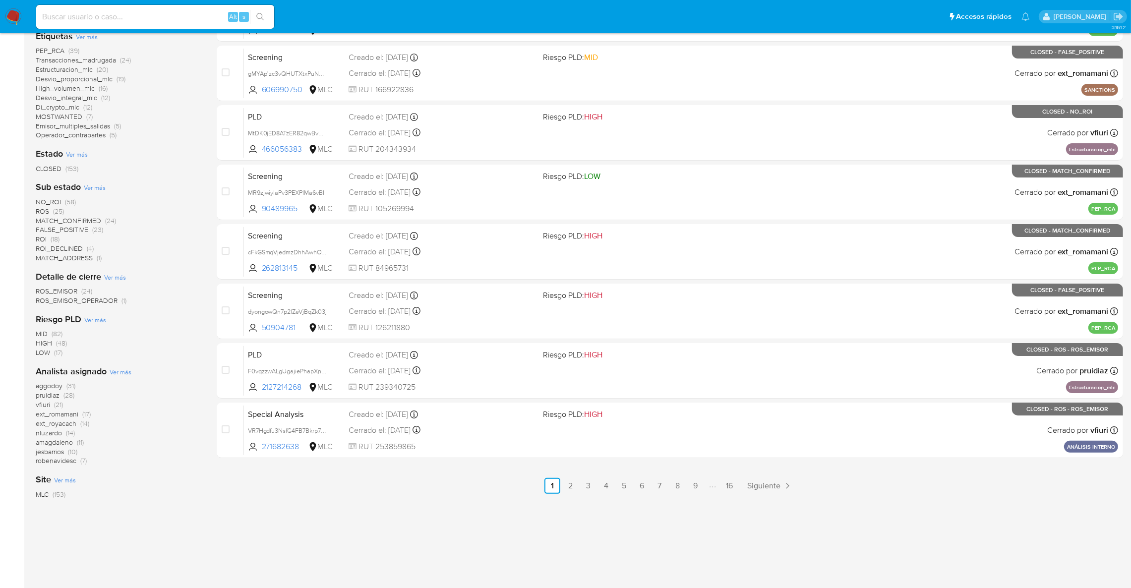
click at [55, 386] on span "aggodoy" at bounding box center [49, 386] width 27 height 10
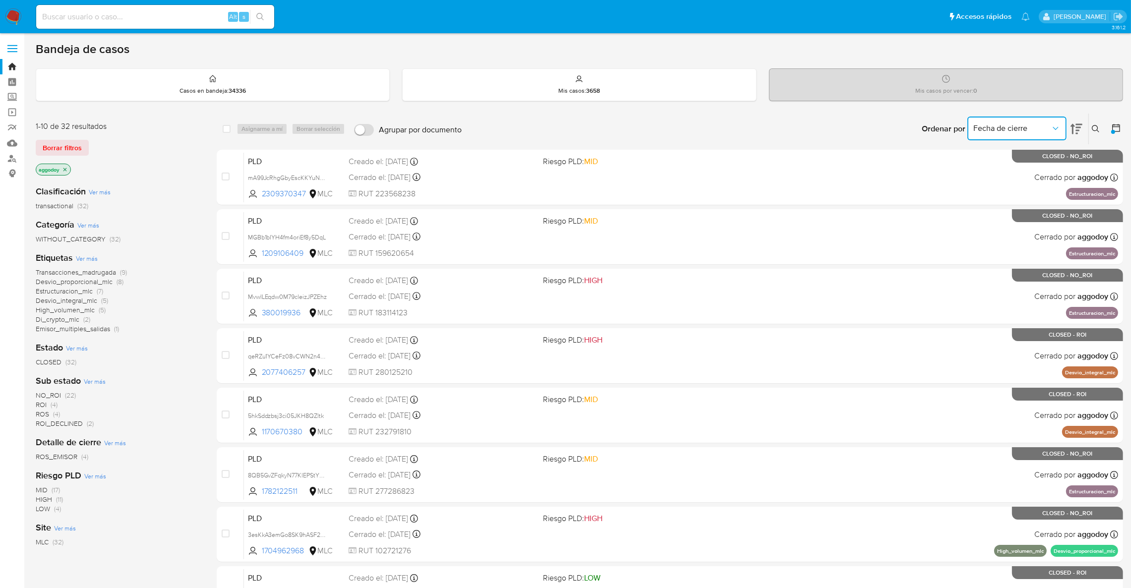
click at [1034, 130] on span "Fecha de cierre" at bounding box center [1011, 128] width 77 height 10
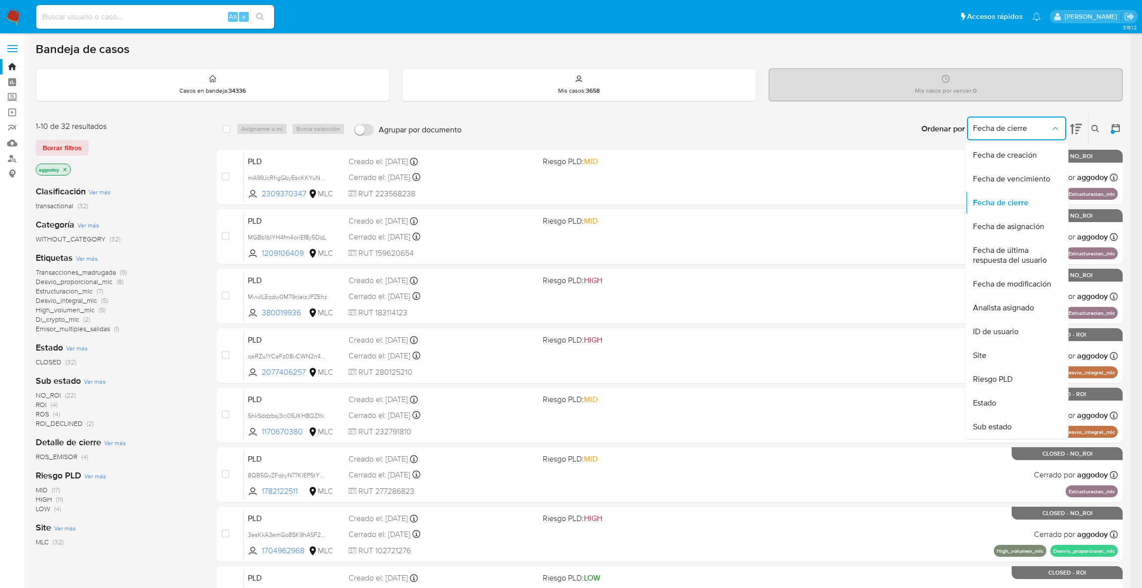
click at [1034, 130] on span "Fecha de cierre" at bounding box center [1011, 128] width 77 height 10
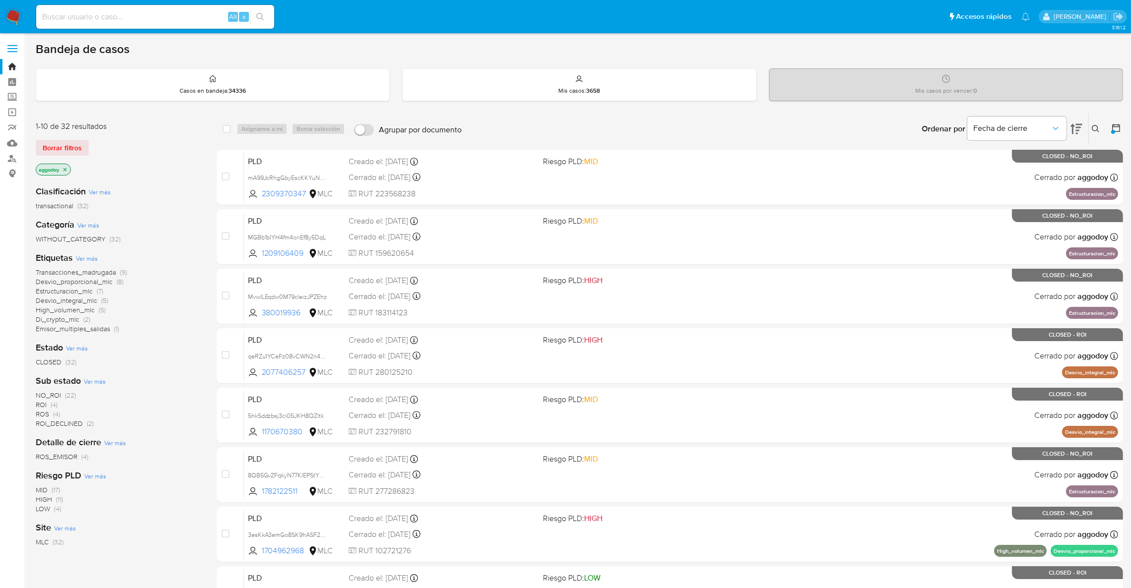
click at [1083, 126] on div "Ordenar por Fecha de cierre" at bounding box center [1000, 128] width 174 height 31
click at [1079, 126] on icon at bounding box center [1076, 129] width 12 height 12
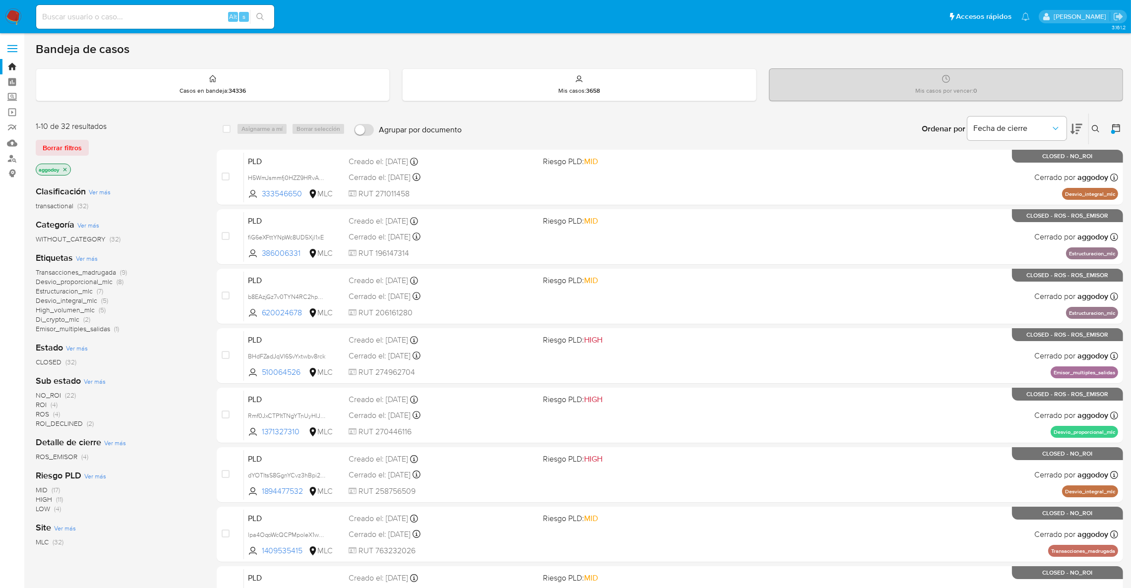
click at [1079, 126] on icon at bounding box center [1076, 129] width 12 height 10
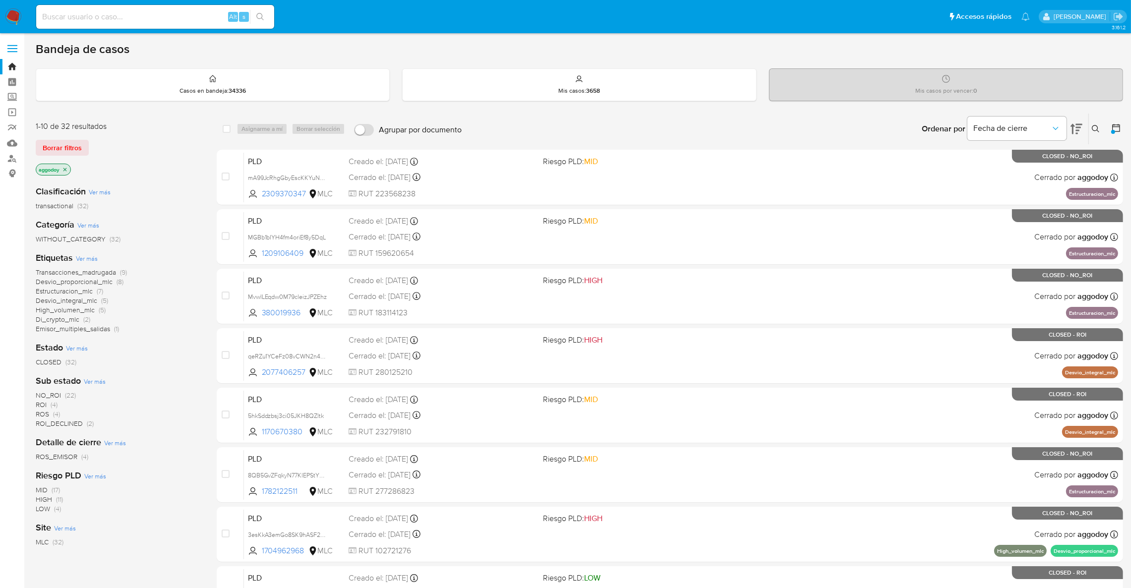
click at [1079, 126] on icon at bounding box center [1076, 129] width 12 height 10
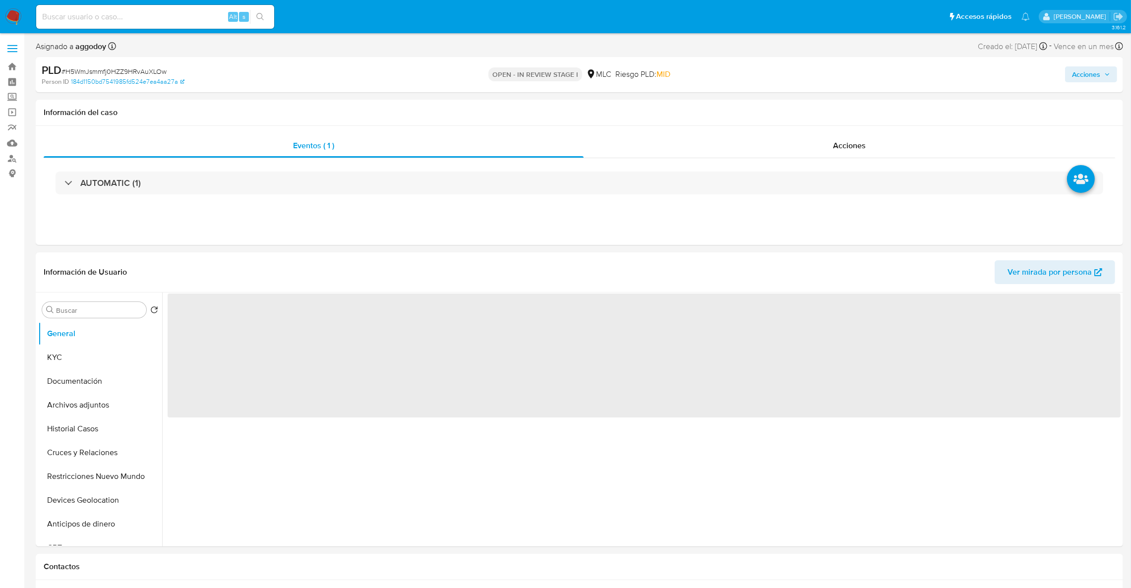
select select "10"
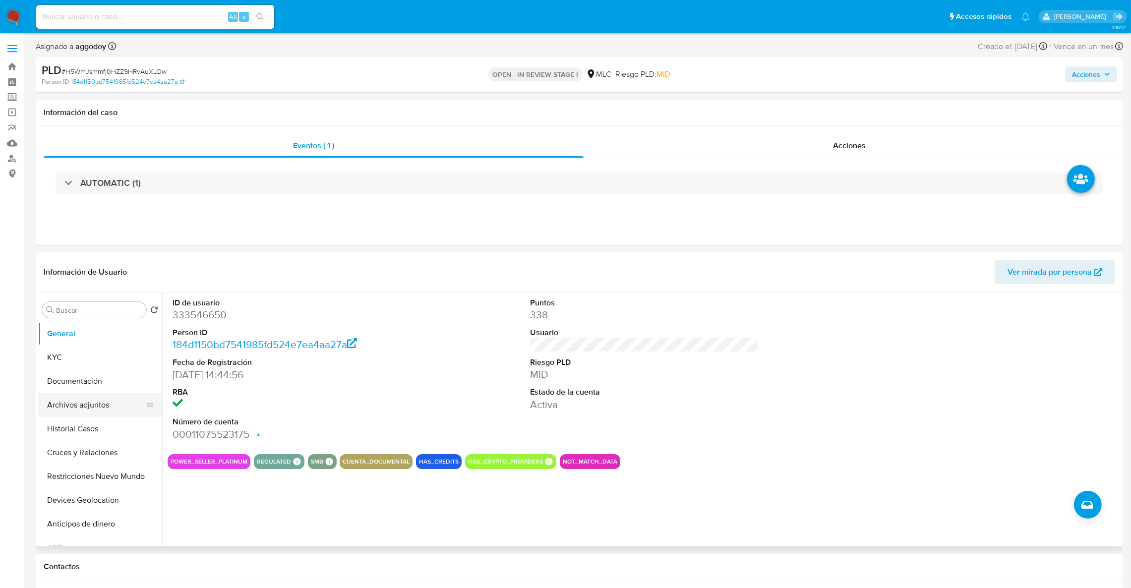
drag, startPoint x: 73, startPoint y: 405, endPoint x: 103, endPoint y: 395, distance: 31.2
click at [73, 405] on button "Archivos adjuntos" at bounding box center [96, 405] width 116 height 24
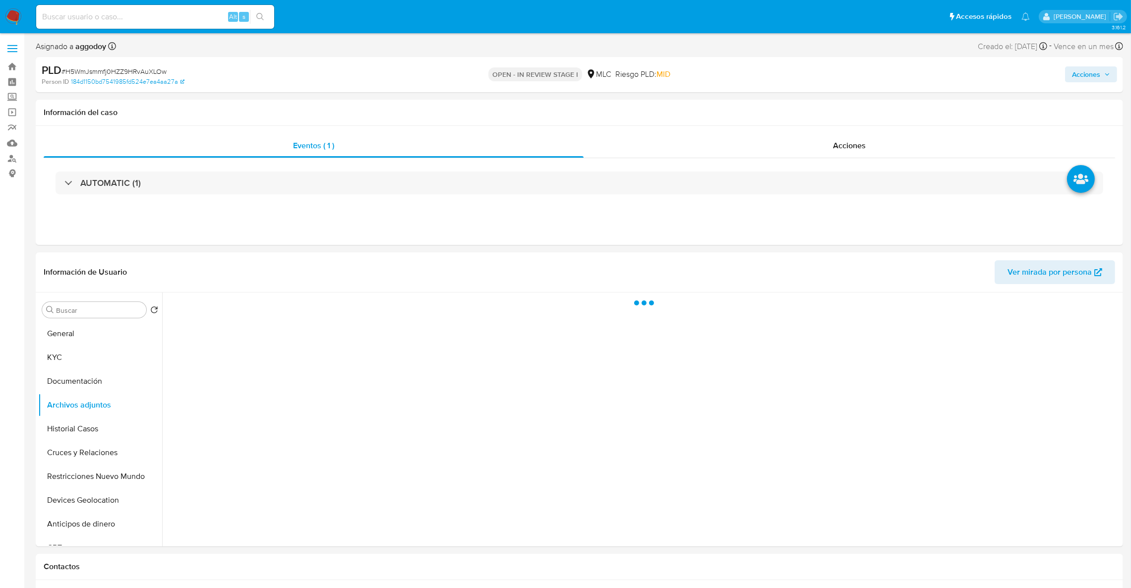
click at [1097, 80] on span "Acciones" at bounding box center [1086, 74] width 28 height 16
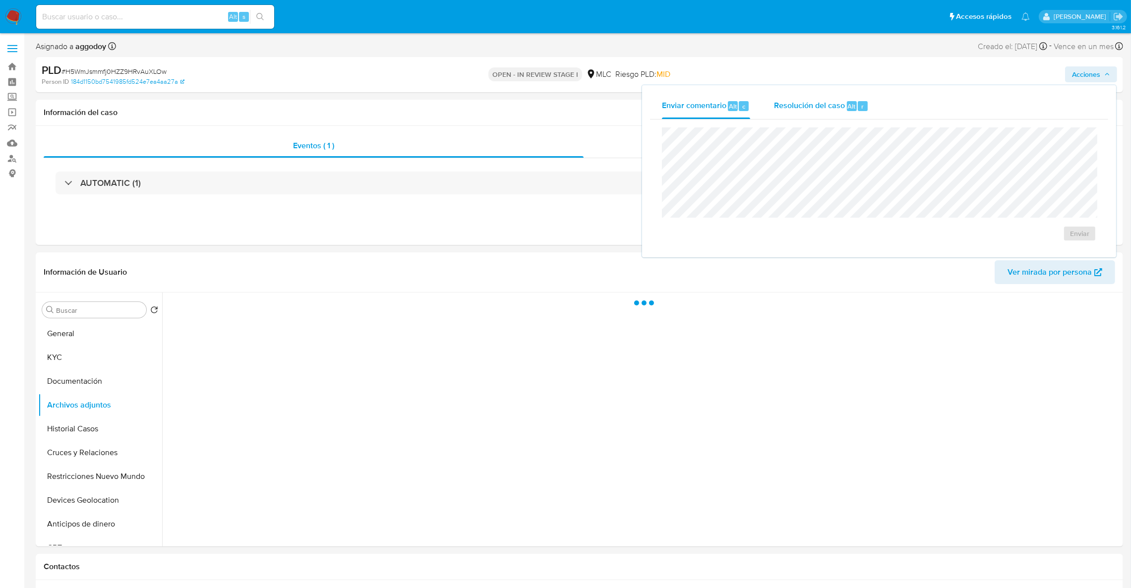
click at [781, 107] on span "Resolución del caso" at bounding box center [809, 105] width 71 height 11
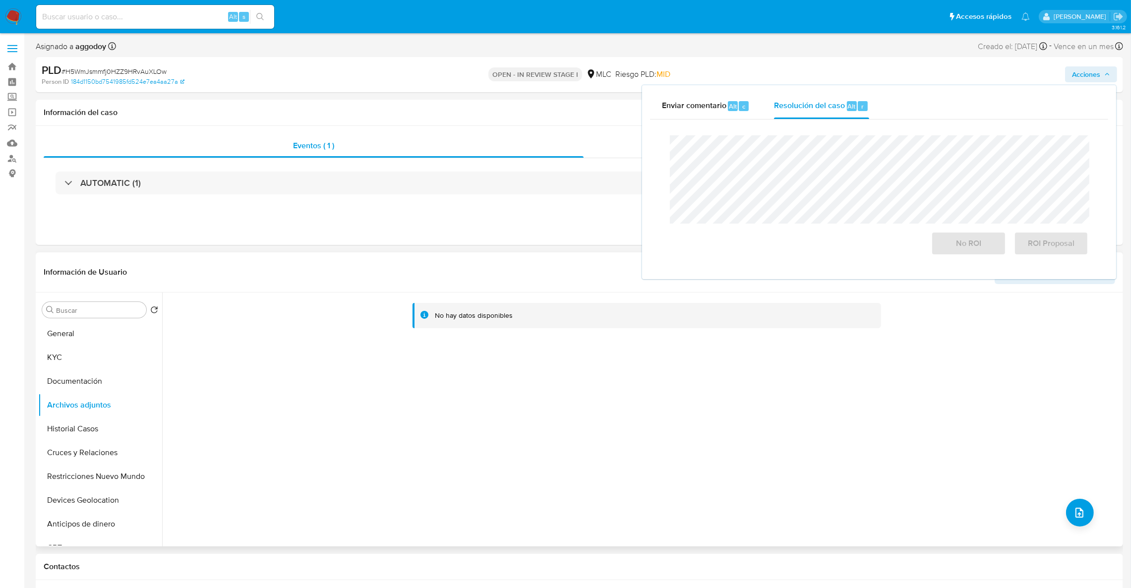
click at [461, 275] on header "Información de Usuario Ver mirada por persona" at bounding box center [579, 272] width 1071 height 24
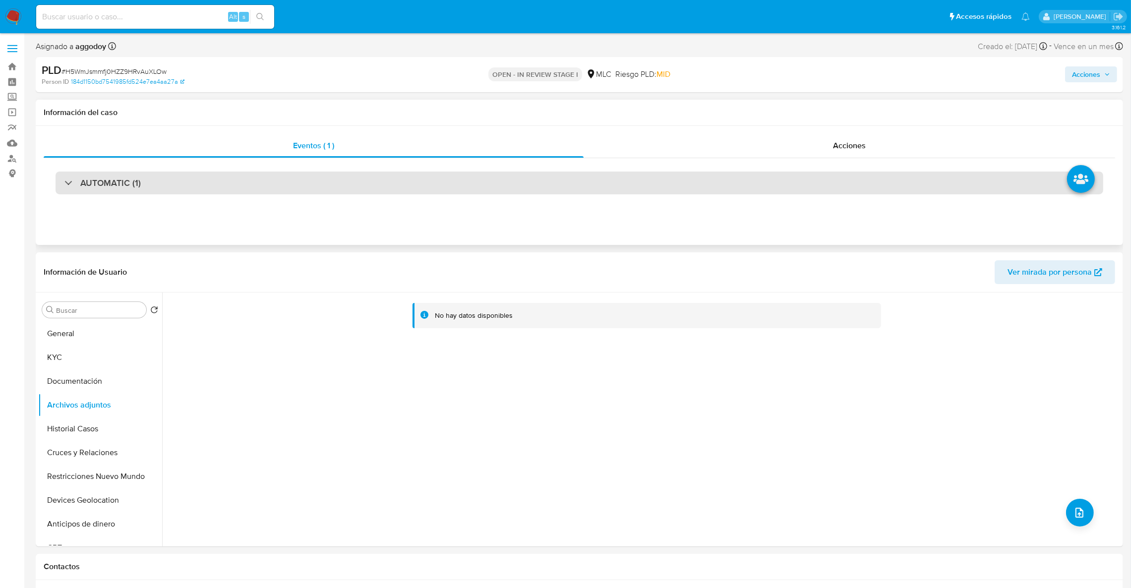
drag, startPoint x: 744, startPoint y: 384, endPoint x: 768, endPoint y: 186, distance: 199.2
click at [744, 383] on div "No hay datos disponibles" at bounding box center [641, 419] width 958 height 254
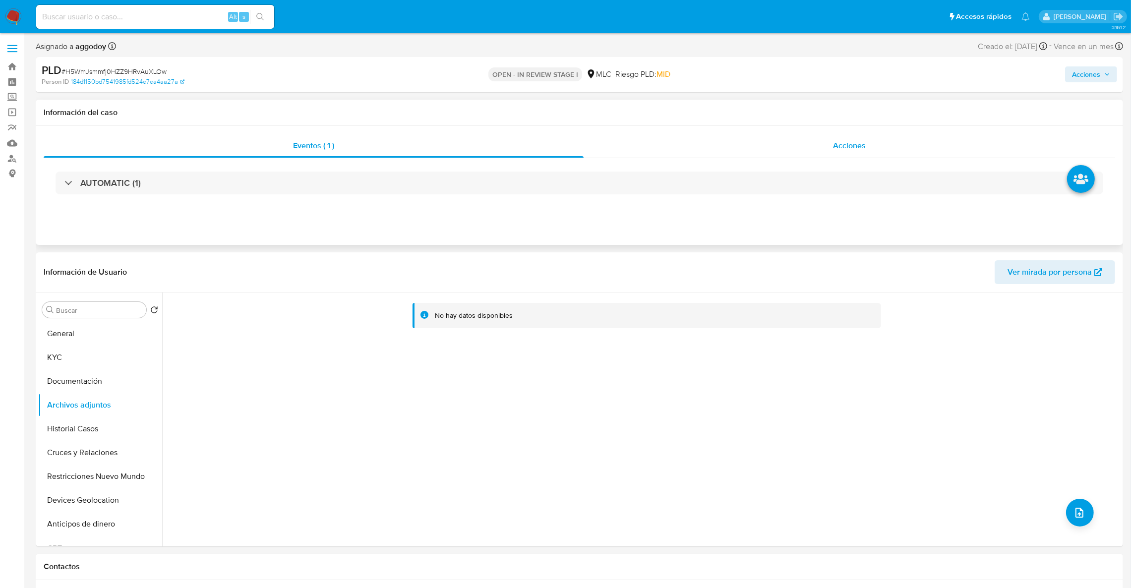
click at [837, 141] on span "Acciones" at bounding box center [849, 145] width 33 height 11
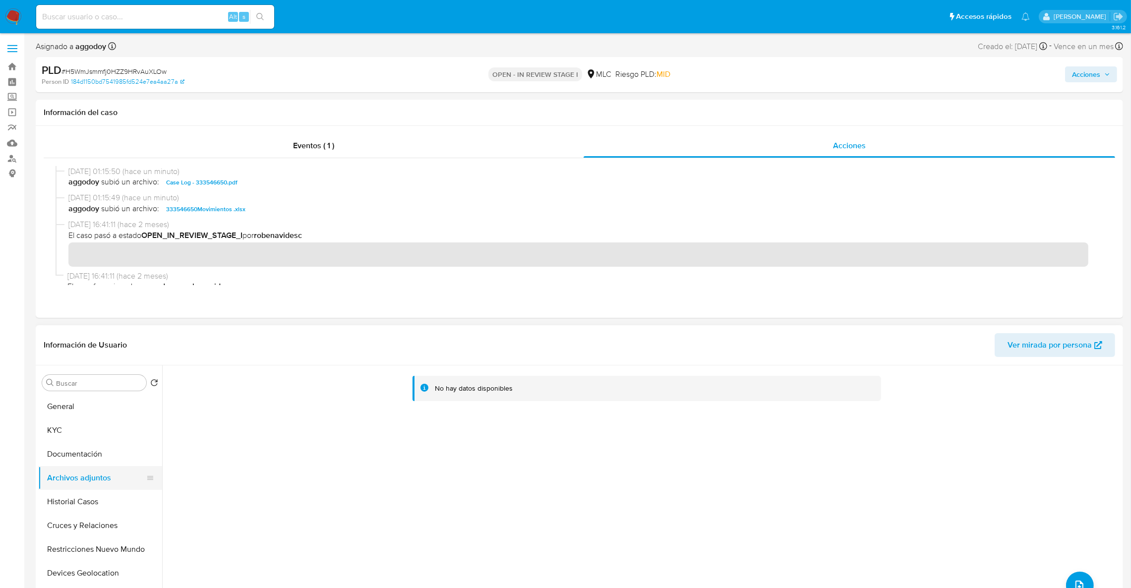
drag, startPoint x: 90, startPoint y: 437, endPoint x: 84, endPoint y: 481, distance: 44.0
click at [90, 438] on button "KYC" at bounding box center [100, 430] width 124 height 24
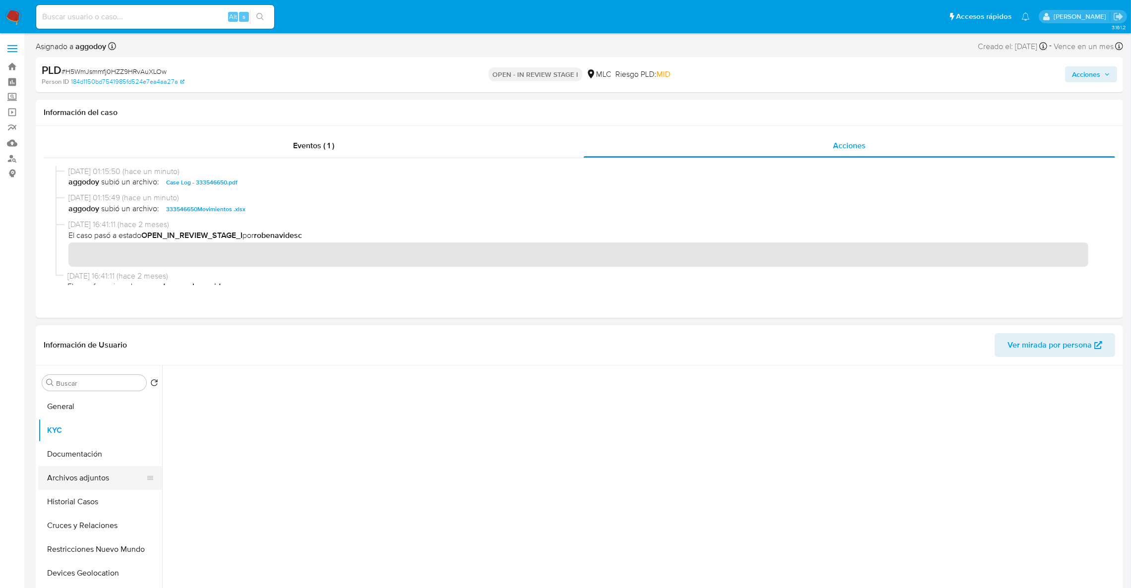
click at [84, 481] on button "Archivos adjuntos" at bounding box center [96, 478] width 116 height 24
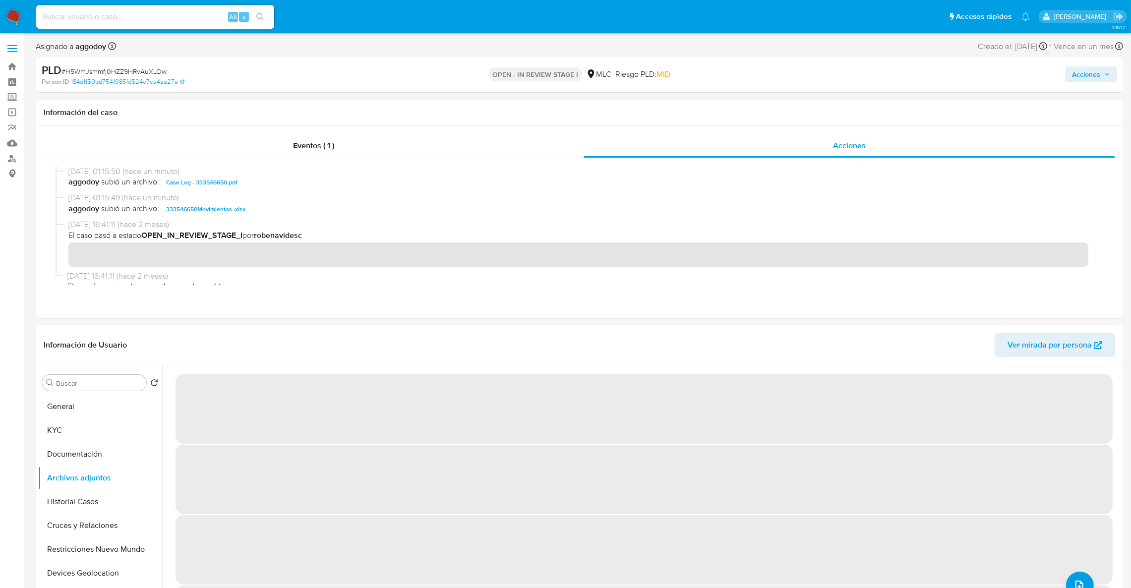
click at [1072, 82] on span "Acciones" at bounding box center [1086, 74] width 28 height 16
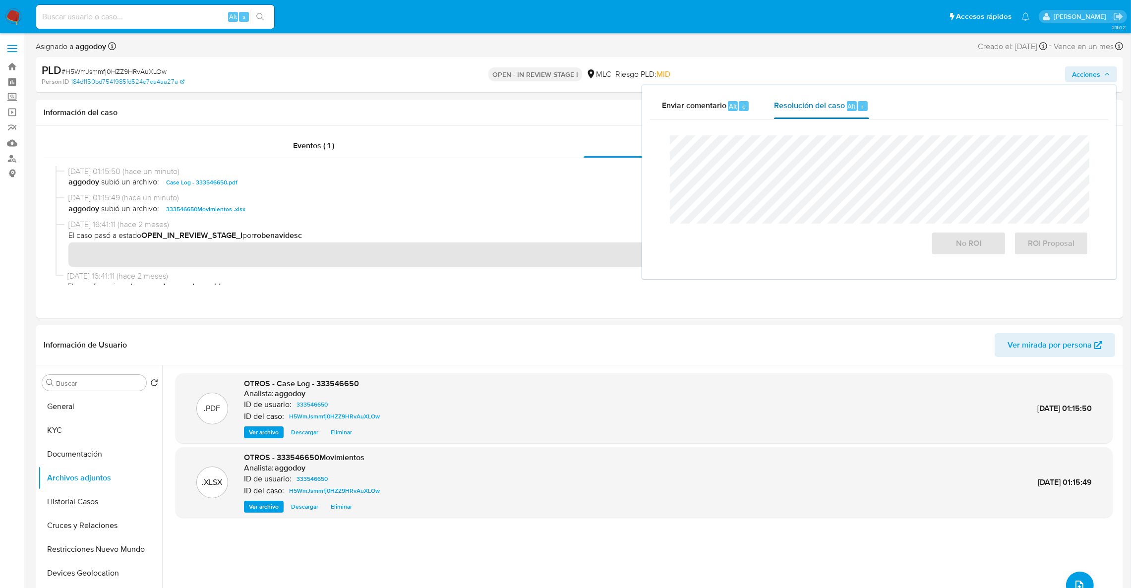
click at [786, 109] on span "Resolución del caso" at bounding box center [809, 105] width 71 height 11
click at [935, 230] on div "No ROI" at bounding box center [968, 241] width 82 height 28
click at [938, 236] on button "No ROI" at bounding box center [968, 243] width 74 height 24
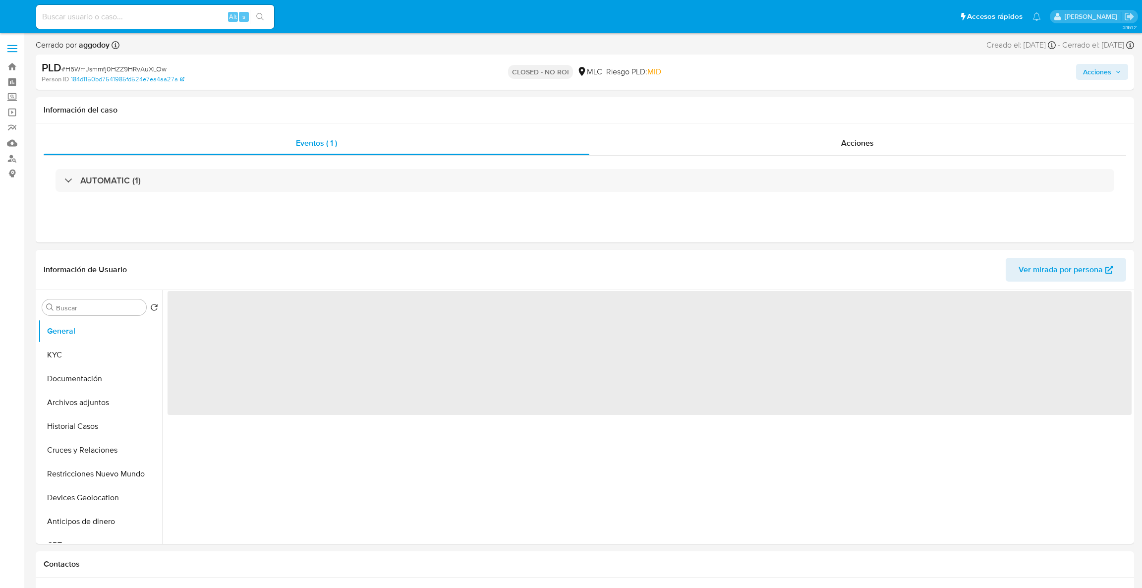
select select "10"
